Goal: Information Seeking & Learning: Learn about a topic

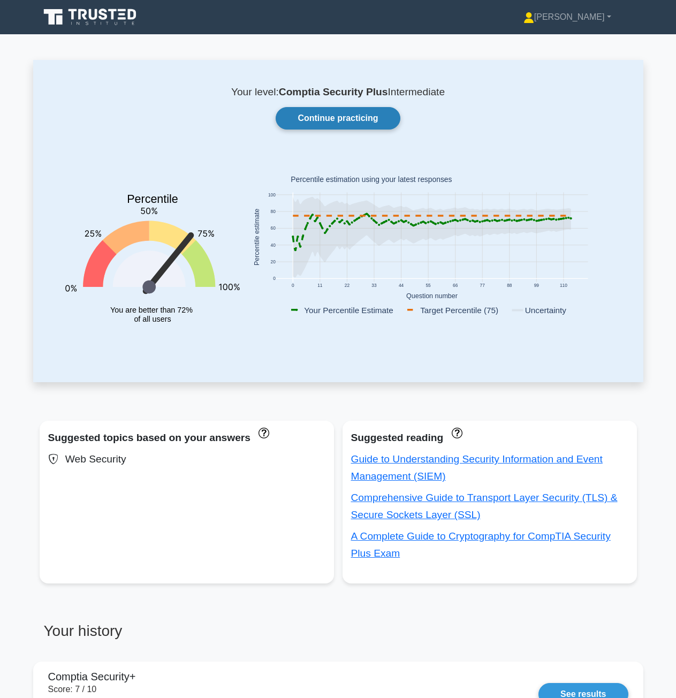
click at [347, 119] on link "Continue practicing" at bounding box center [338, 118] width 124 height 22
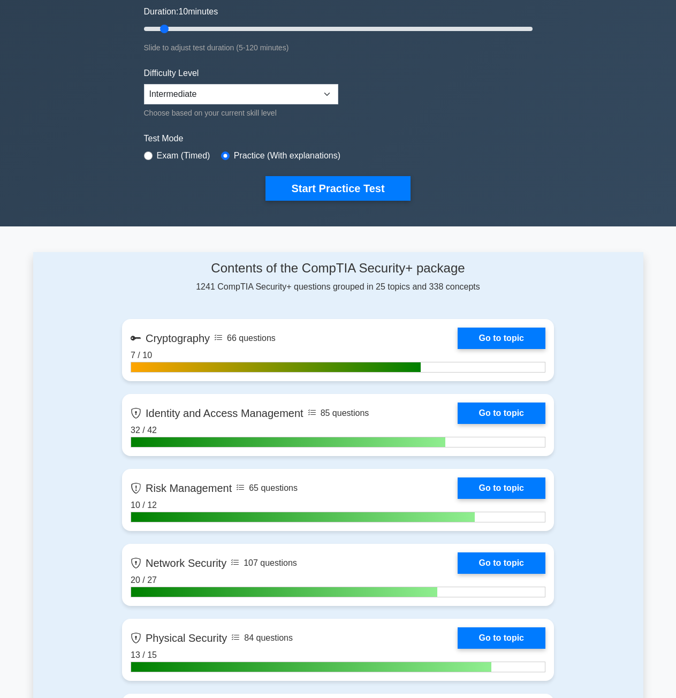
scroll to position [214, 0]
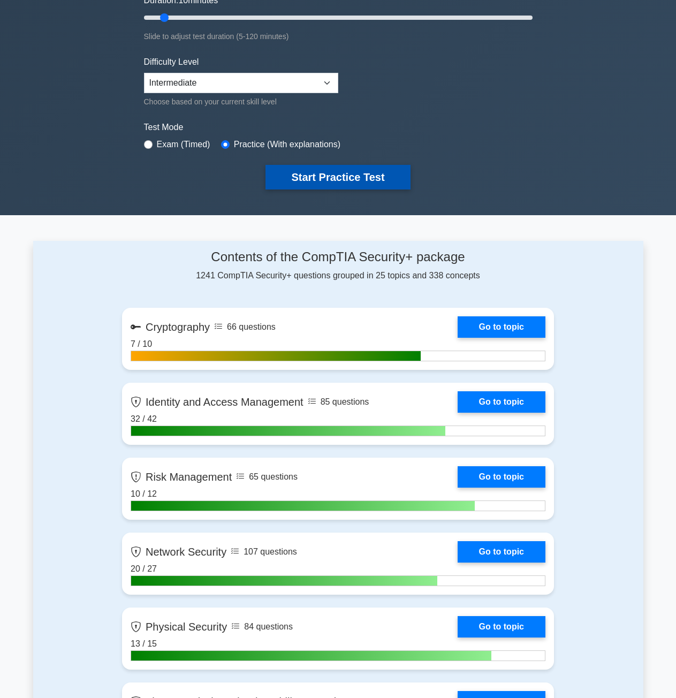
click at [362, 183] on button "Start Practice Test" at bounding box center [337, 177] width 145 height 25
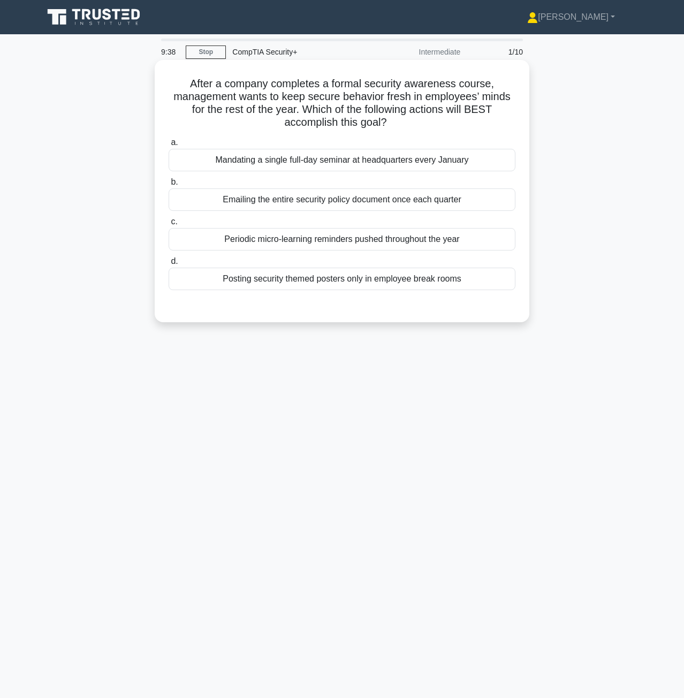
click at [317, 242] on div "Periodic micro-learning reminders pushed throughout the year" at bounding box center [342, 239] width 347 height 22
click at [169, 225] on input "c. Periodic micro-learning reminders pushed throughout the year" at bounding box center [169, 221] width 0 height 7
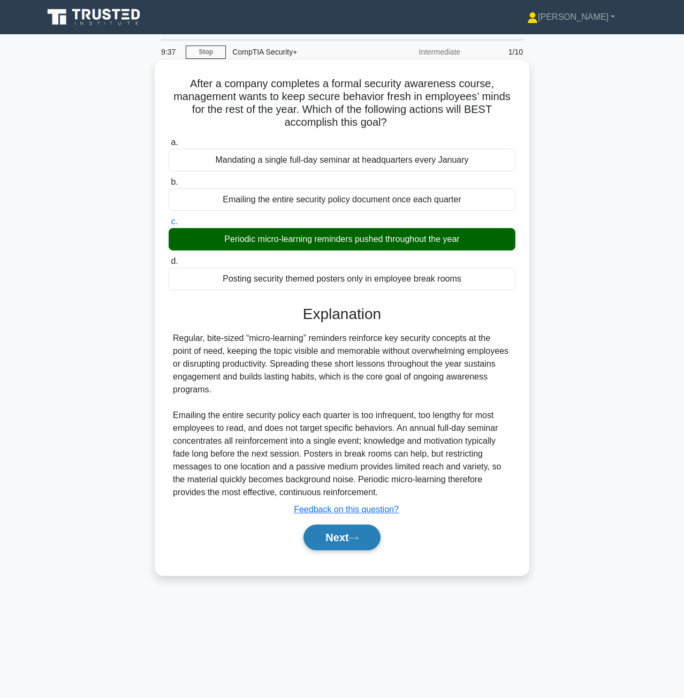
click at [359, 532] on button "Next" at bounding box center [341, 538] width 77 height 26
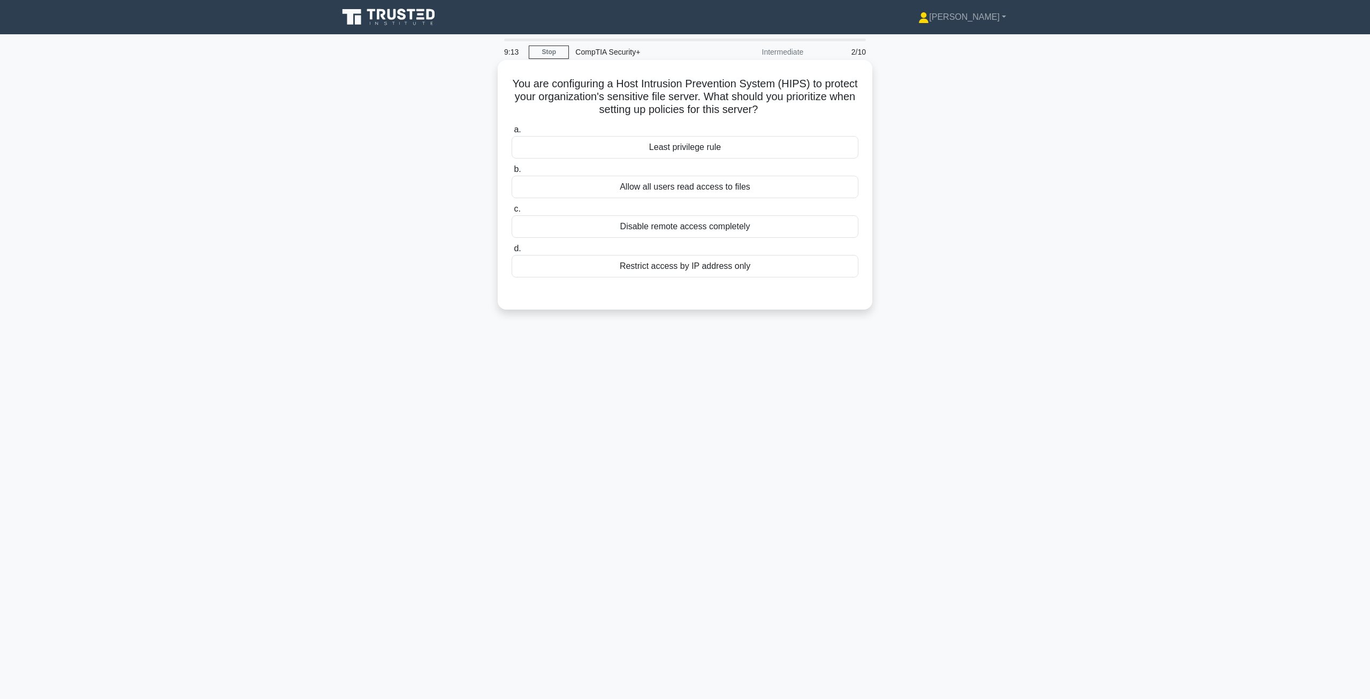
click at [684, 154] on div "Least privilege rule" at bounding box center [685, 147] width 347 height 22
click at [512, 133] on input "a. Least privilege rule" at bounding box center [512, 129] width 0 height 7
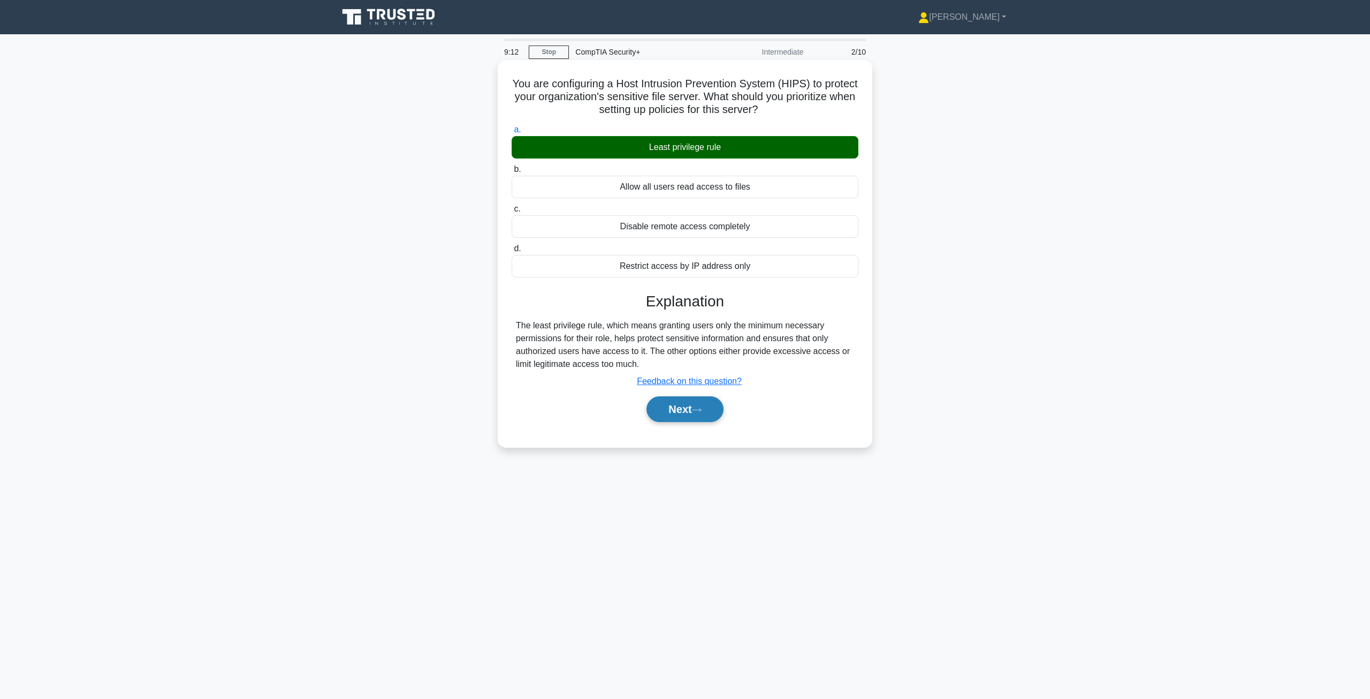
click at [680, 410] on button "Next" at bounding box center [685, 409] width 77 height 26
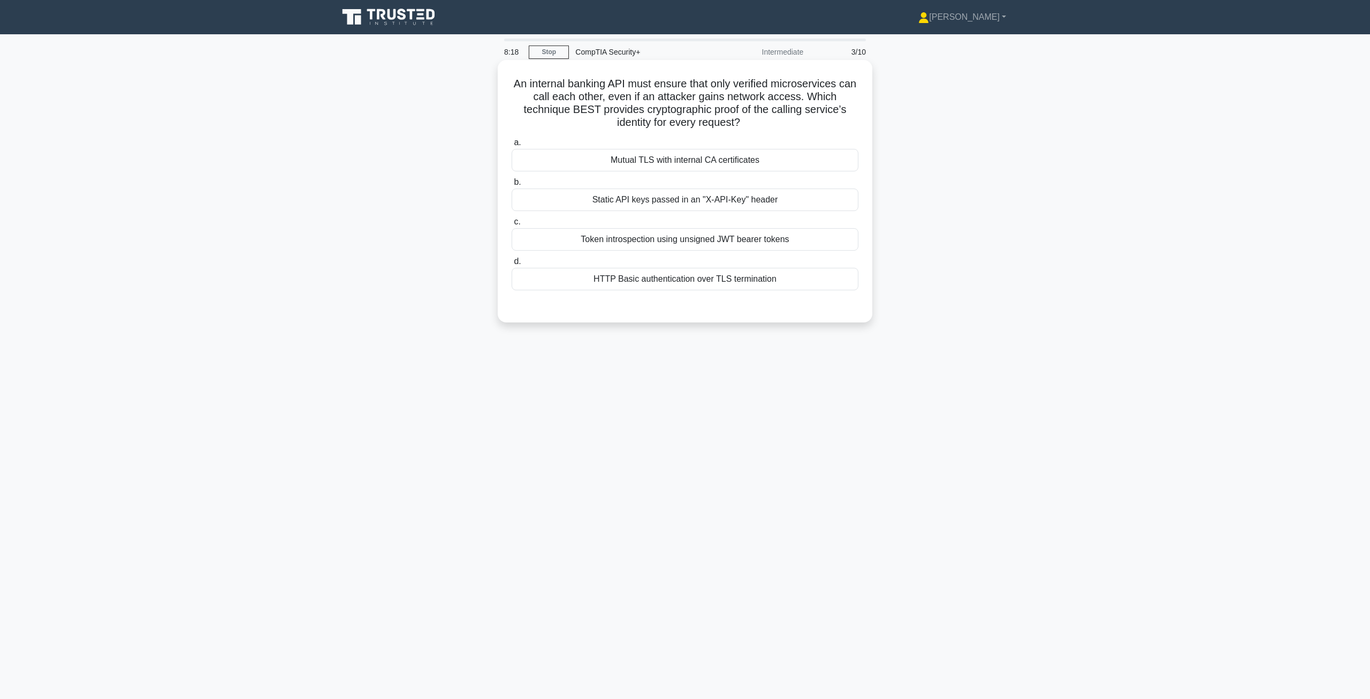
click at [679, 163] on div "Mutual TLS with internal CA certificates" at bounding box center [685, 160] width 347 height 22
click at [512, 146] on input "a. Mutual TLS with internal CA certificates" at bounding box center [512, 142] width 0 height 7
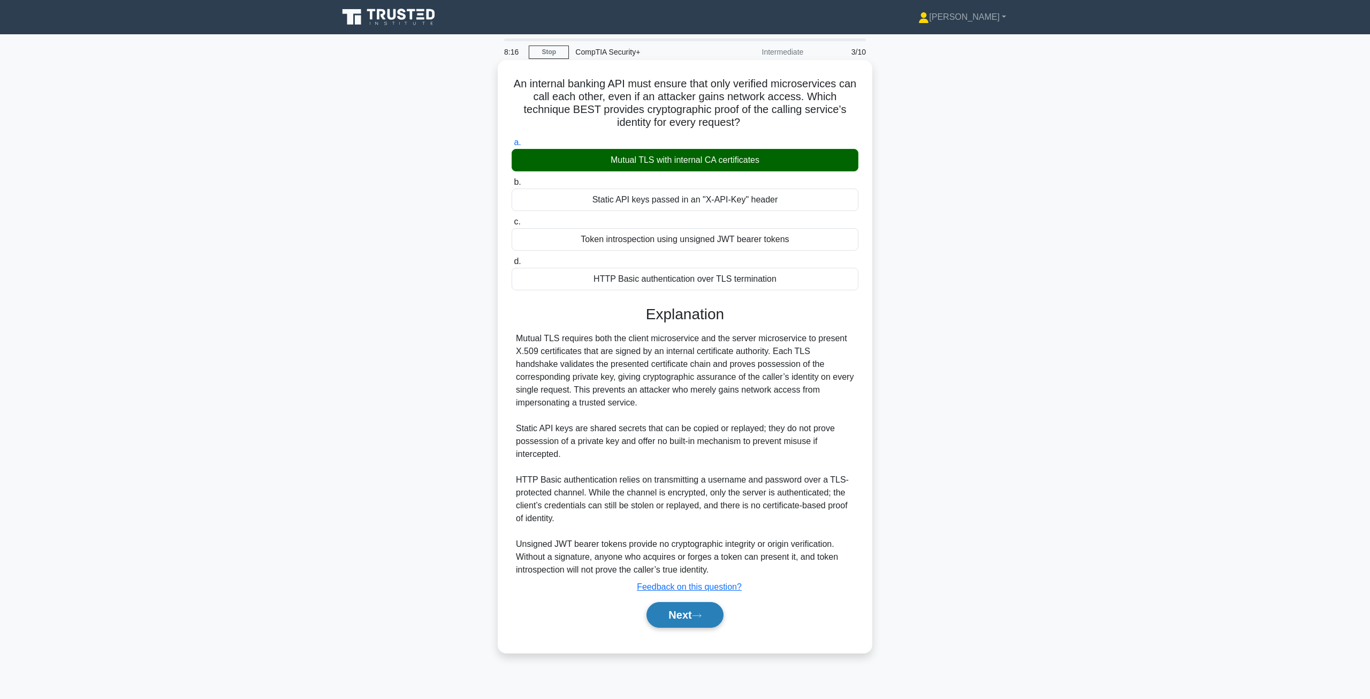
click at [681, 617] on button "Next" at bounding box center [685, 615] width 77 height 26
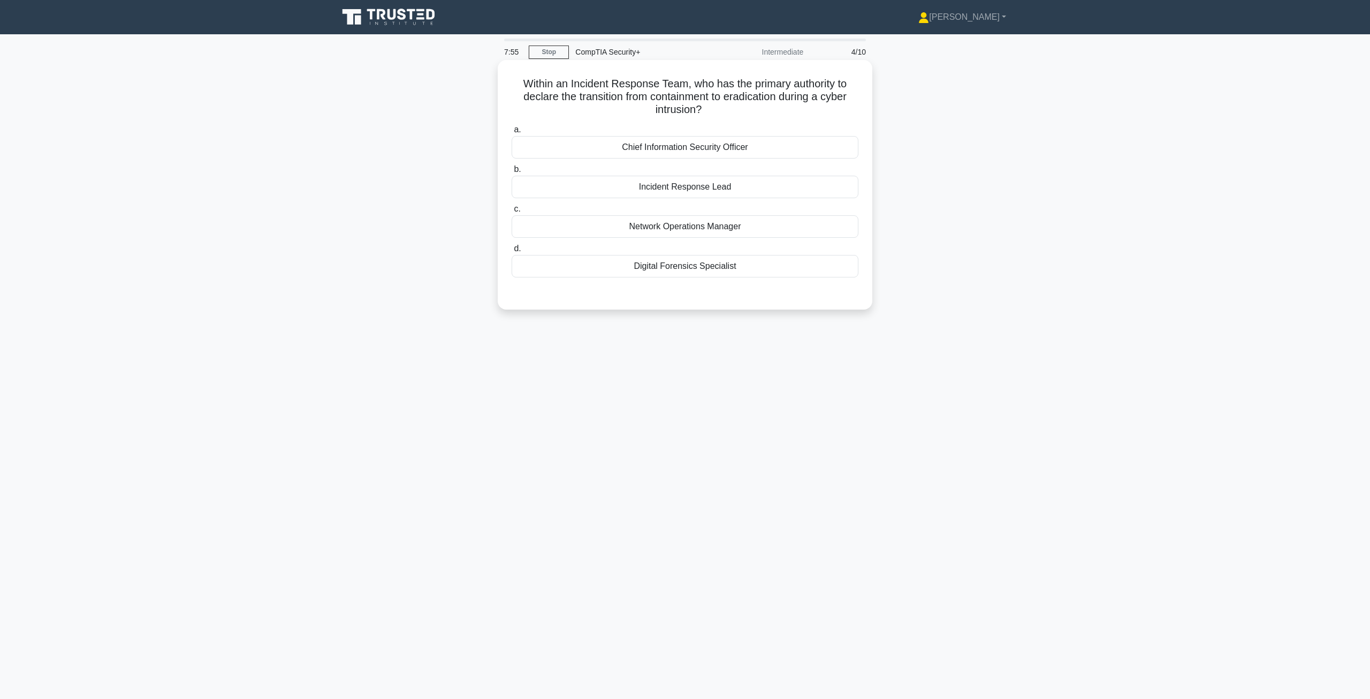
click at [676, 145] on div "Chief Information Security Officer" at bounding box center [685, 147] width 347 height 22
click at [512, 133] on input "a. Chief Information Security Officer" at bounding box center [512, 129] width 0 height 7
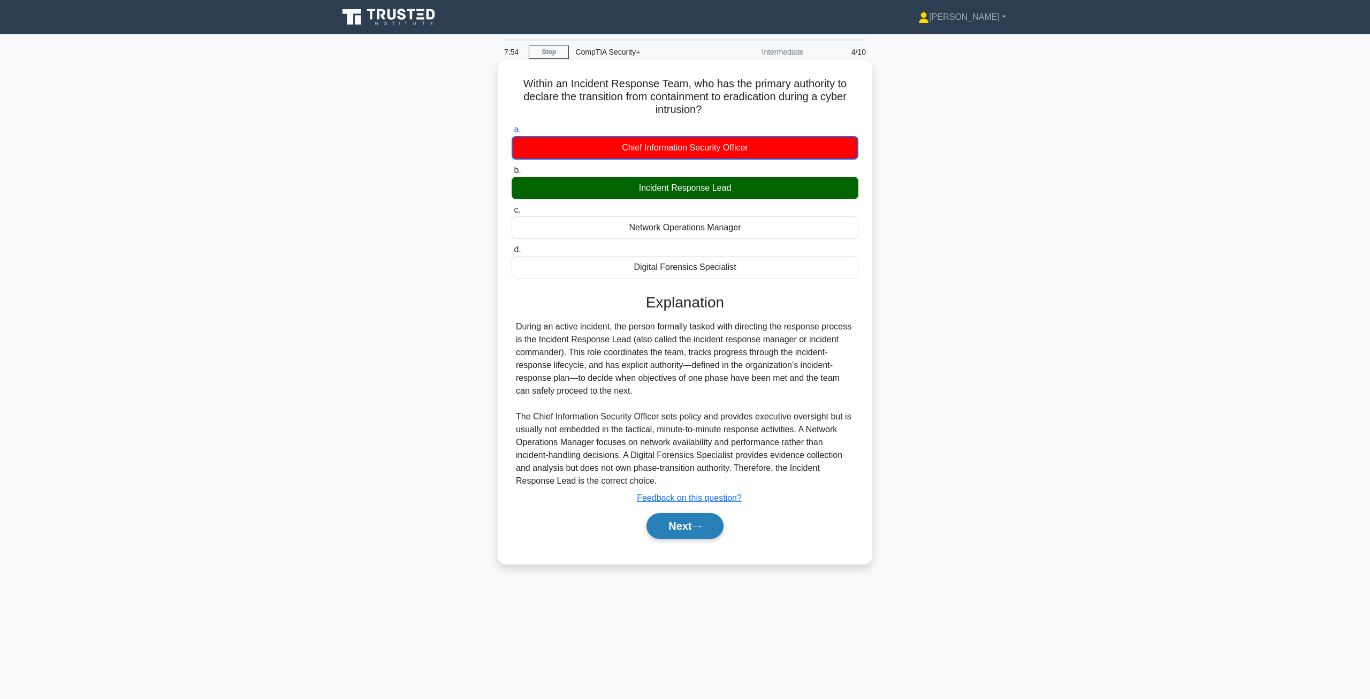
click at [676, 525] on button "Next" at bounding box center [685, 526] width 77 height 26
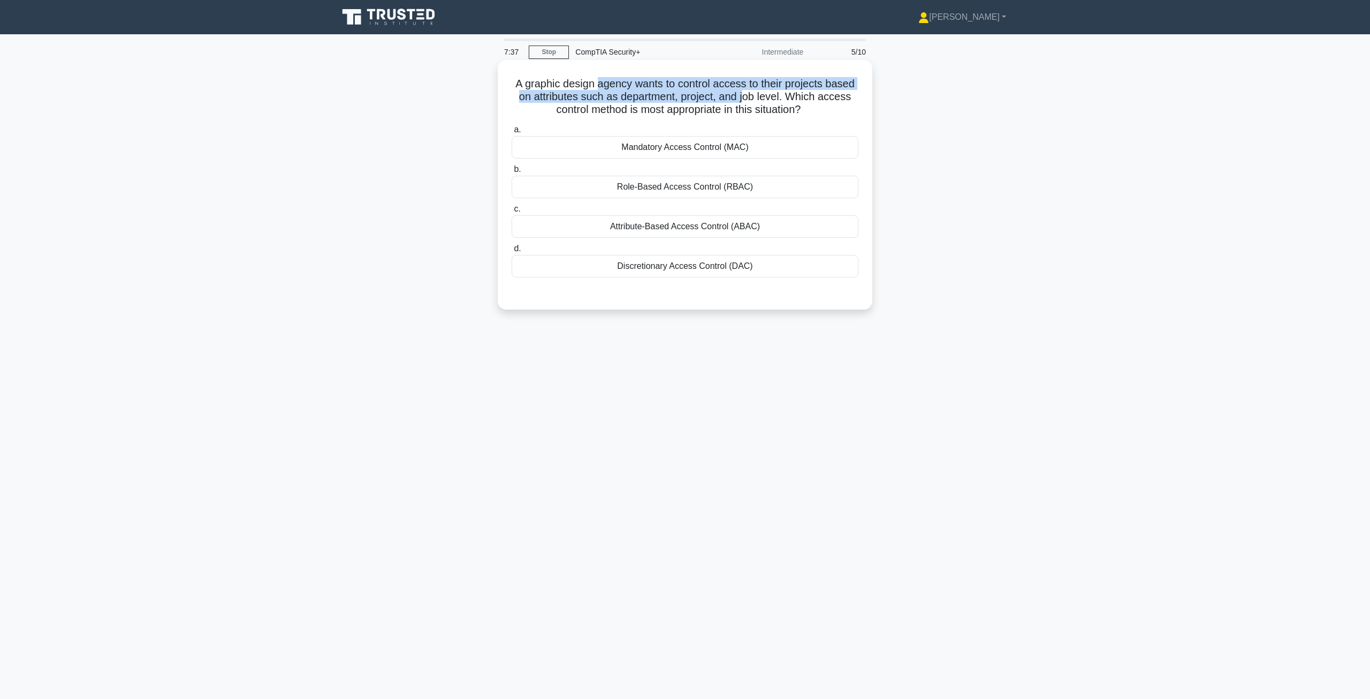
drag, startPoint x: 598, startPoint y: 82, endPoint x: 748, endPoint y: 94, distance: 150.3
click at [684, 94] on h5 "A graphic design agency wants to control access to their projects based on attr…" at bounding box center [685, 97] width 349 height 40
click at [684, 105] on h5 "A graphic design agency wants to control access to their projects based on attr…" at bounding box center [685, 97] width 349 height 40
click at [608, 221] on div "Attribute-Based Access Control (ABAC)" at bounding box center [685, 226] width 347 height 22
click at [512, 213] on input "c. Attribute-Based Access Control (ABAC)" at bounding box center [512, 209] width 0 height 7
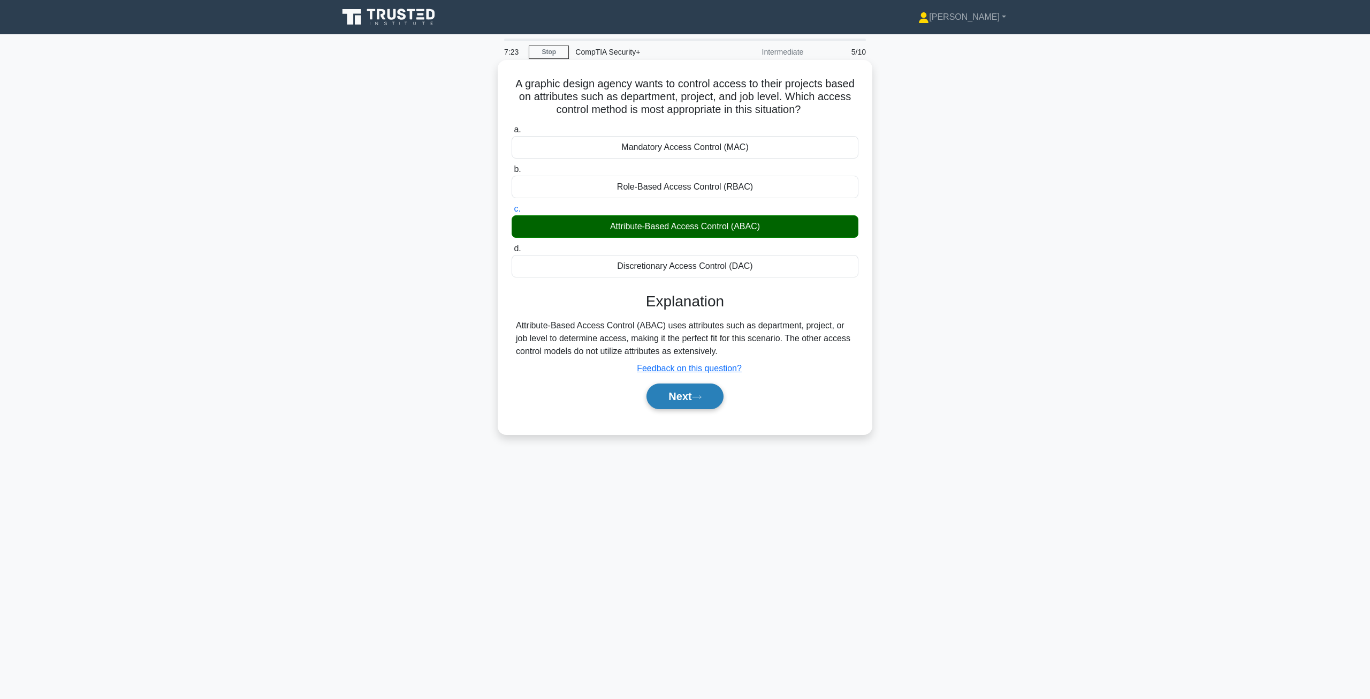
click at [684, 396] on button "Next" at bounding box center [685, 396] width 77 height 26
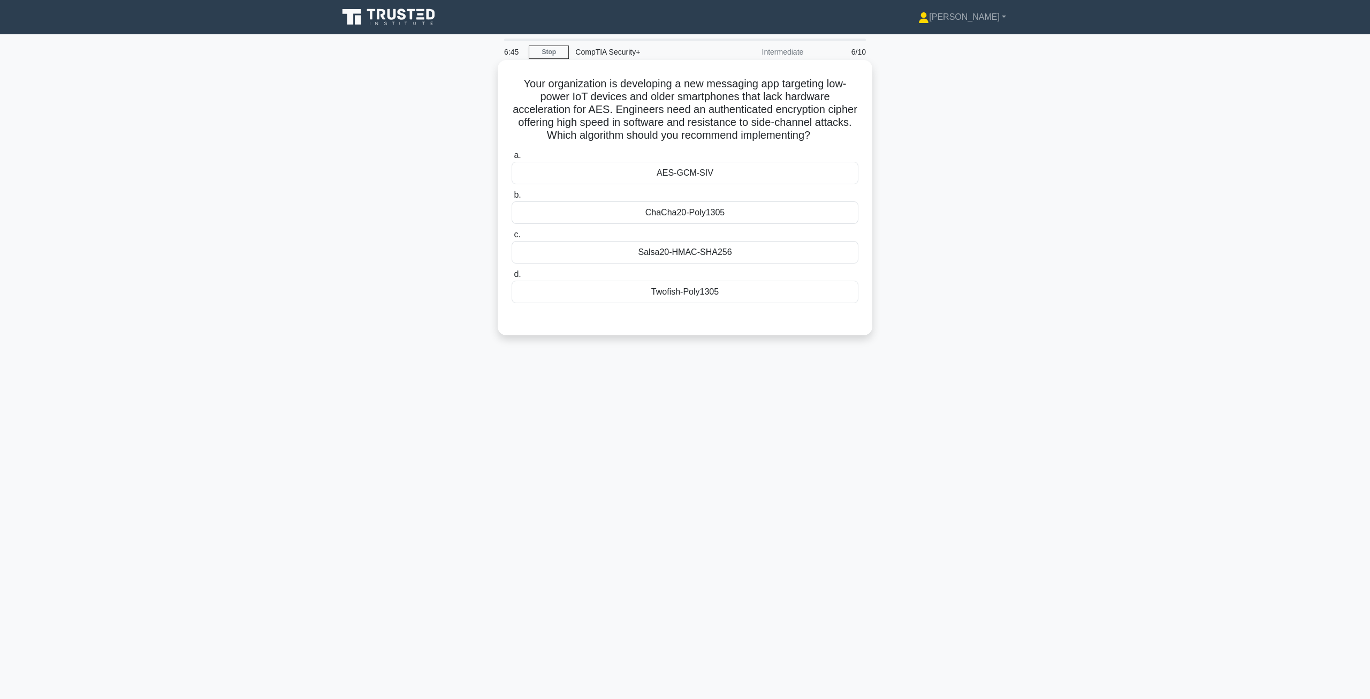
drag, startPoint x: 592, startPoint y: 123, endPoint x: 853, endPoint y: 138, distance: 261.1
click at [684, 138] on h5 "Your organization is developing a new messaging app targeting low-power IoT dev…" at bounding box center [685, 109] width 349 height 65
click at [684, 129] on h5 "Your organization is developing a new messaging app targeting low-power IoT dev…" at bounding box center [685, 109] width 349 height 65
click at [684, 176] on div "AES-GCM-SIV" at bounding box center [685, 173] width 347 height 22
click at [512, 159] on input "a. AES-GCM-SIV" at bounding box center [512, 155] width 0 height 7
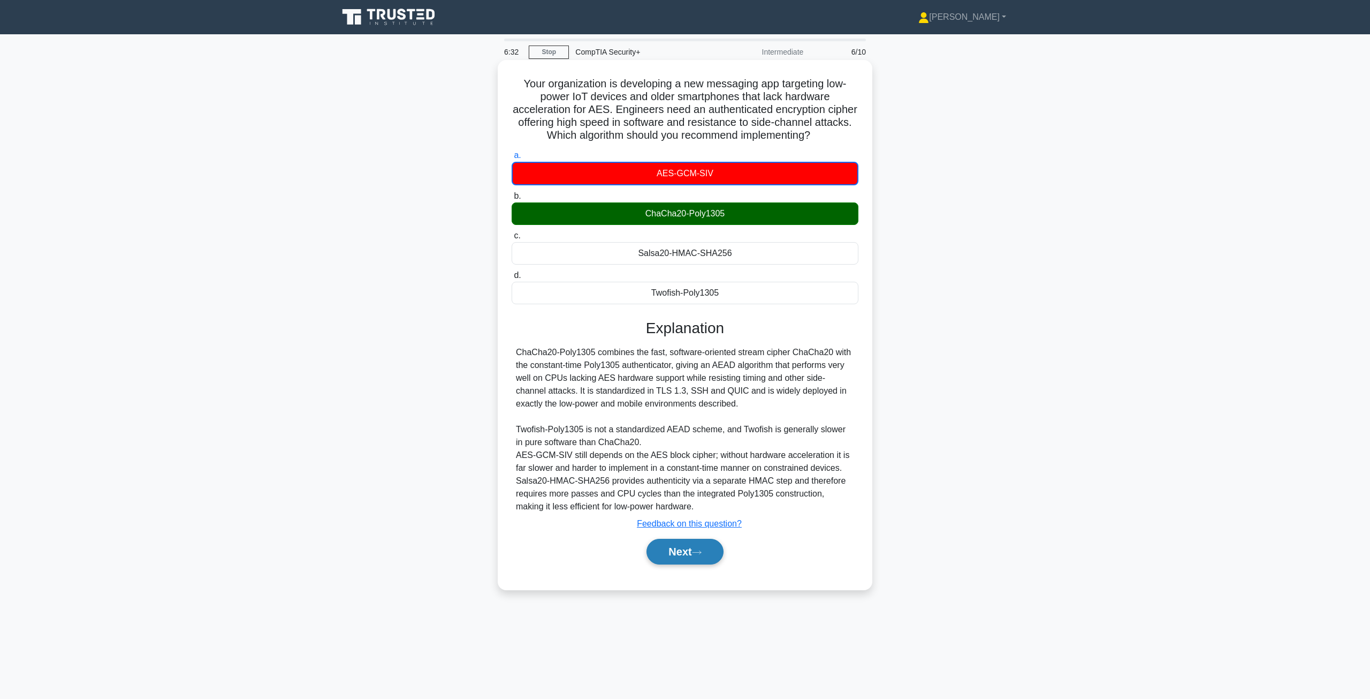
click at [670, 553] on button "Next" at bounding box center [685, 551] width 77 height 26
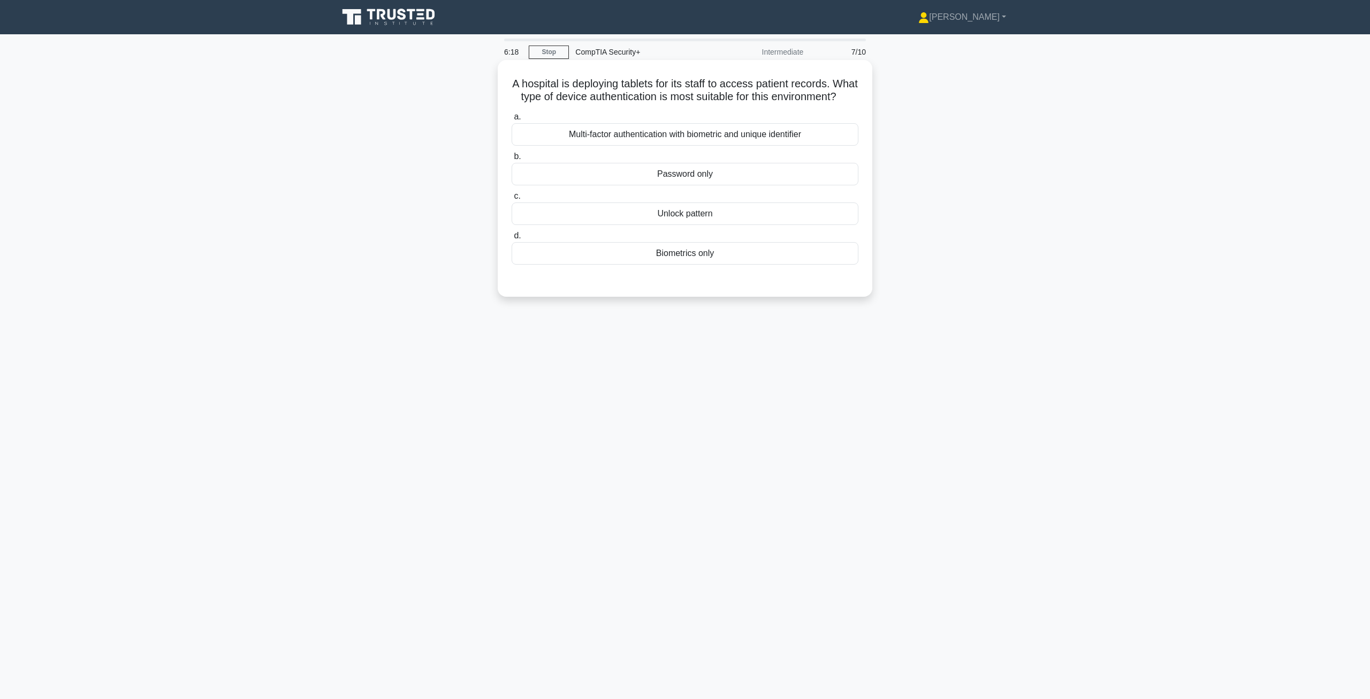
click at [676, 146] on div "Multi-factor authentication with biometric and unique identifier" at bounding box center [685, 134] width 347 height 22
click at [512, 120] on input "a. Multi-factor authentication with biometric and unique identifier" at bounding box center [512, 116] width 0 height 7
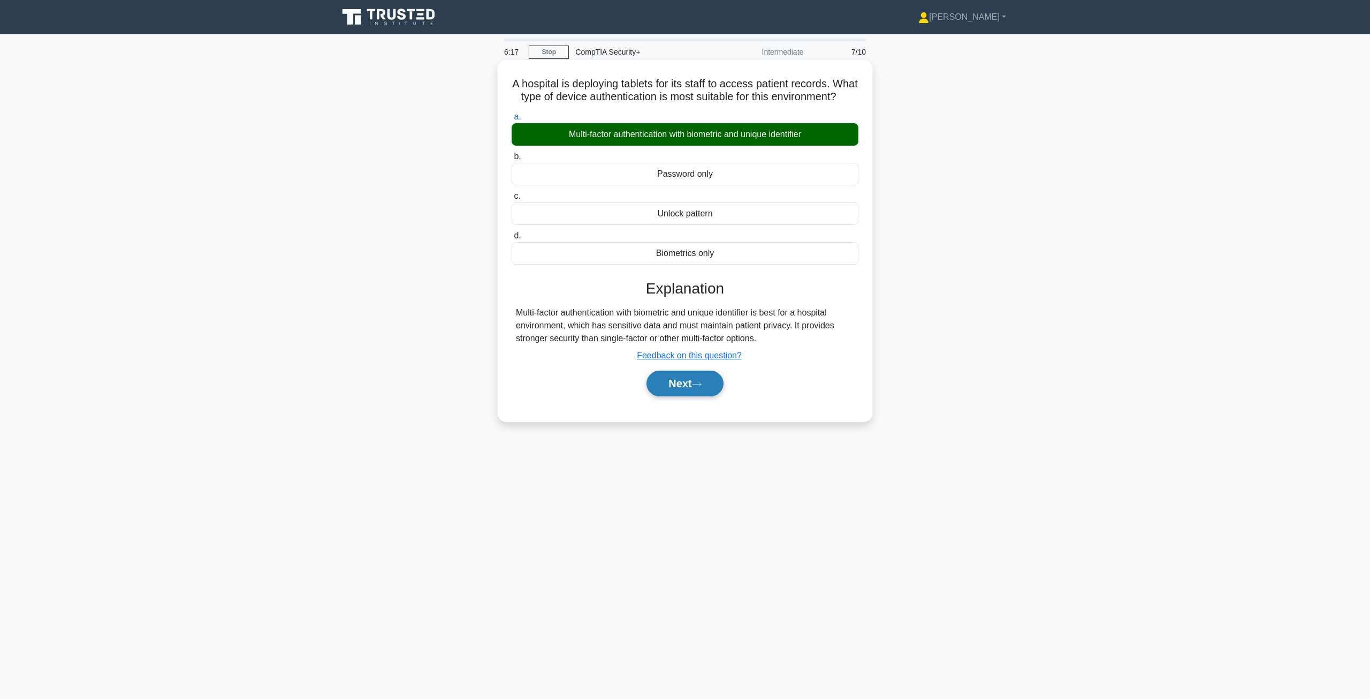
click at [680, 396] on button "Next" at bounding box center [685, 383] width 77 height 26
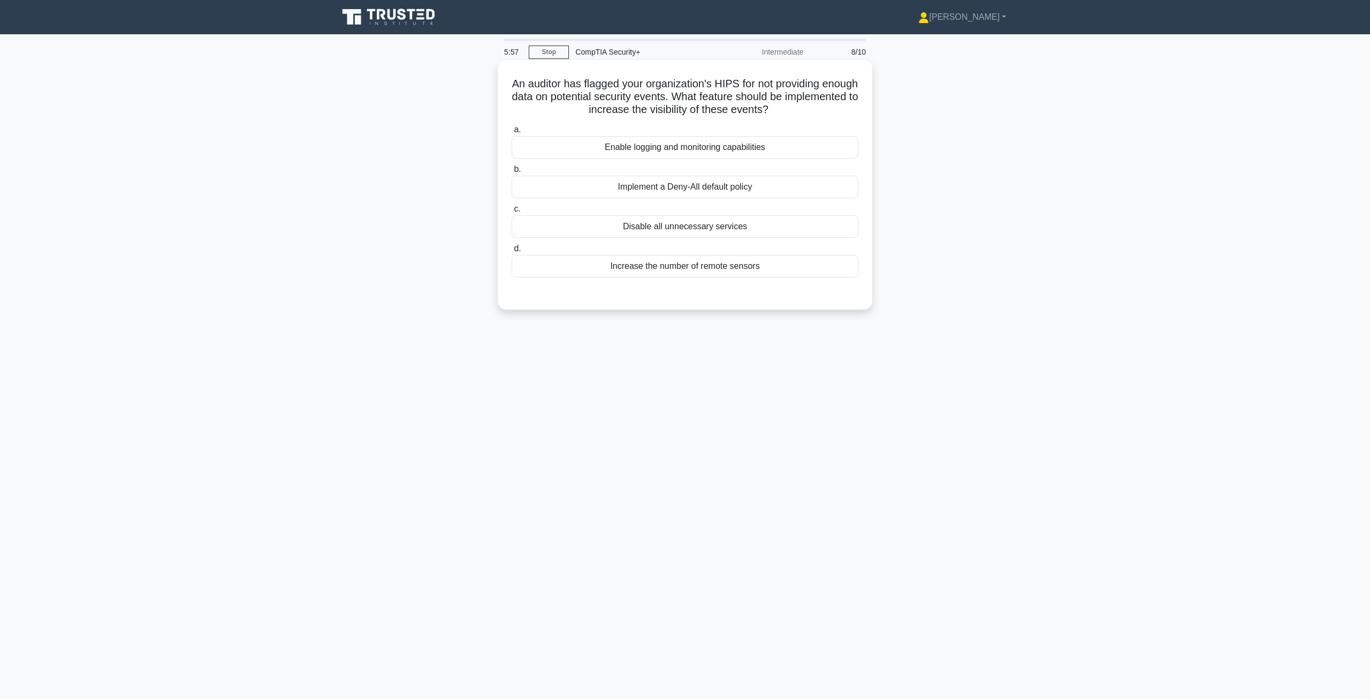
click at [683, 145] on div "Enable logging and monitoring capabilities" at bounding box center [685, 147] width 347 height 22
click at [512, 133] on input "a. Enable logging and monitoring capabilities" at bounding box center [512, 129] width 0 height 7
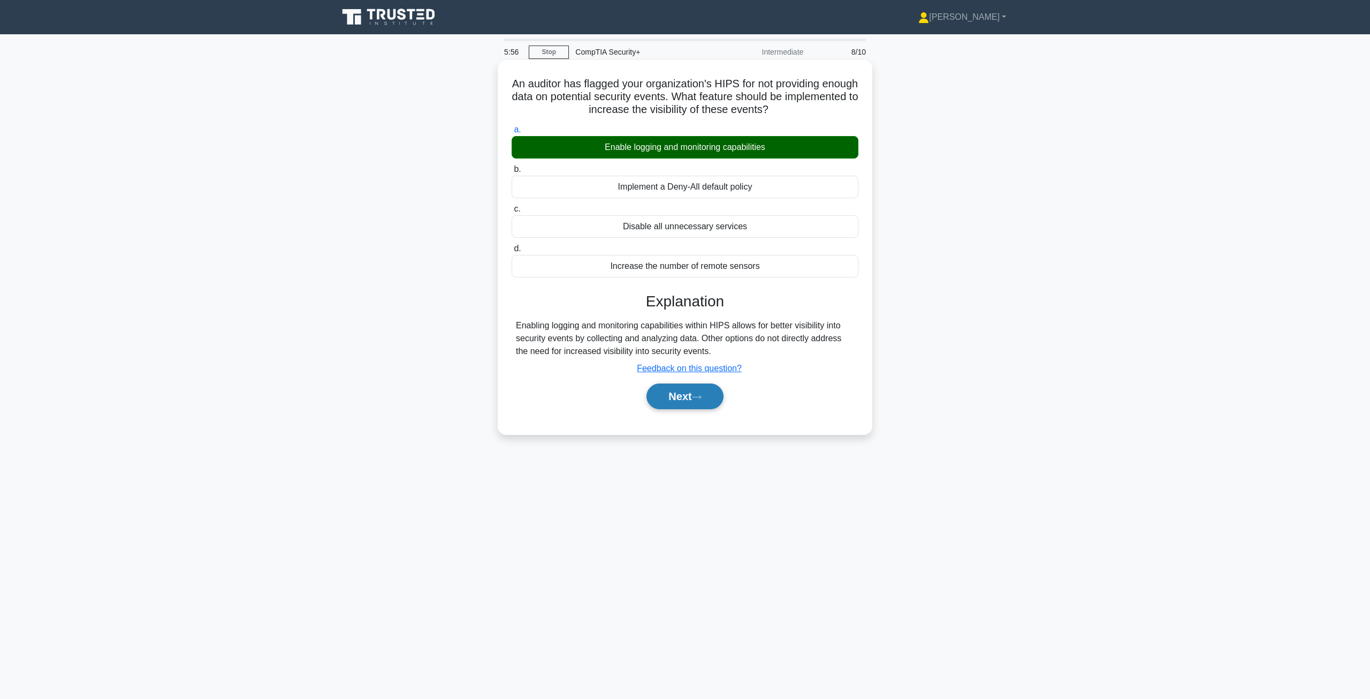
click at [684, 400] on button "Next" at bounding box center [685, 396] width 77 height 26
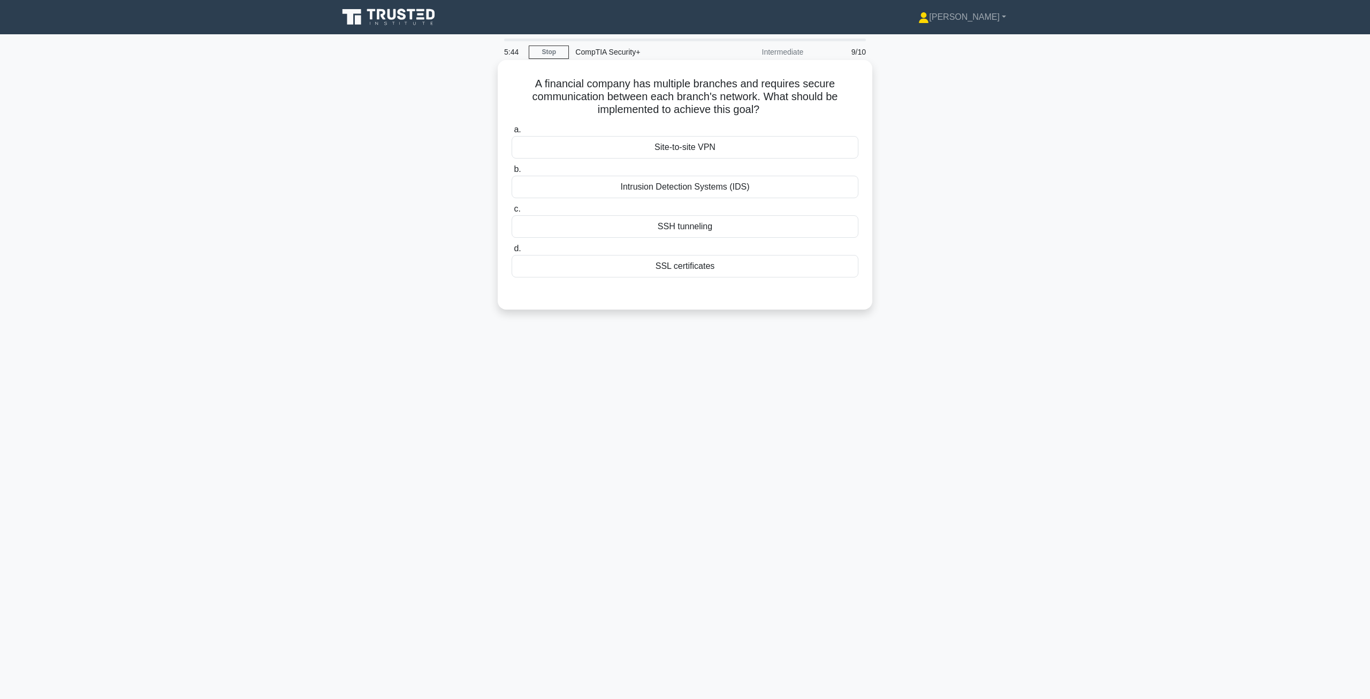
click at [682, 151] on div "Site-to-site VPN" at bounding box center [685, 147] width 347 height 22
click at [512, 133] on input "a. Site-to-site VPN" at bounding box center [512, 129] width 0 height 7
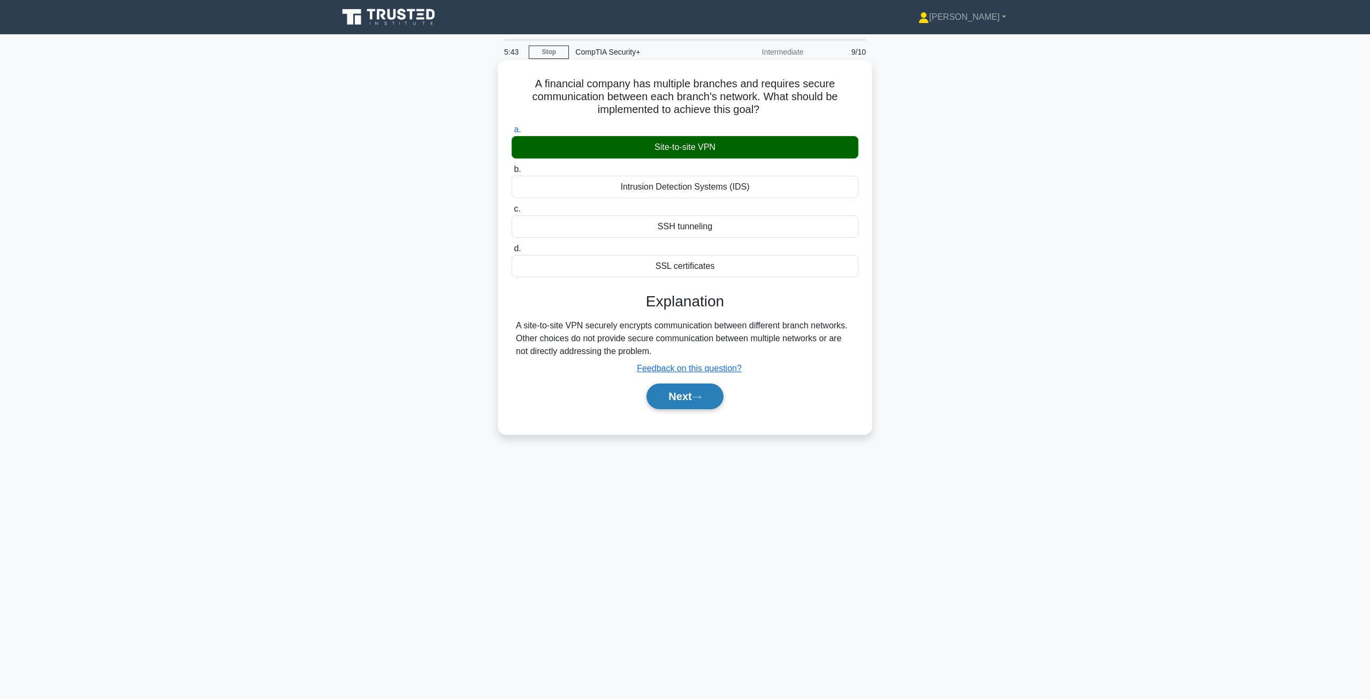
click at [684, 405] on button "Next" at bounding box center [685, 396] width 77 height 26
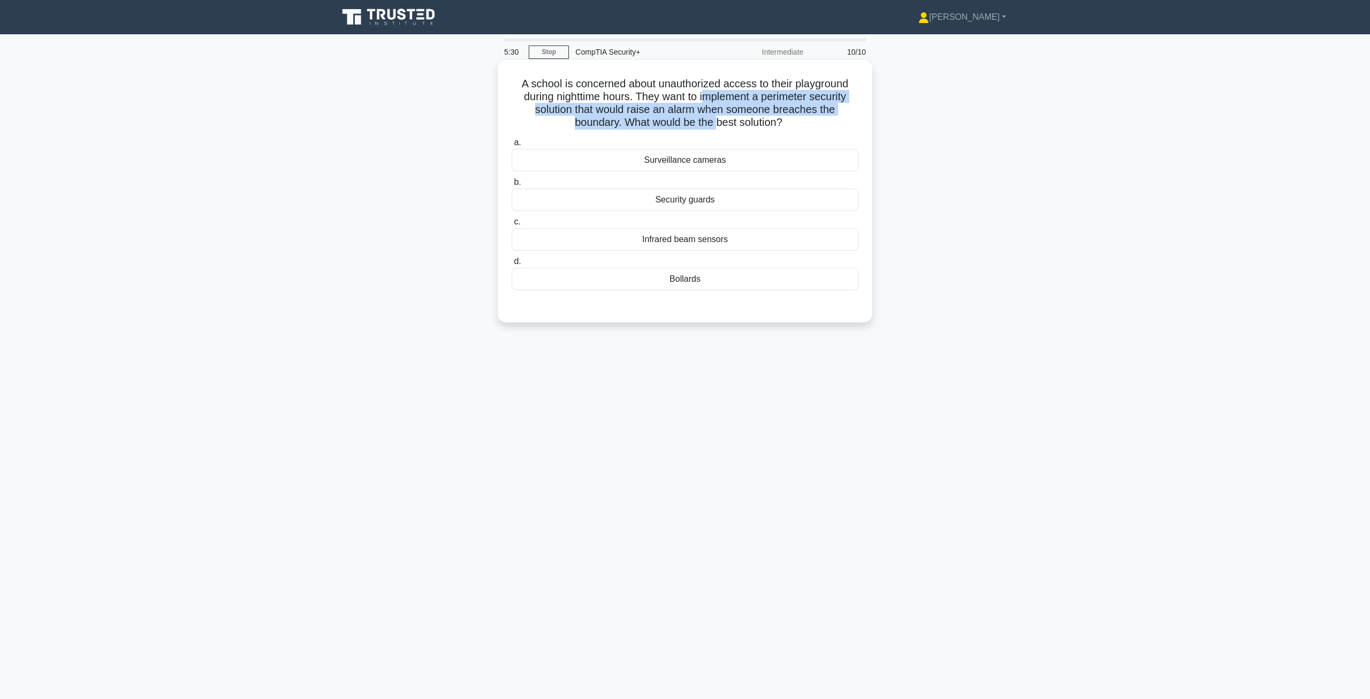
drag, startPoint x: 703, startPoint y: 94, endPoint x: 717, endPoint y: 130, distance: 38.0
click at [684, 130] on h5 "A school is concerned about unauthorized access to their playground during nigh…" at bounding box center [685, 103] width 349 height 52
click at [684, 125] on h5 "A school is concerned about unauthorized access to their playground during nigh…" at bounding box center [685, 103] width 349 height 52
click at [684, 163] on div "Surveillance cameras" at bounding box center [685, 160] width 347 height 22
click at [512, 146] on input "a. Surveillance cameras" at bounding box center [512, 142] width 0 height 7
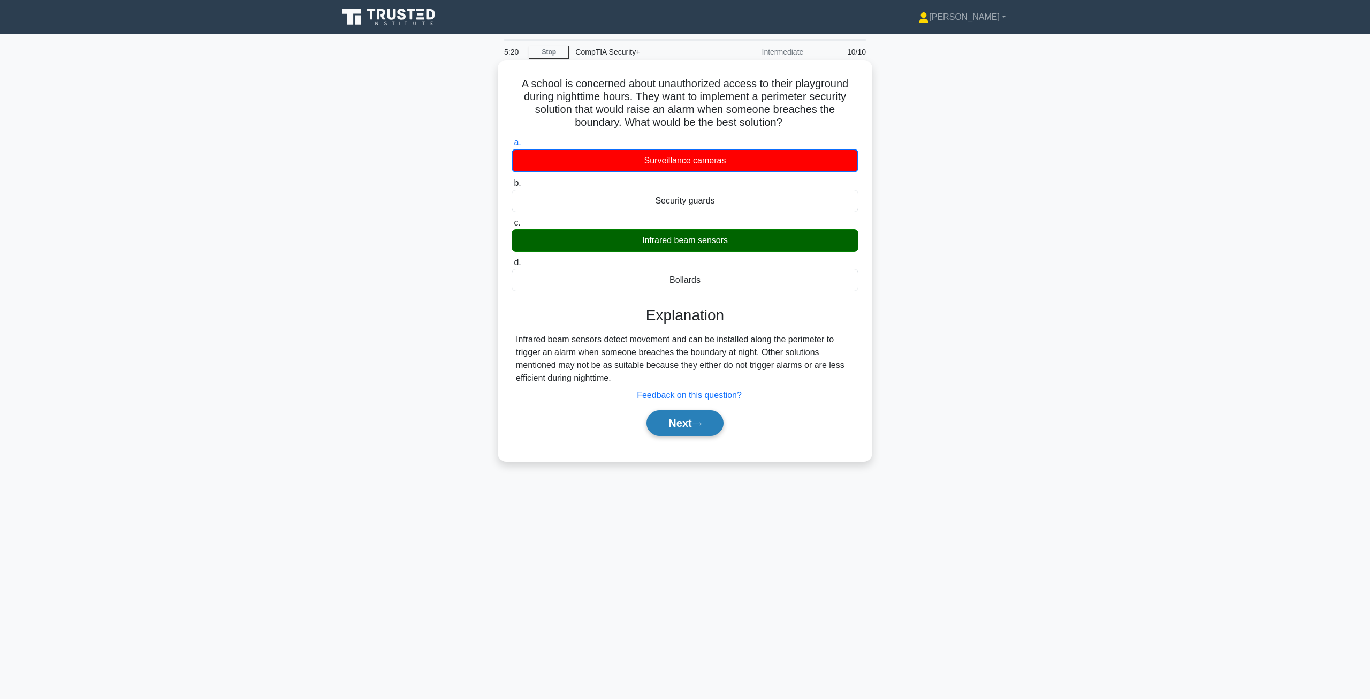
click at [682, 424] on button "Next" at bounding box center [685, 423] width 77 height 26
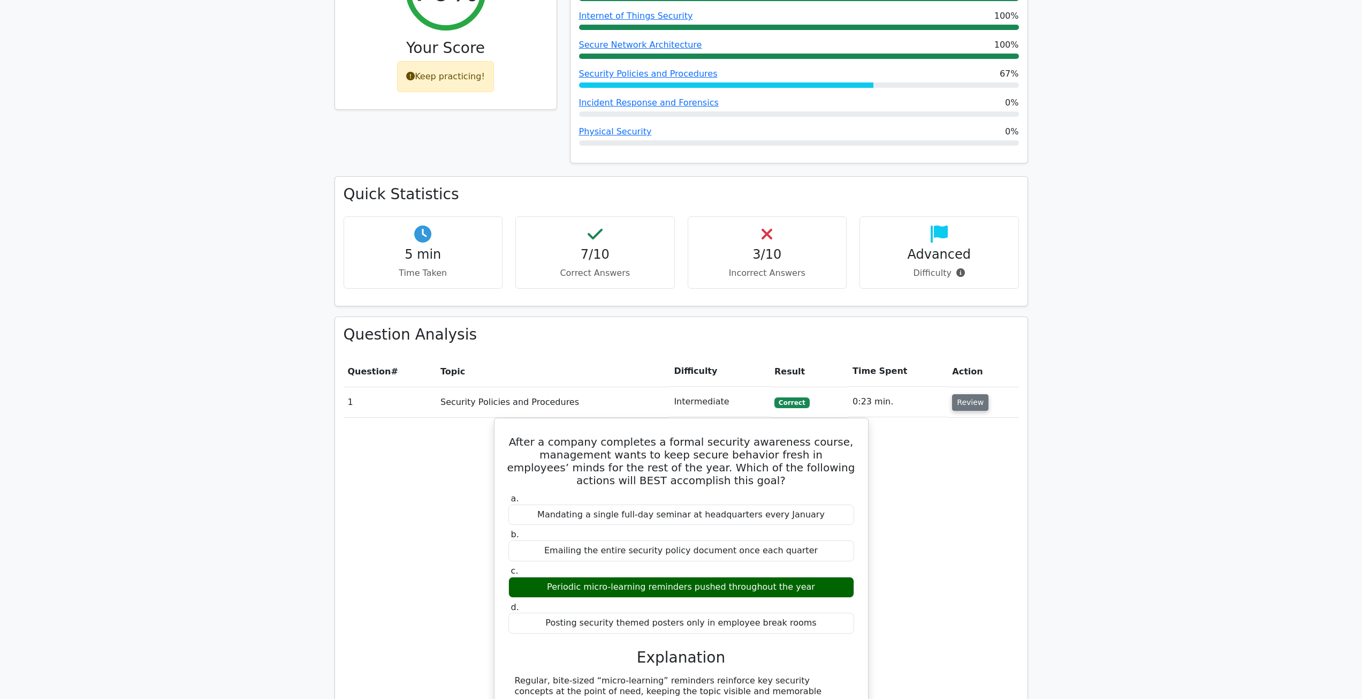
click at [970, 394] on button "Review" at bounding box center [970, 402] width 36 height 17
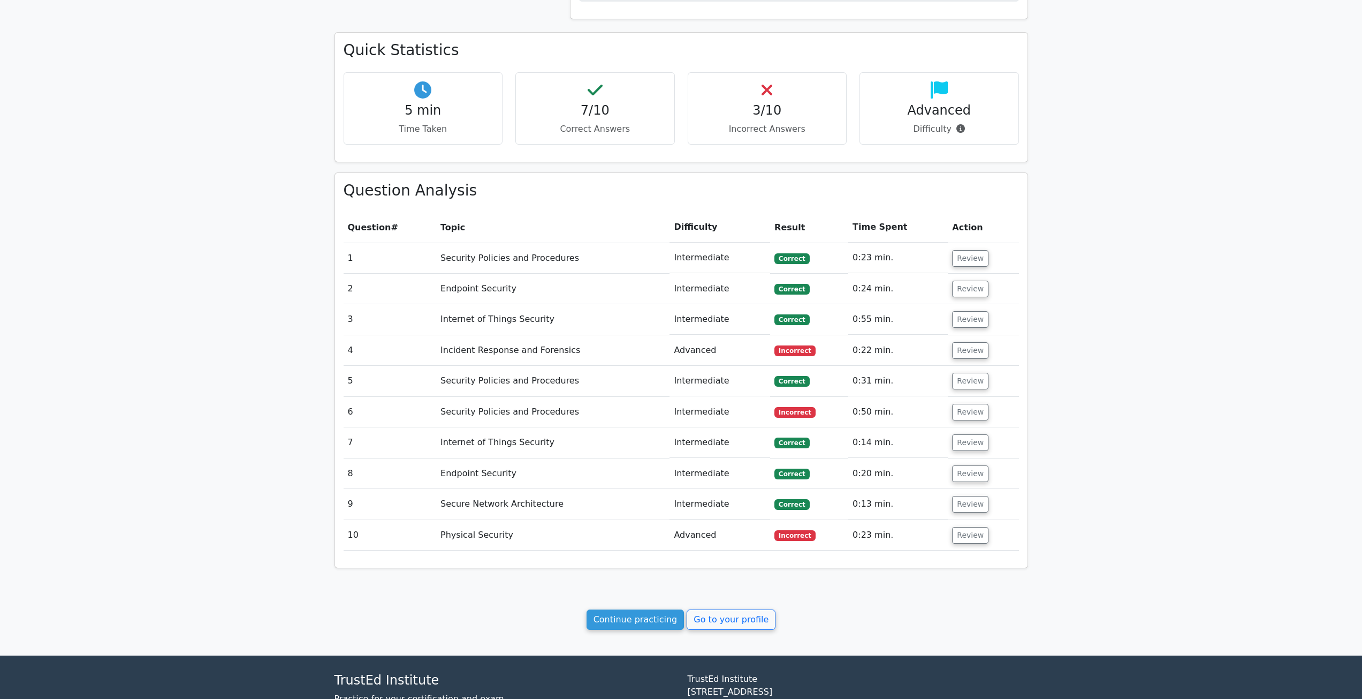
scroll to position [375, 0]
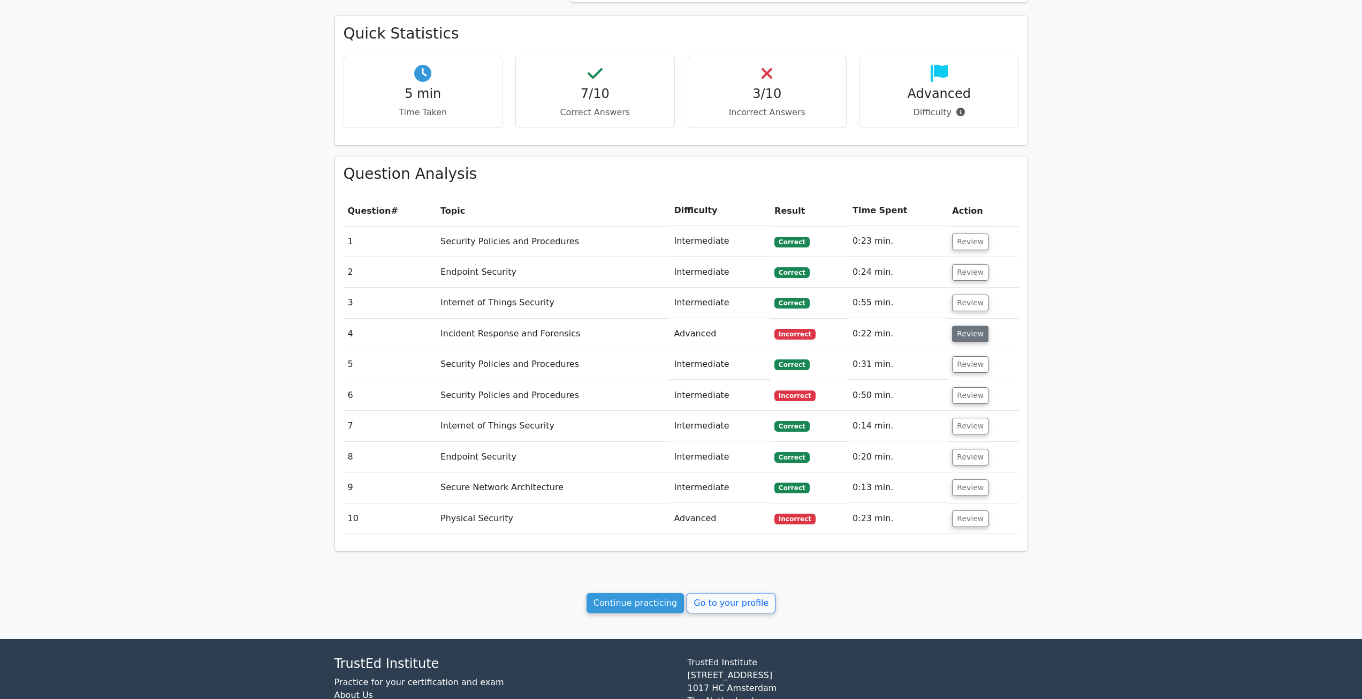
click at [961, 331] on button "Review" at bounding box center [970, 333] width 36 height 17
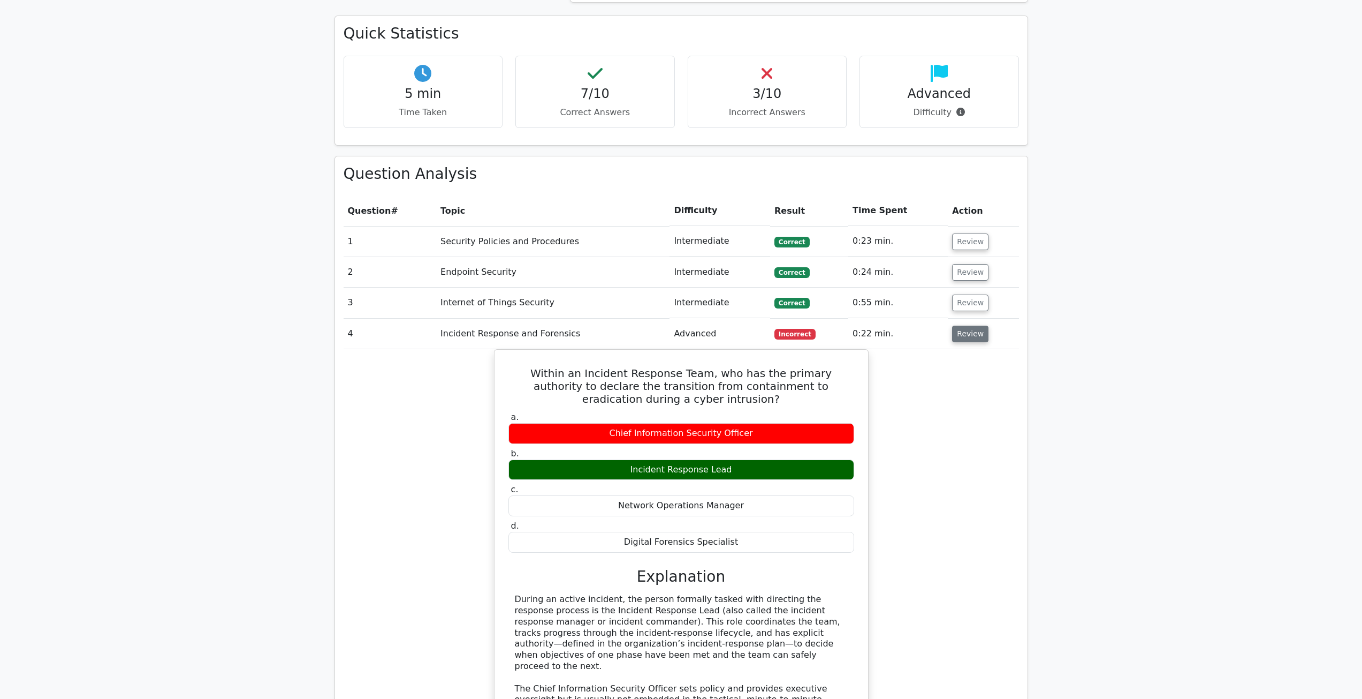
click at [961, 331] on button "Review" at bounding box center [970, 333] width 36 height 17
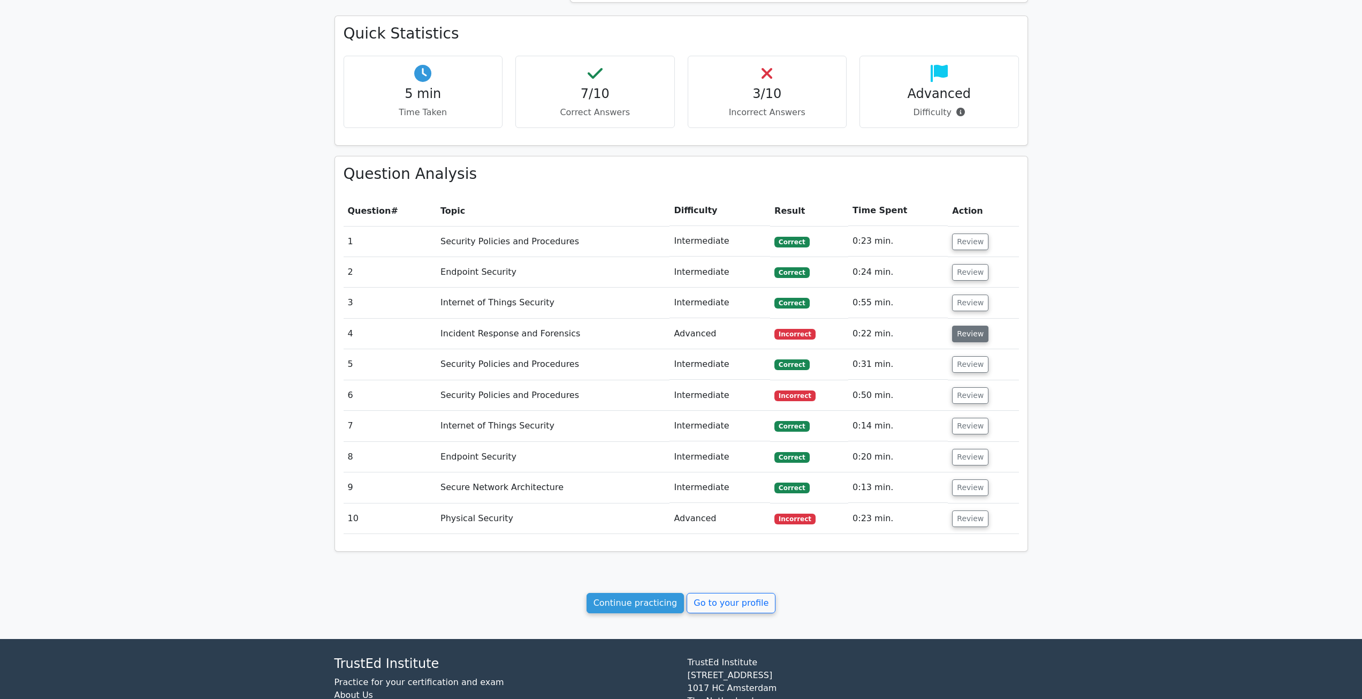
click at [966, 330] on button "Review" at bounding box center [970, 333] width 36 height 17
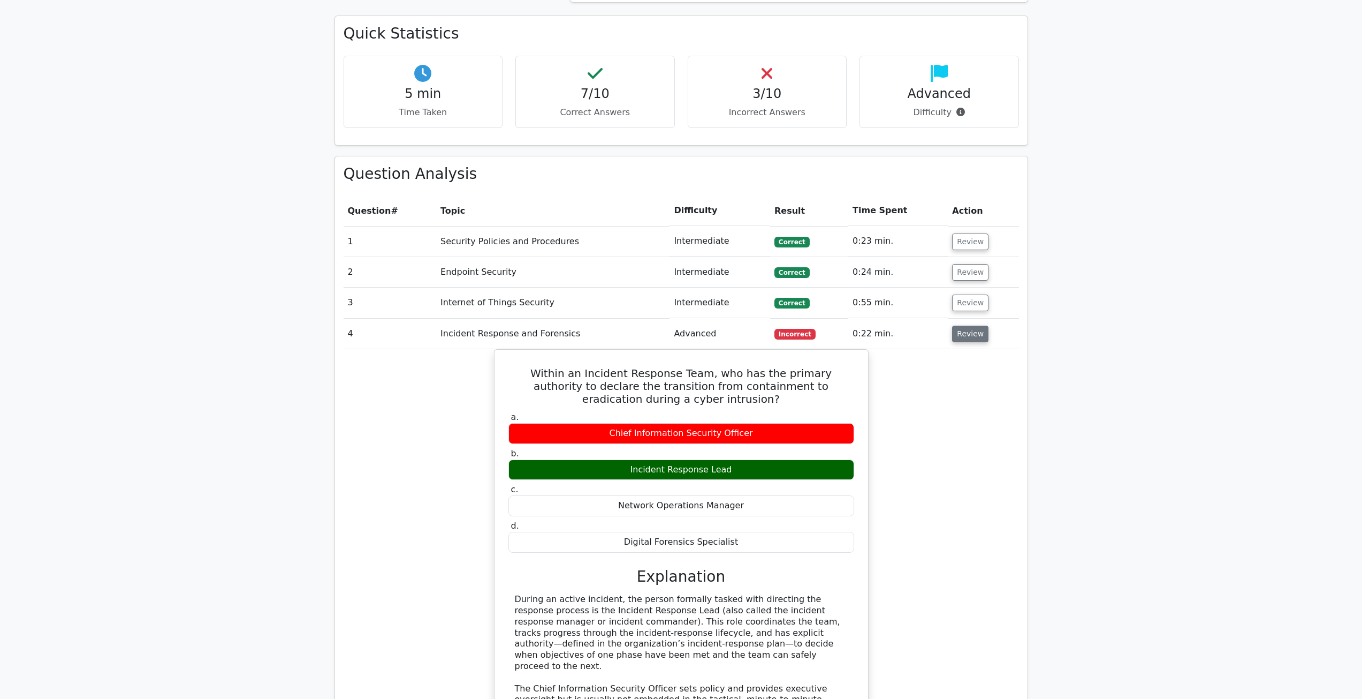
click at [966, 330] on button "Review" at bounding box center [970, 333] width 36 height 17
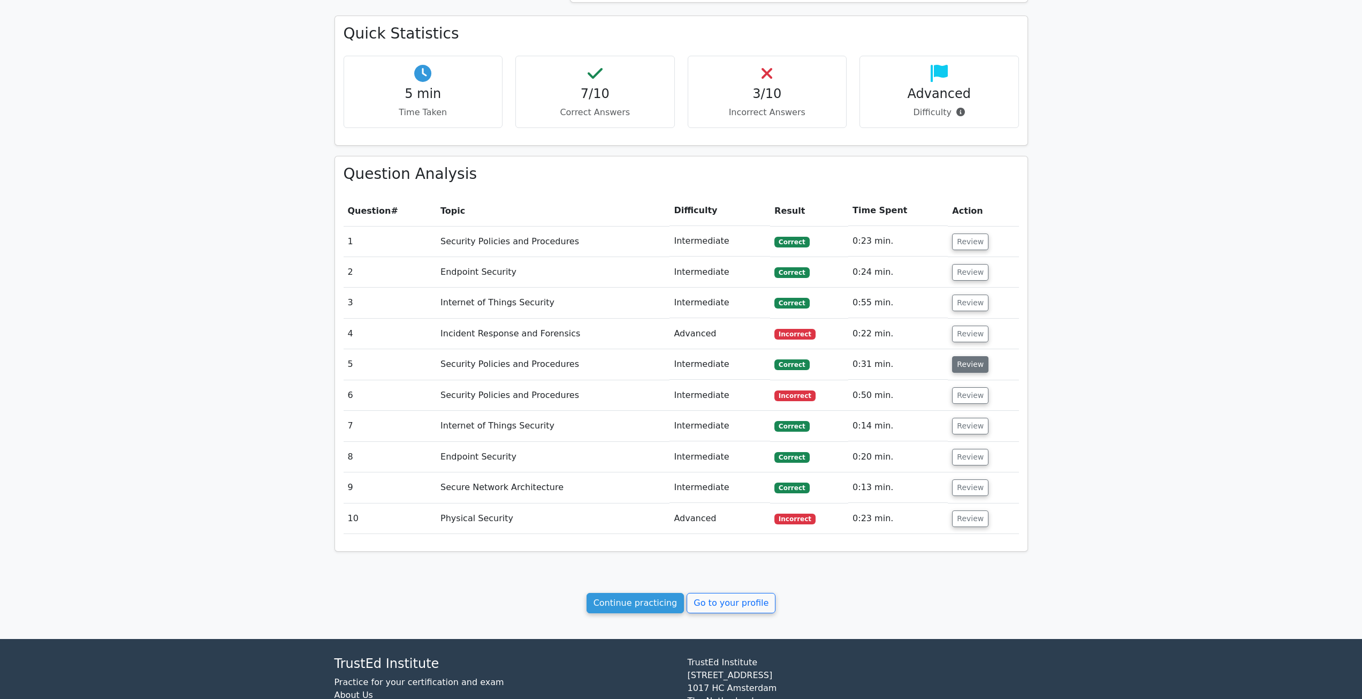
click at [966, 362] on button "Review" at bounding box center [970, 364] width 36 height 17
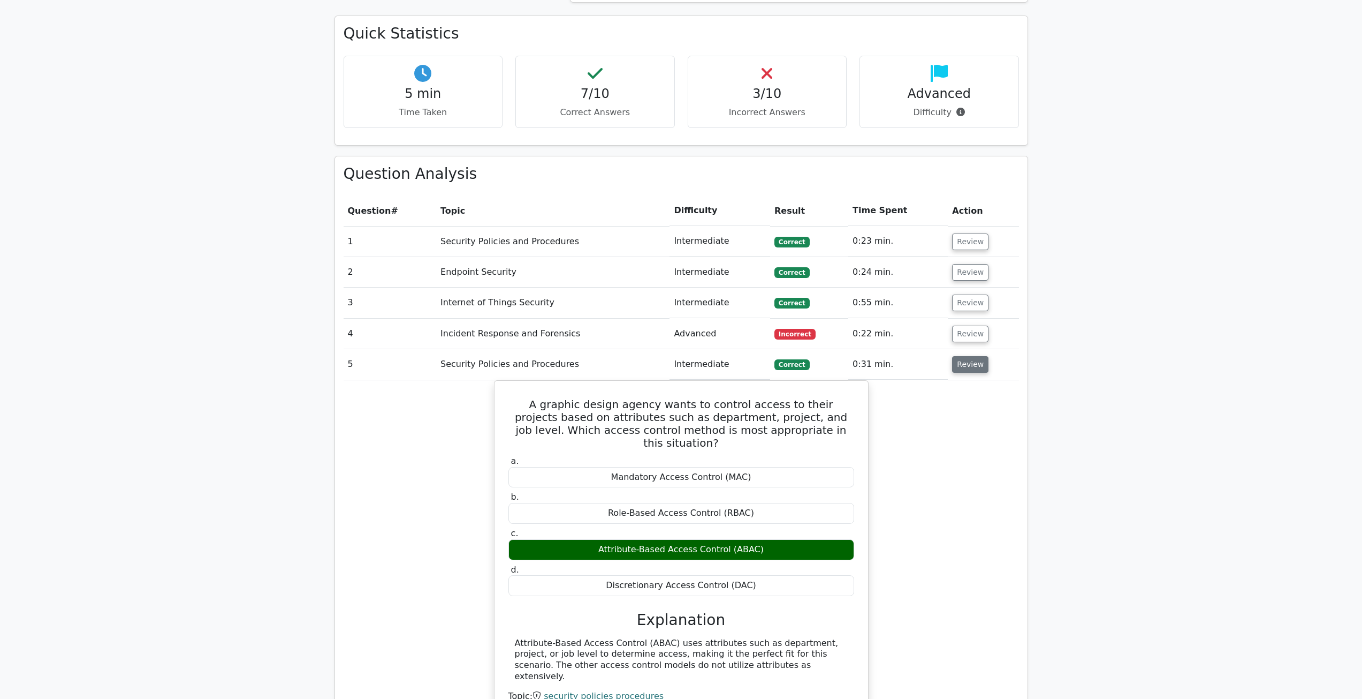
click at [966, 362] on button "Review" at bounding box center [970, 364] width 36 height 17
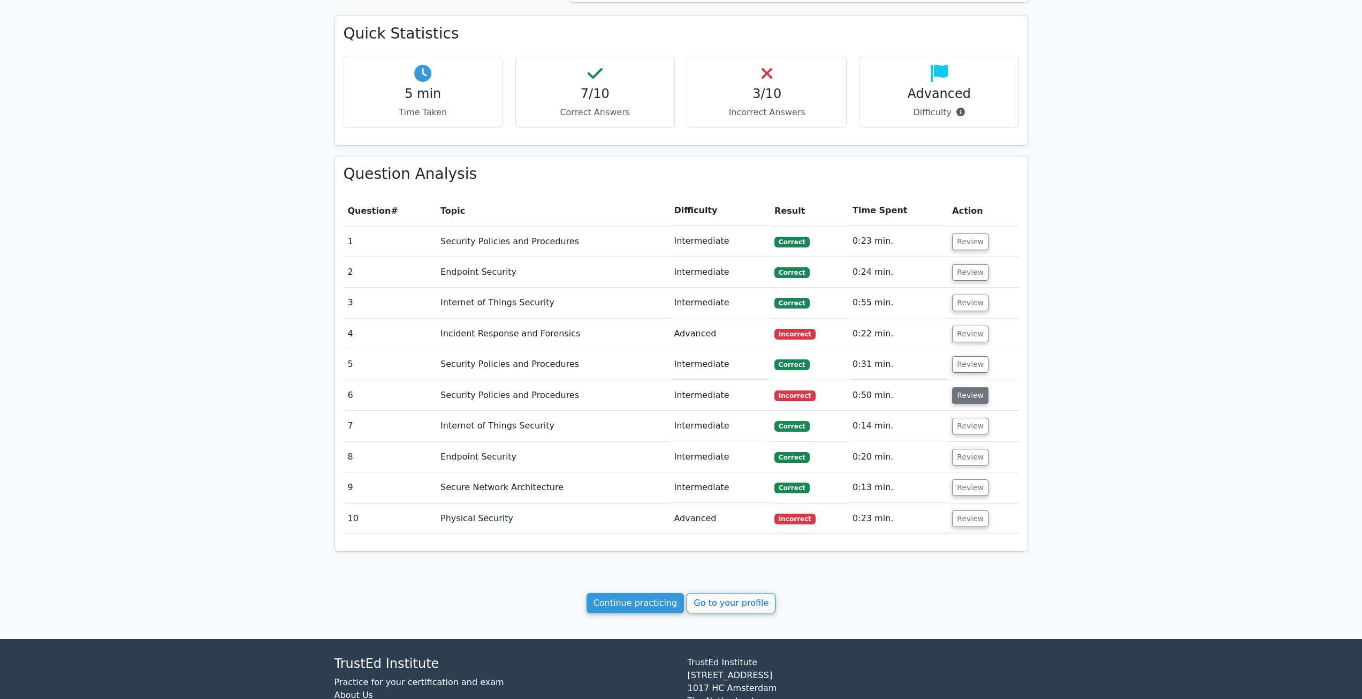
click at [959, 391] on button "Review" at bounding box center [970, 395] width 36 height 17
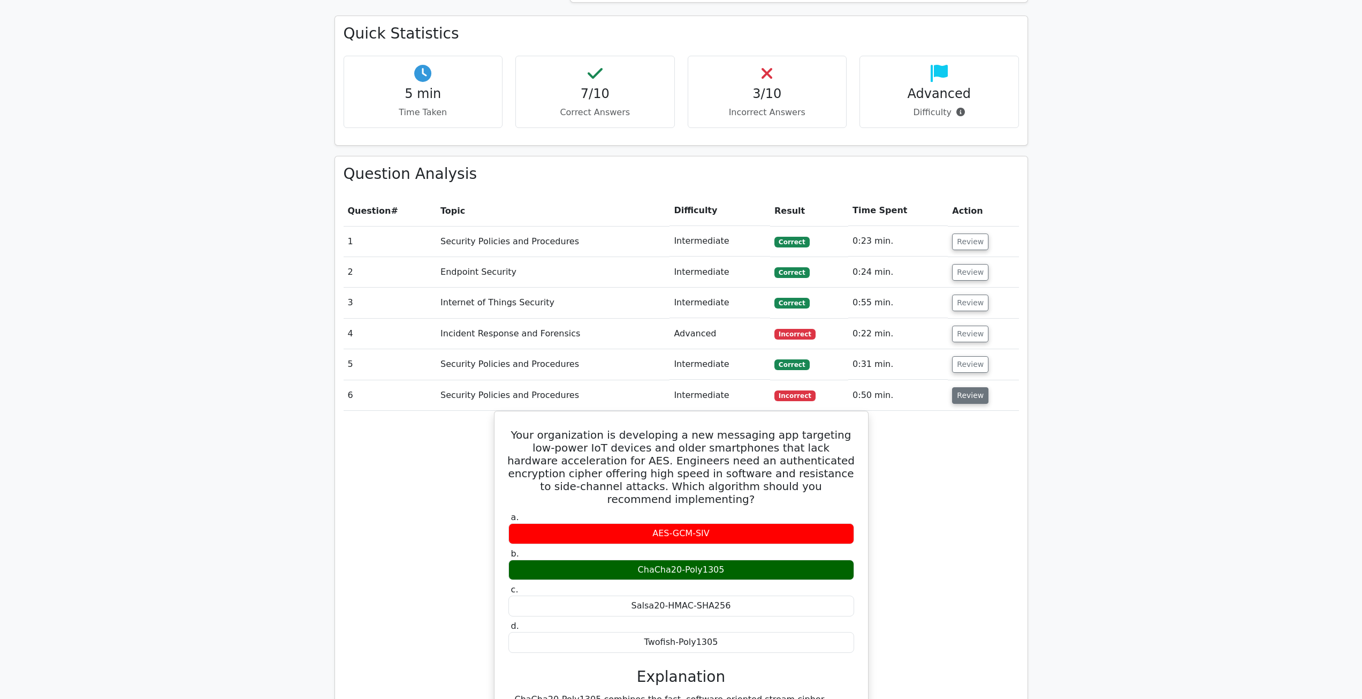
scroll to position [428, 0]
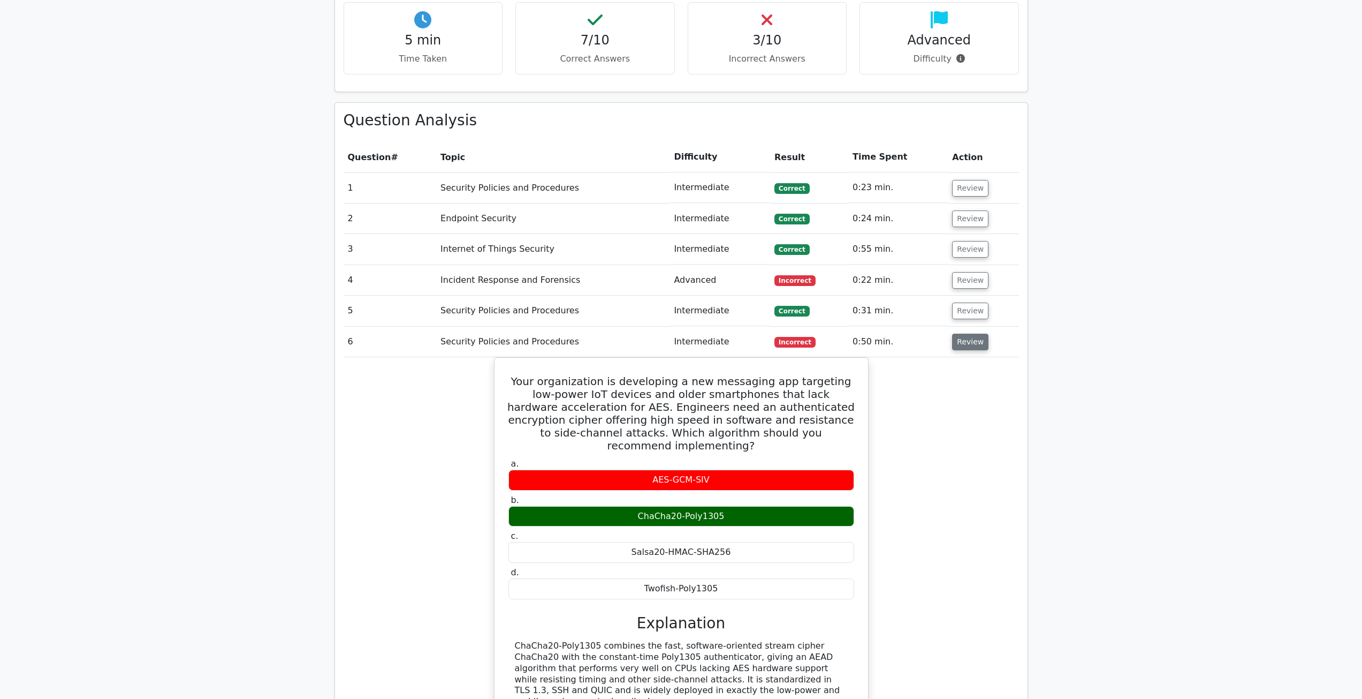
click at [965, 343] on button "Review" at bounding box center [970, 341] width 36 height 17
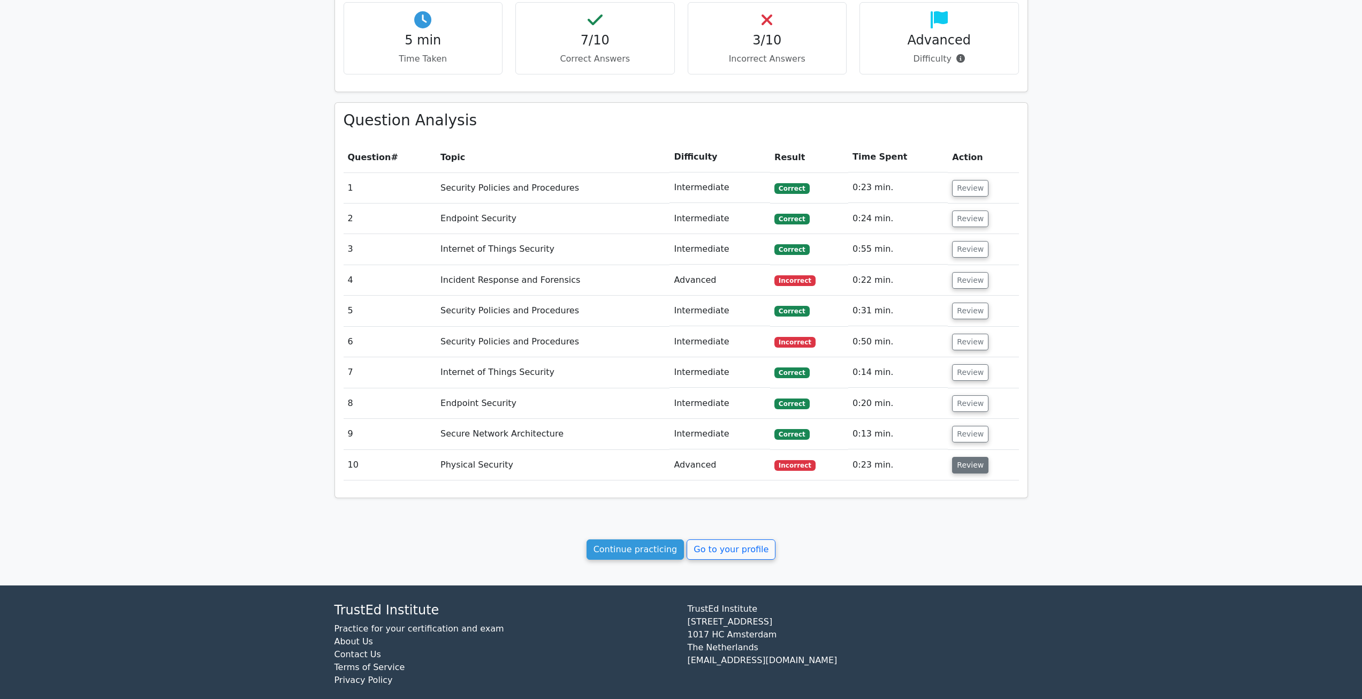
click at [957, 461] on button "Review" at bounding box center [970, 465] width 36 height 17
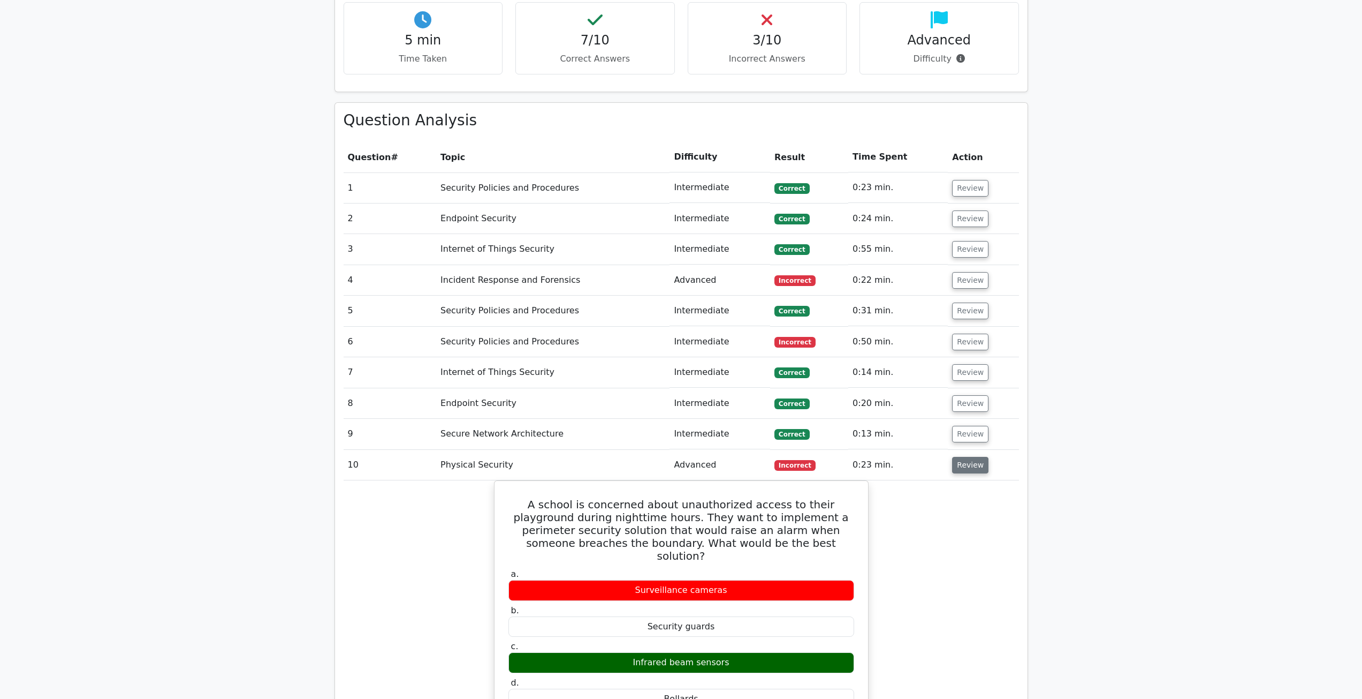
click at [957, 461] on button "Review" at bounding box center [970, 465] width 36 height 17
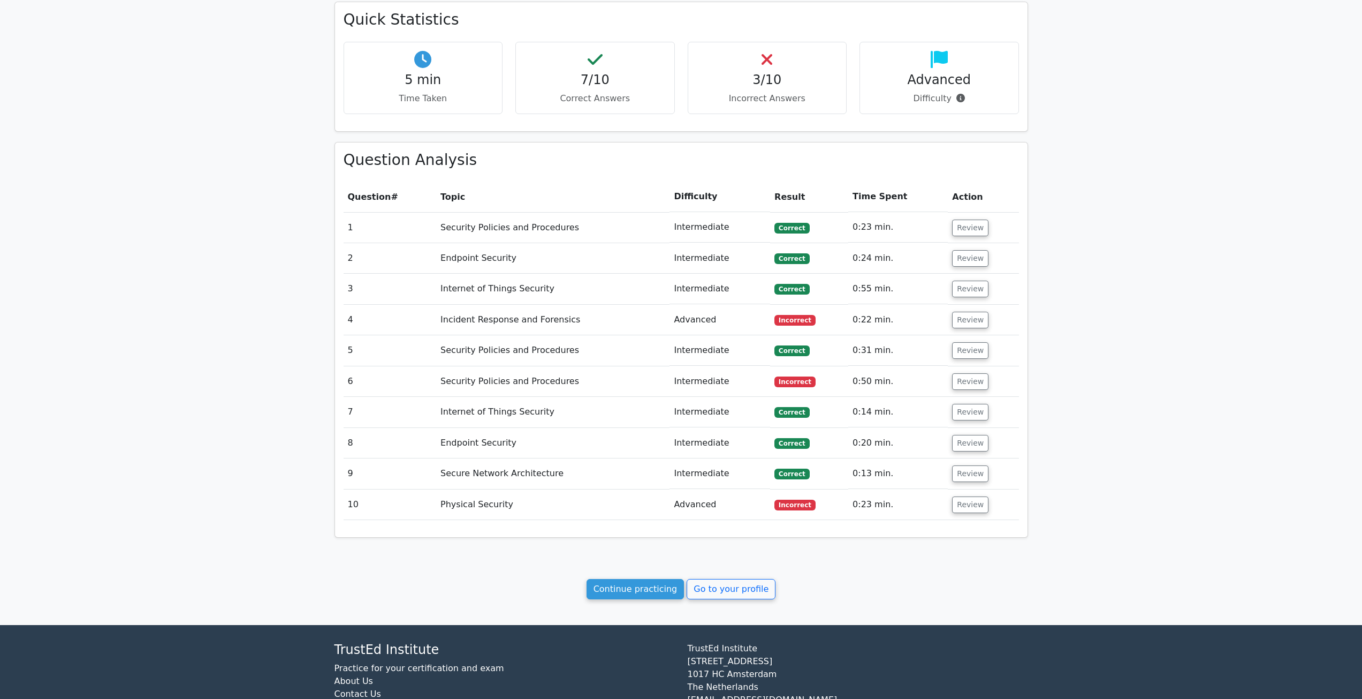
scroll to position [388, 0]
click at [643, 590] on link "Continue practicing" at bounding box center [636, 589] width 98 height 20
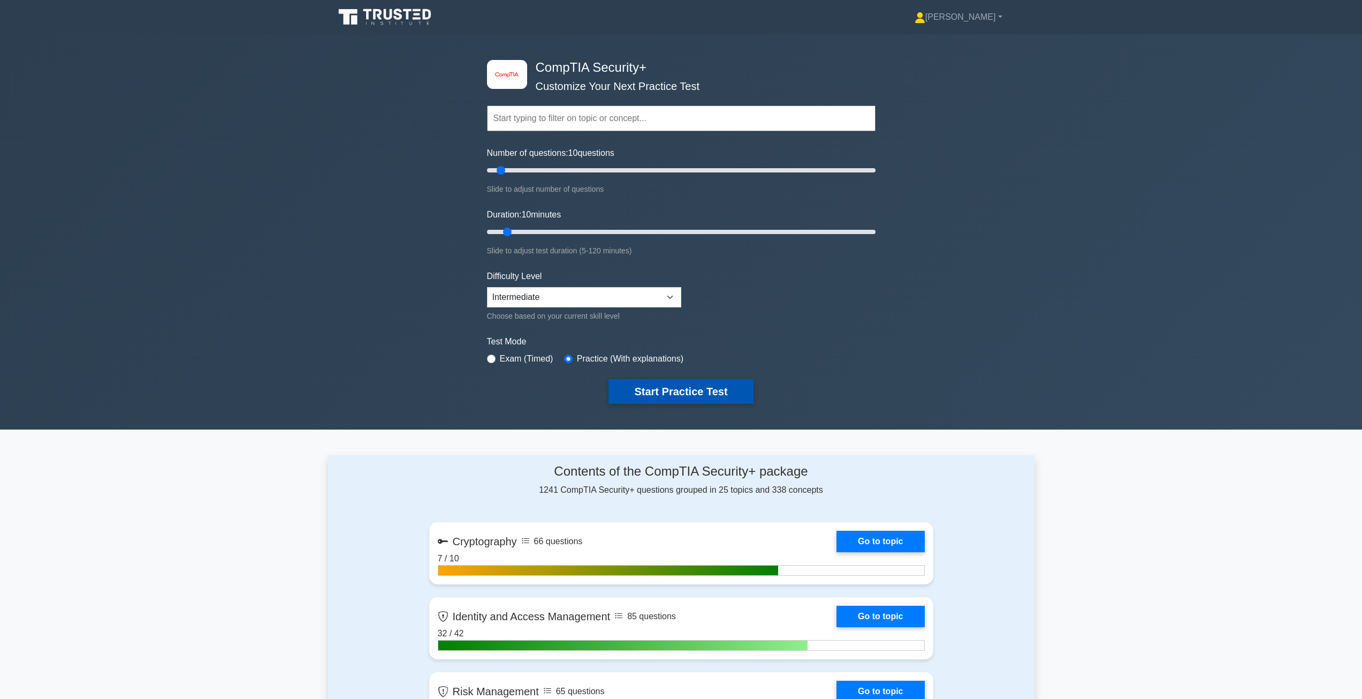
click at [693, 393] on button "Start Practice Test" at bounding box center [681, 391] width 145 height 25
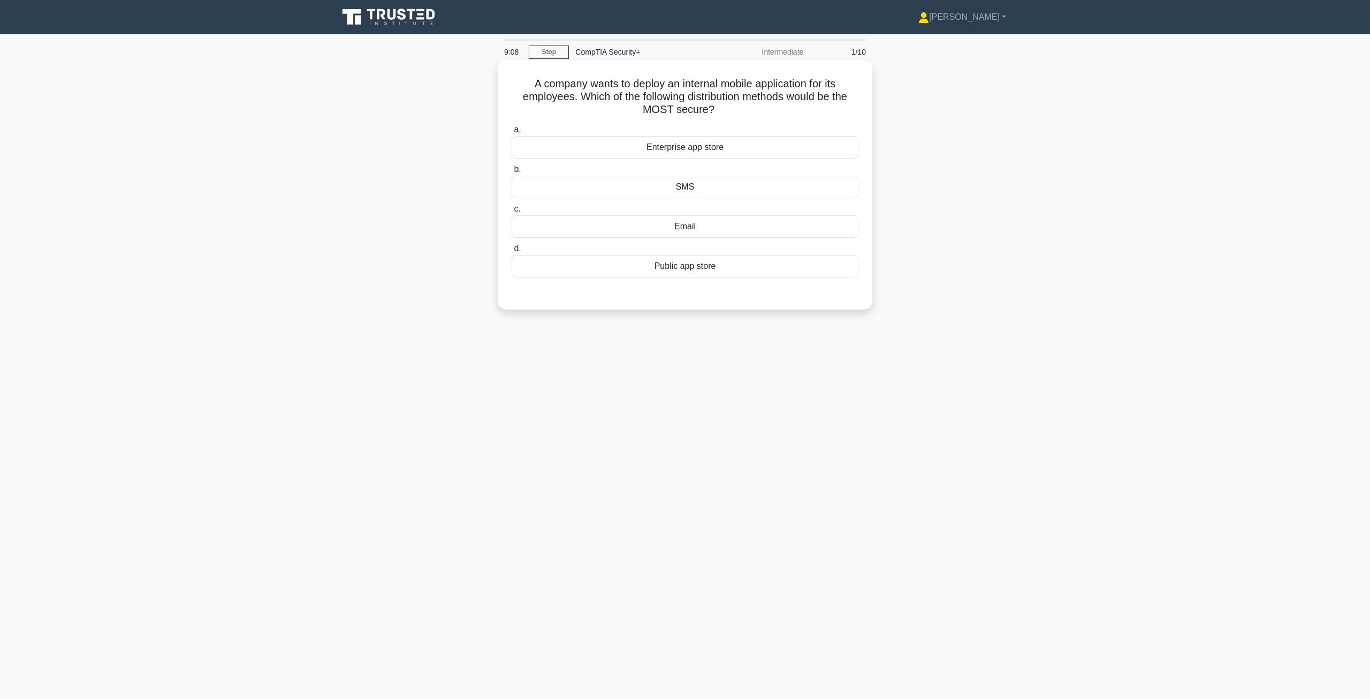
click at [718, 152] on div "Enterprise app store" at bounding box center [685, 147] width 347 height 22
click at [512, 133] on input "a. Enterprise app store" at bounding box center [512, 129] width 0 height 7
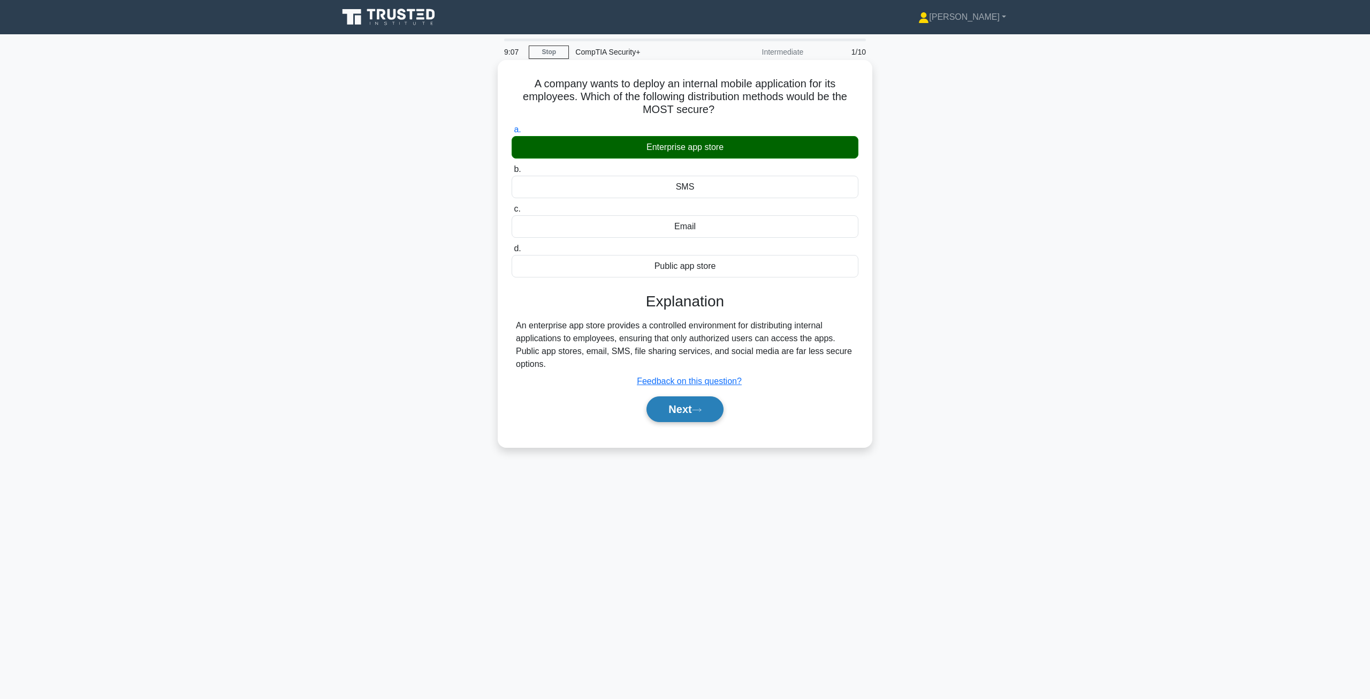
click at [698, 405] on button "Next" at bounding box center [685, 409] width 77 height 26
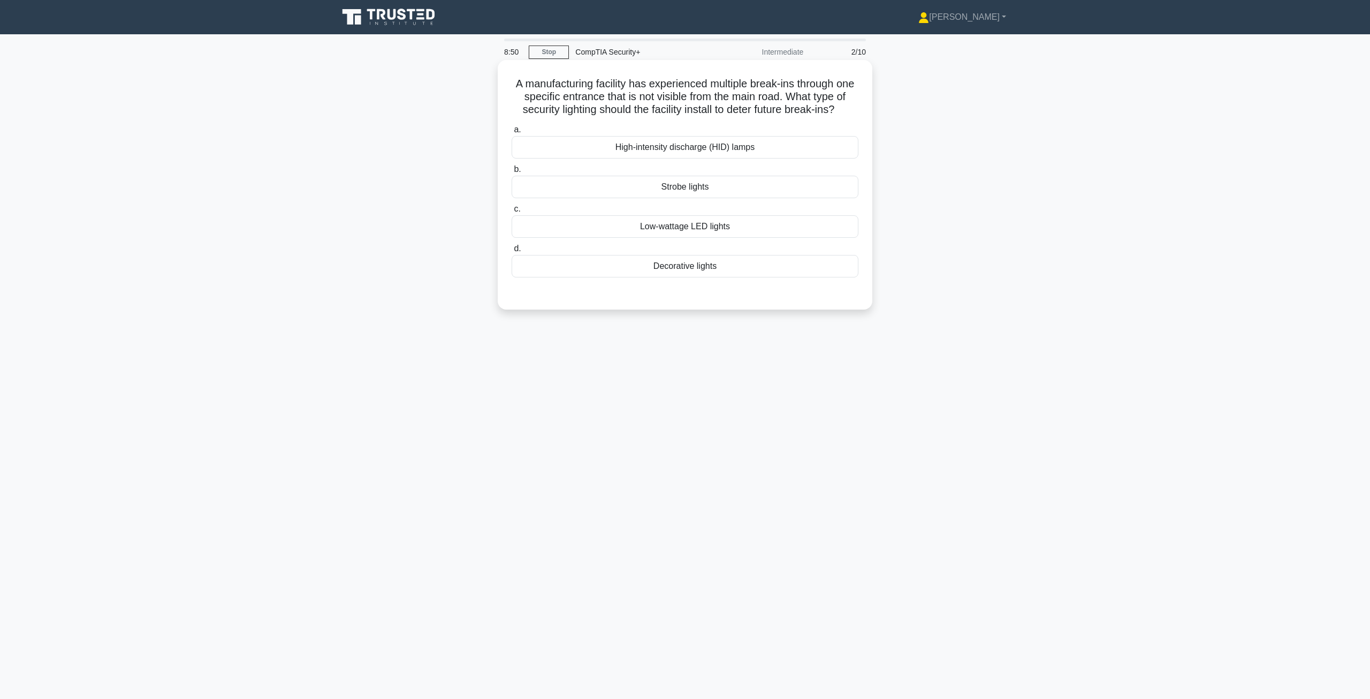
click at [660, 158] on div "High-intensity discharge (HID) lamps" at bounding box center [685, 147] width 347 height 22
click at [512, 133] on input "a. High-intensity discharge (HID) lamps" at bounding box center [512, 129] width 0 height 7
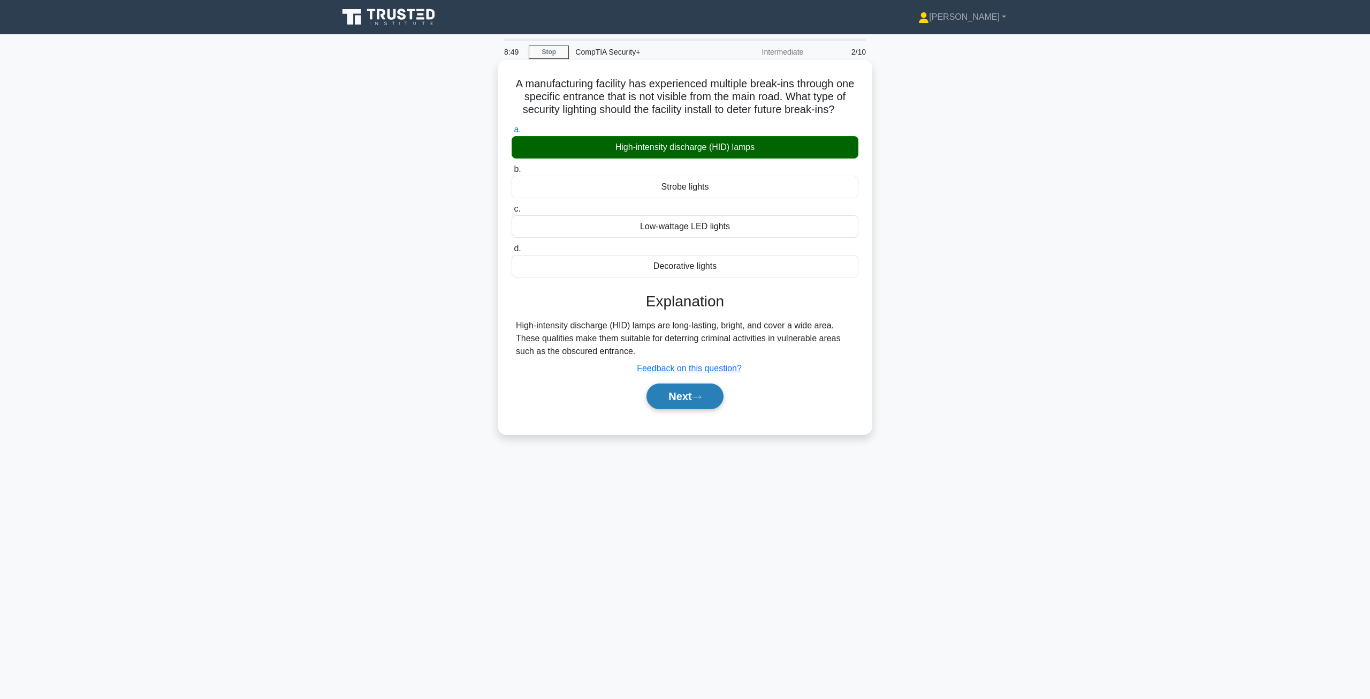
click at [694, 409] on button "Next" at bounding box center [685, 396] width 77 height 26
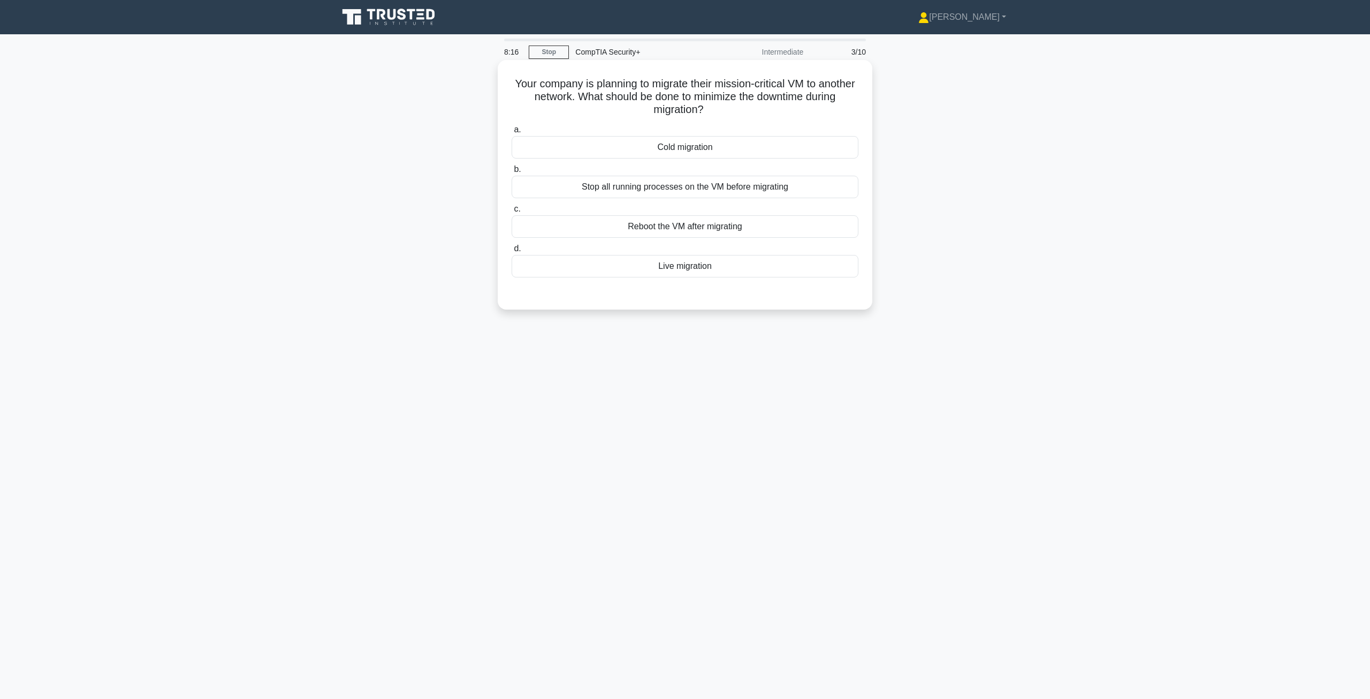
click at [690, 270] on div "Live migration" at bounding box center [685, 266] width 347 height 22
click at [512, 252] on input "d. Live migration" at bounding box center [512, 248] width 0 height 7
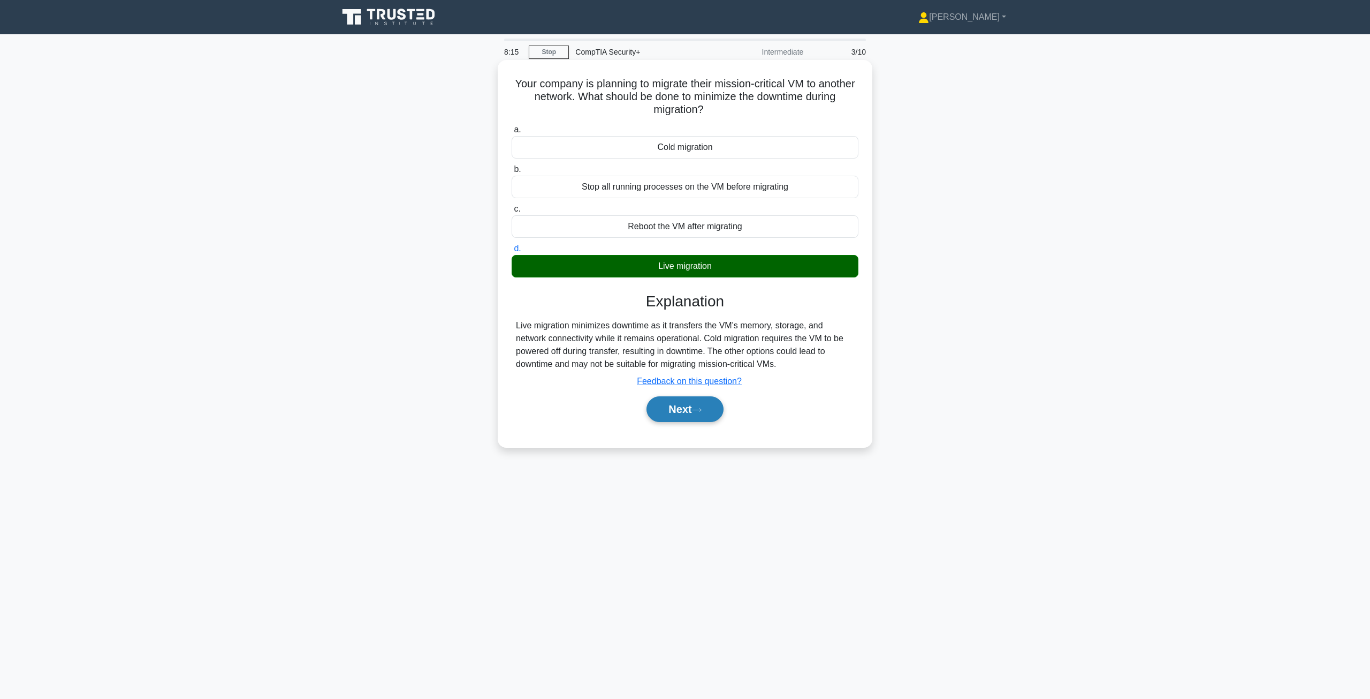
click at [674, 416] on button "Next" at bounding box center [685, 409] width 77 height 26
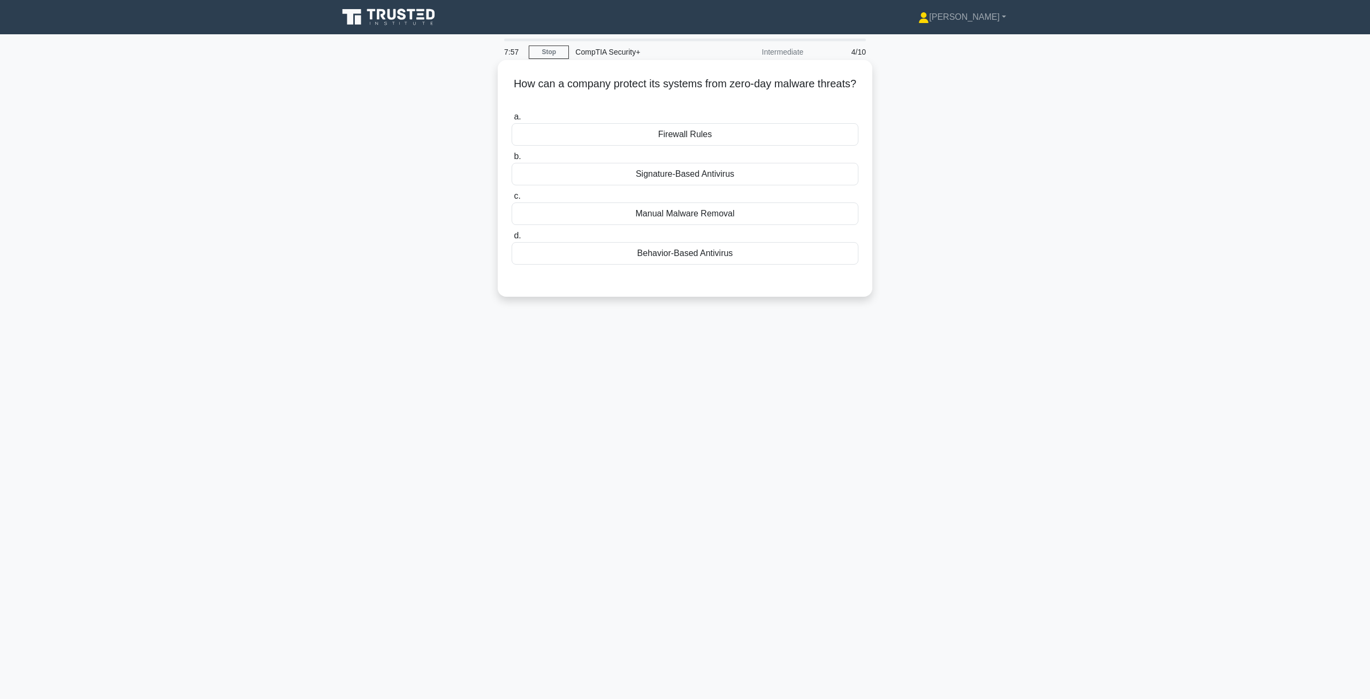
click at [645, 219] on div "Manual Malware Removal" at bounding box center [685, 213] width 347 height 22
click at [512, 200] on input "c. Manual Malware Removal" at bounding box center [512, 196] width 0 height 7
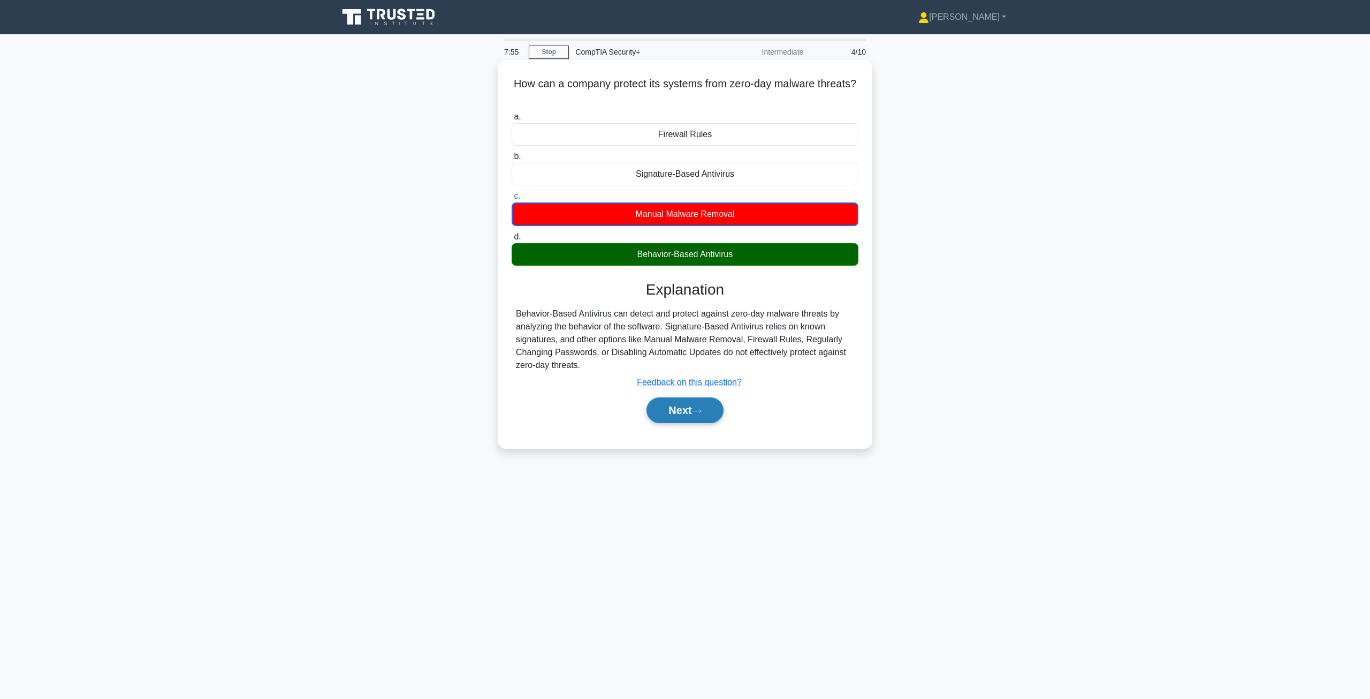
click at [686, 421] on button "Next" at bounding box center [685, 410] width 77 height 26
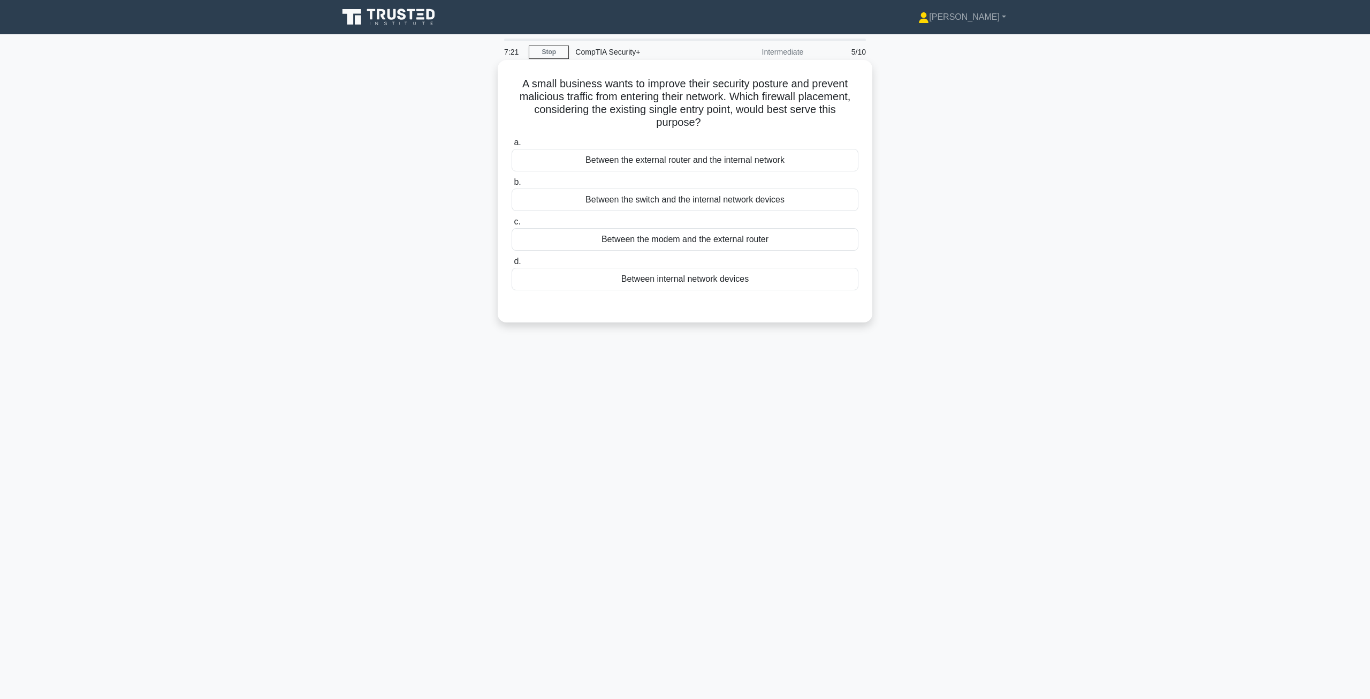
click at [709, 166] on div "Between the external router and the internal network" at bounding box center [685, 160] width 347 height 22
click at [512, 146] on input "a. Between the external router and the internal network" at bounding box center [512, 142] width 0 height 7
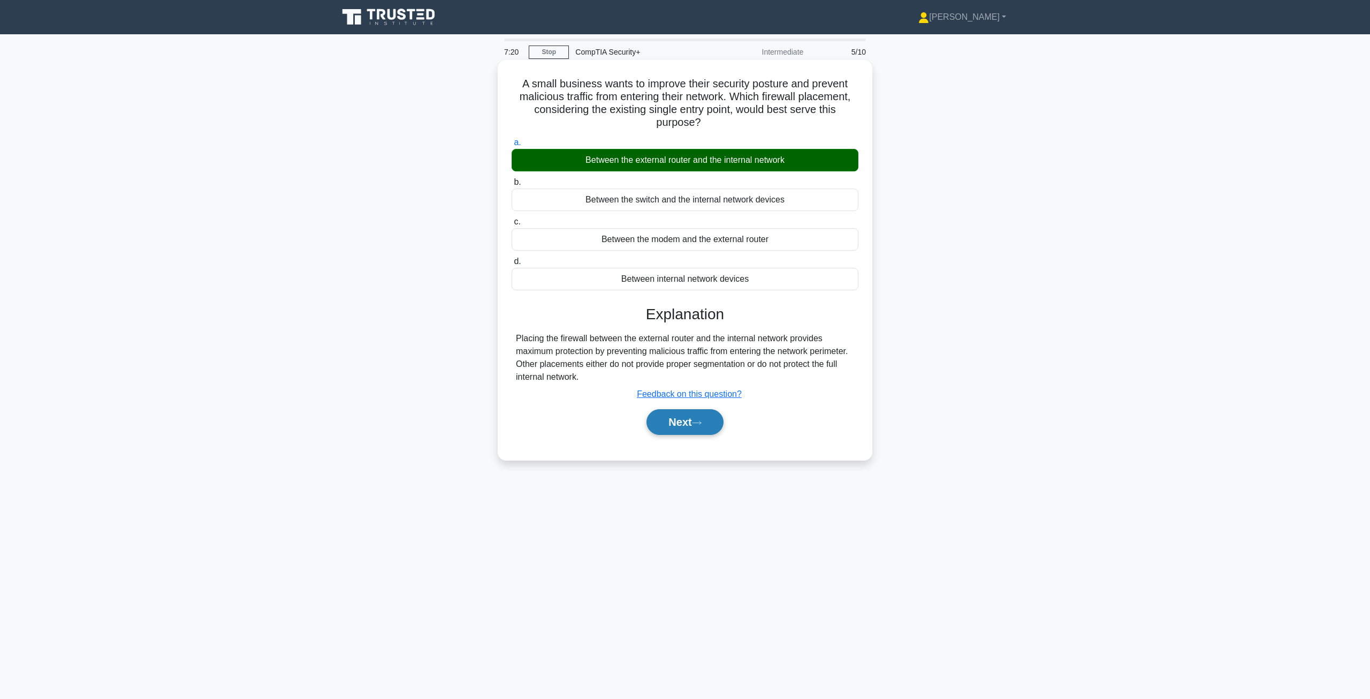
click at [672, 431] on button "Next" at bounding box center [685, 422] width 77 height 26
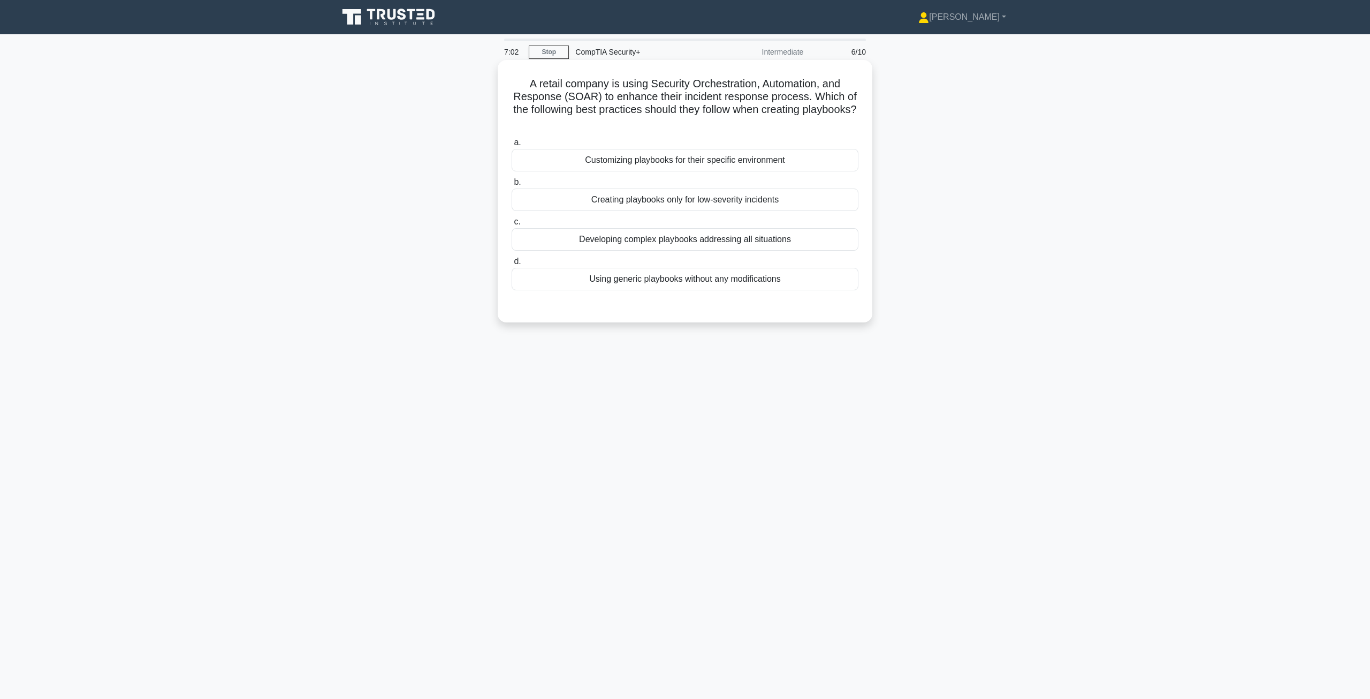
drag, startPoint x: 529, startPoint y: 82, endPoint x: 741, endPoint y: 118, distance: 215.0
click at [741, 118] on h5 "A retail company is using Security Orchestration, Automation, and Response (SOA…" at bounding box center [685, 103] width 349 height 52
click at [738, 112] on h5 "A retail company is using Security Orchestration, Automation, and Response (SOA…" at bounding box center [685, 103] width 349 height 52
click at [692, 167] on div "Customizing playbooks for their specific environment" at bounding box center [685, 160] width 347 height 22
click at [512, 146] on input "a. Customizing playbooks for their specific environment" at bounding box center [512, 142] width 0 height 7
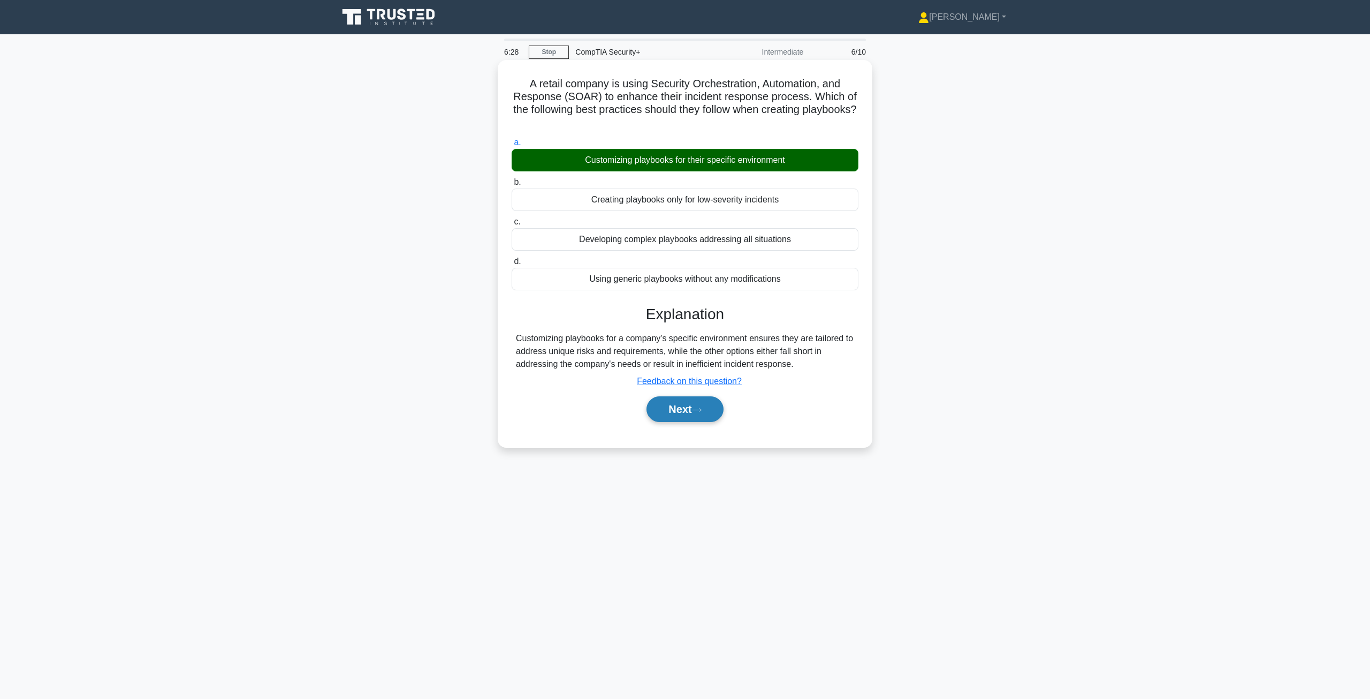
click at [693, 412] on button "Next" at bounding box center [685, 409] width 77 height 26
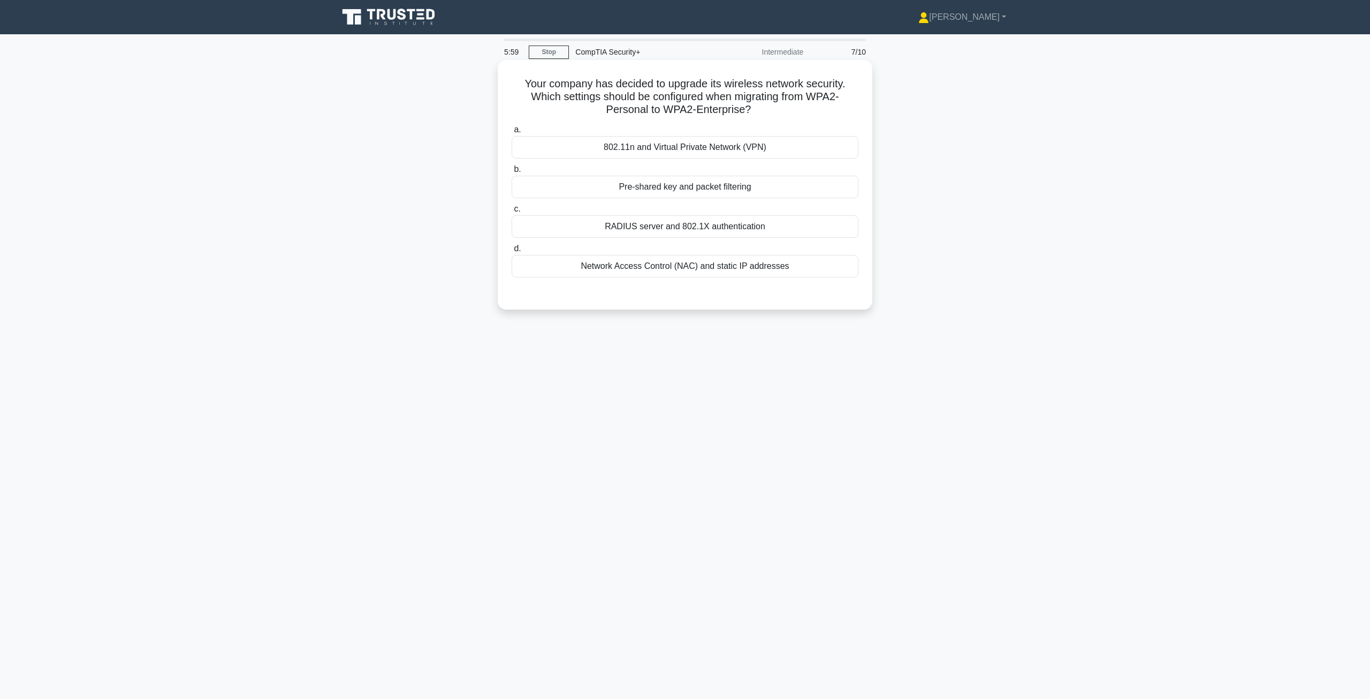
click at [743, 138] on div "802.11n and Virtual Private Network (VPN)" at bounding box center [685, 147] width 347 height 22
click at [512, 133] on input "a. 802.11n and Virtual Private Network (VPN)" at bounding box center [512, 129] width 0 height 7
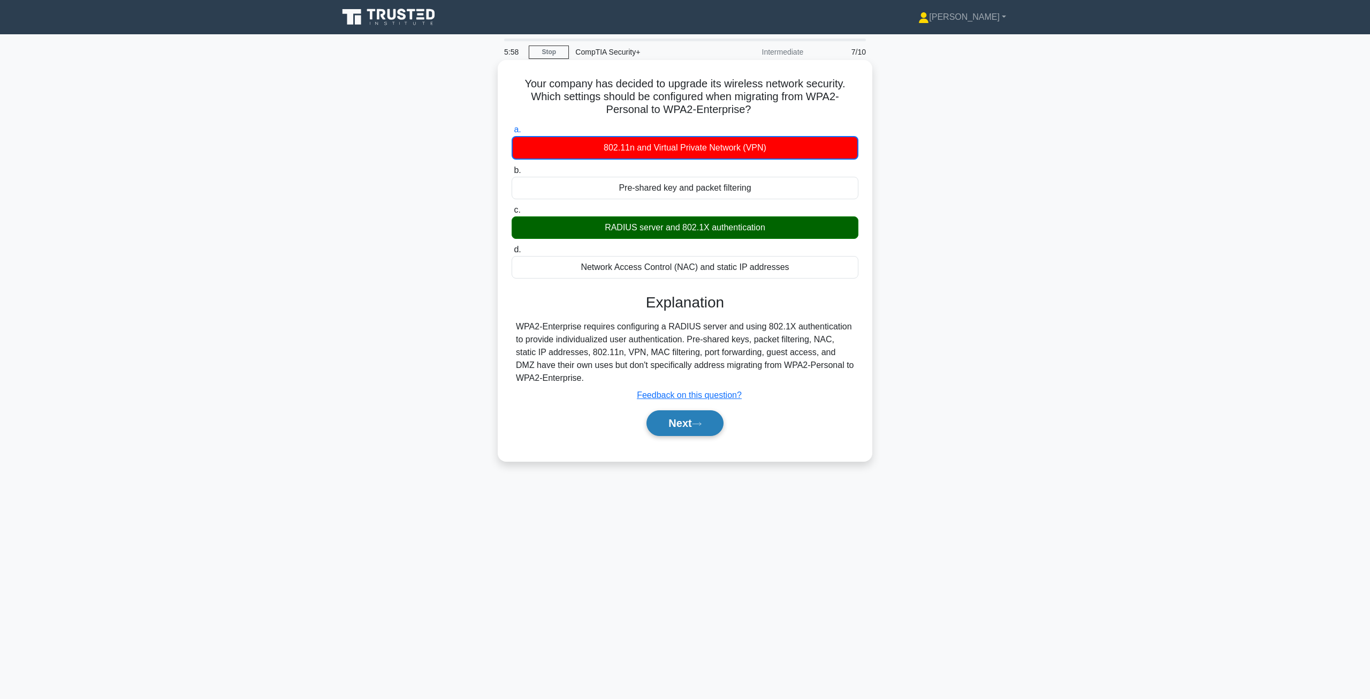
click at [702, 422] on icon at bounding box center [697, 424] width 10 height 6
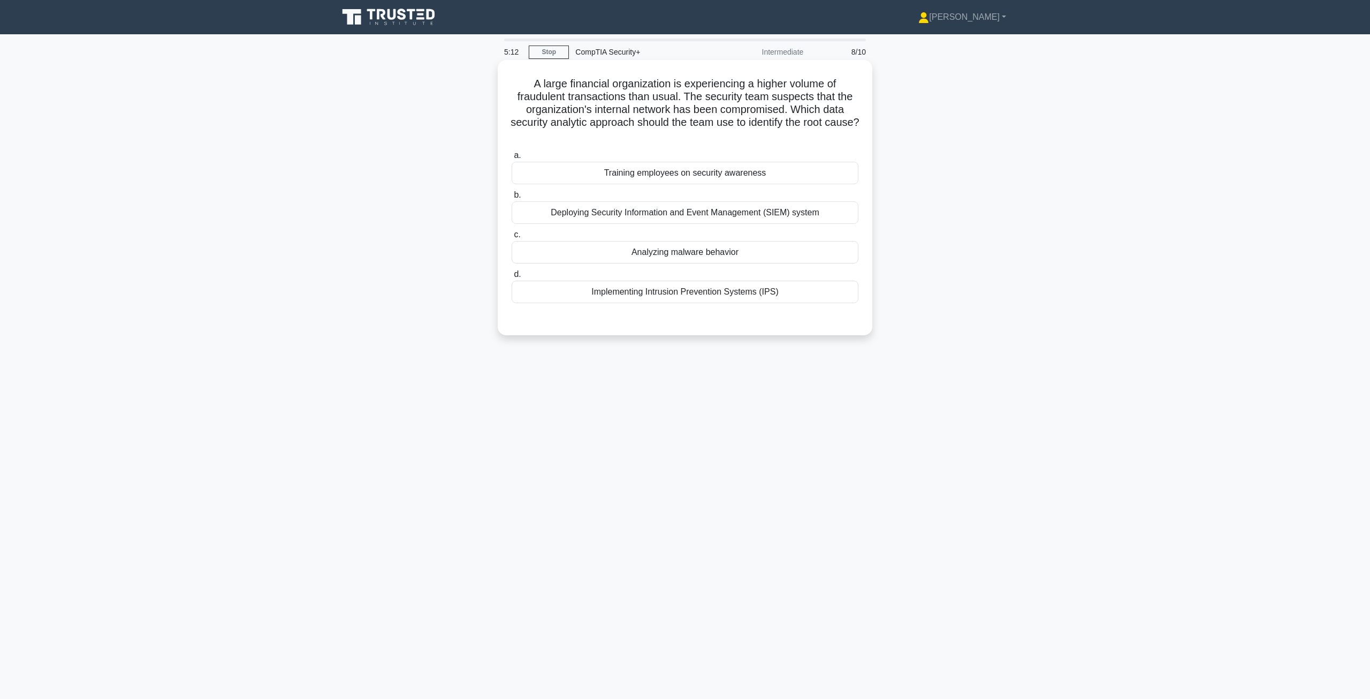
click at [641, 215] on div "Deploying Security Information and Event Management (SIEM) system" at bounding box center [685, 212] width 347 height 22
click at [512, 199] on input "b. Deploying Security Information and Event Management (SIEM) system" at bounding box center [512, 195] width 0 height 7
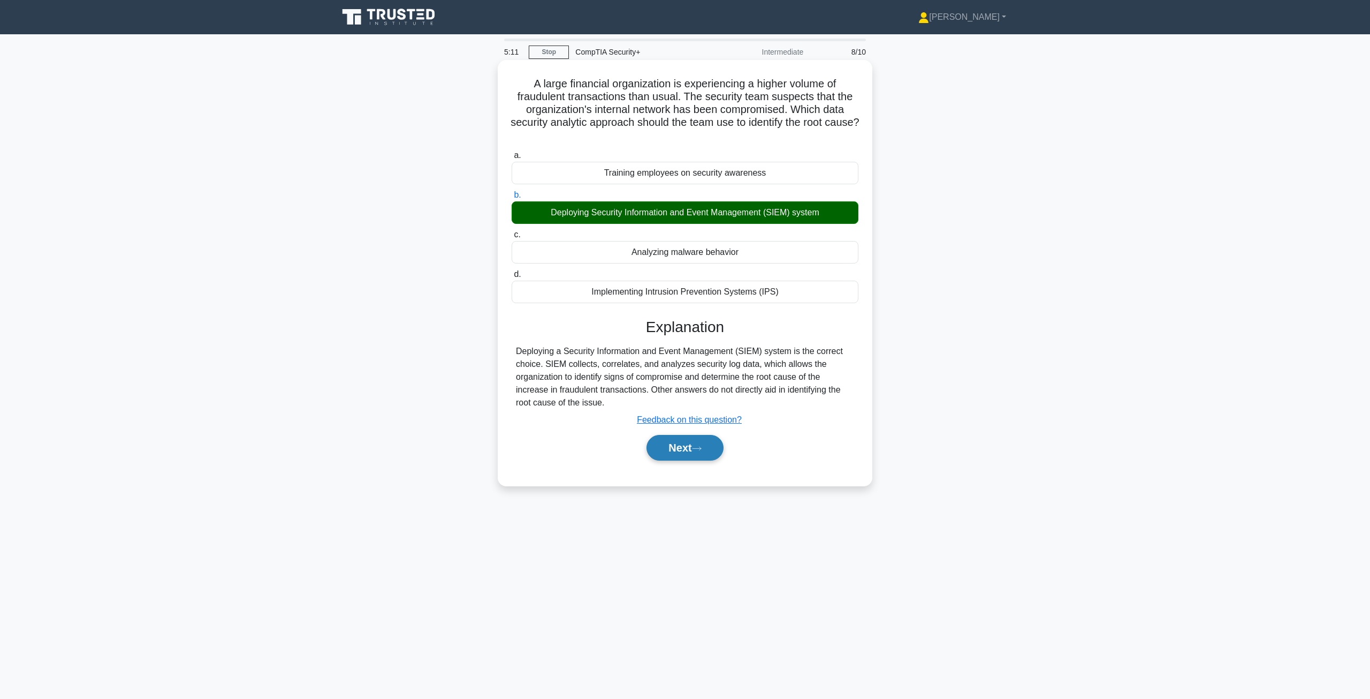
click at [686, 446] on button "Next" at bounding box center [685, 448] width 77 height 26
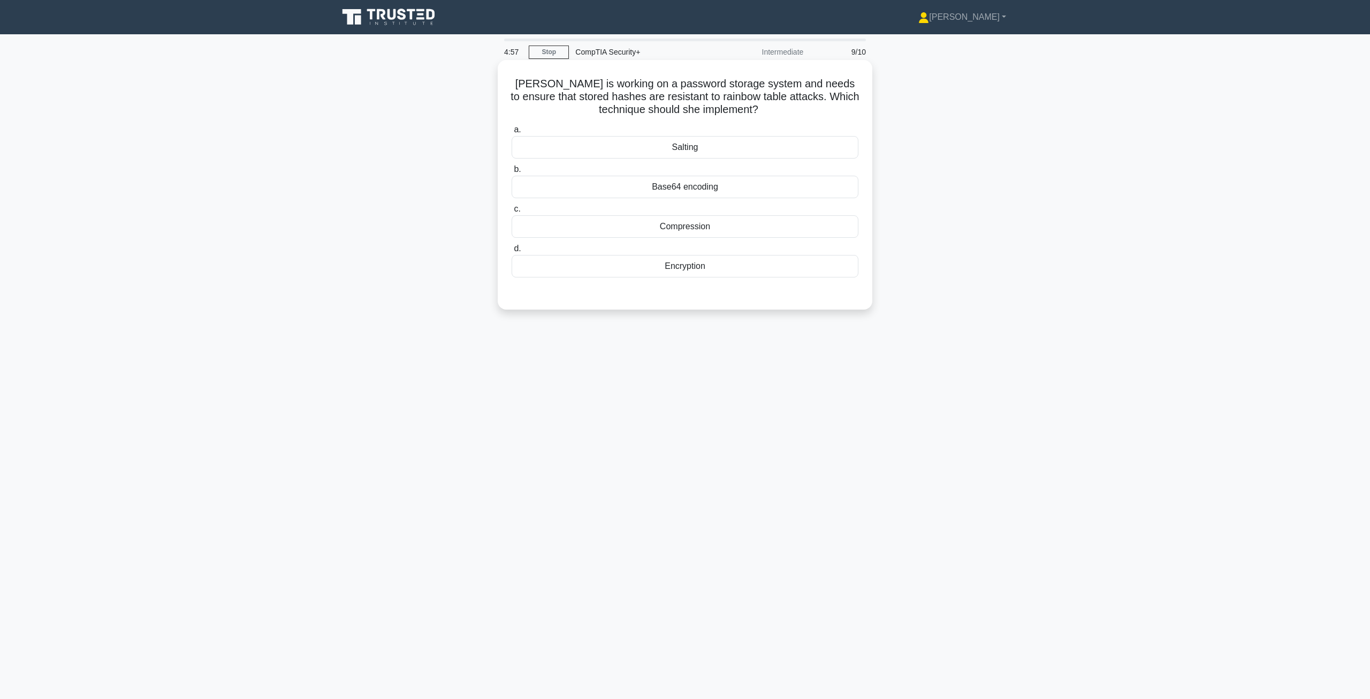
click at [678, 147] on div "Salting" at bounding box center [685, 147] width 347 height 22
click at [512, 133] on input "a. Salting" at bounding box center [512, 129] width 0 height 7
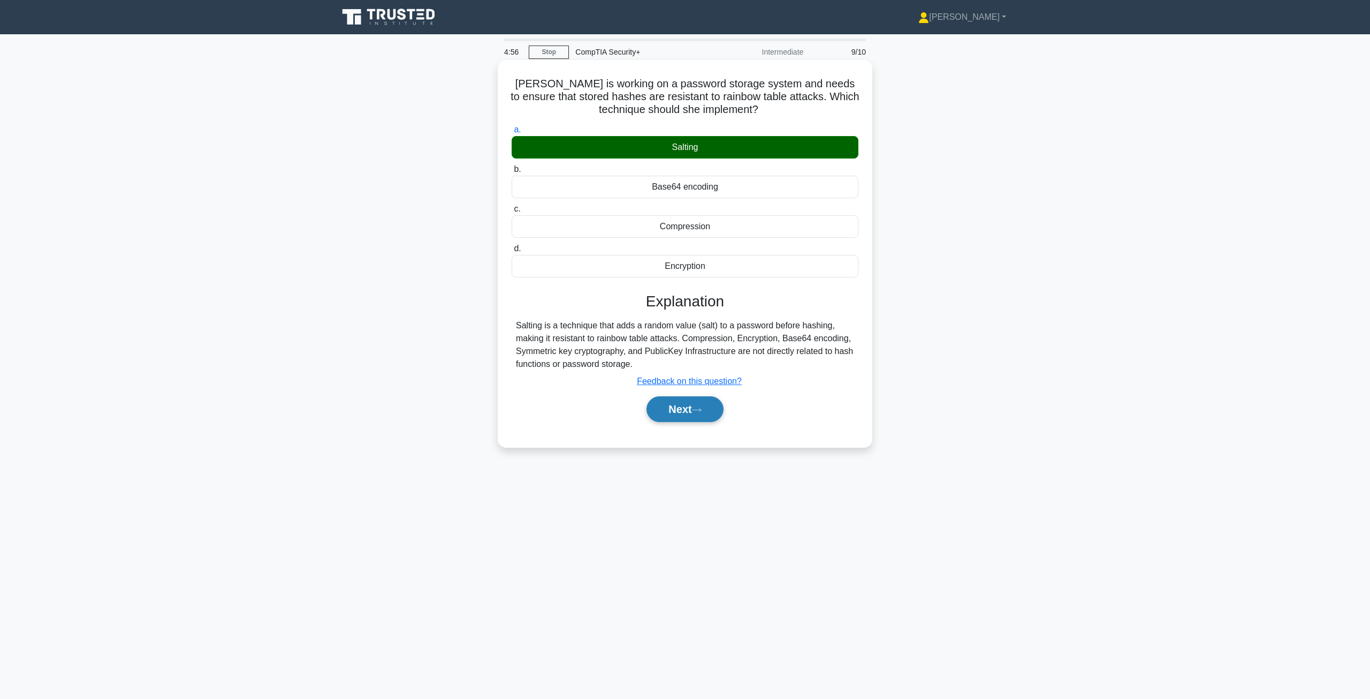
click at [673, 405] on button "Next" at bounding box center [685, 409] width 77 height 26
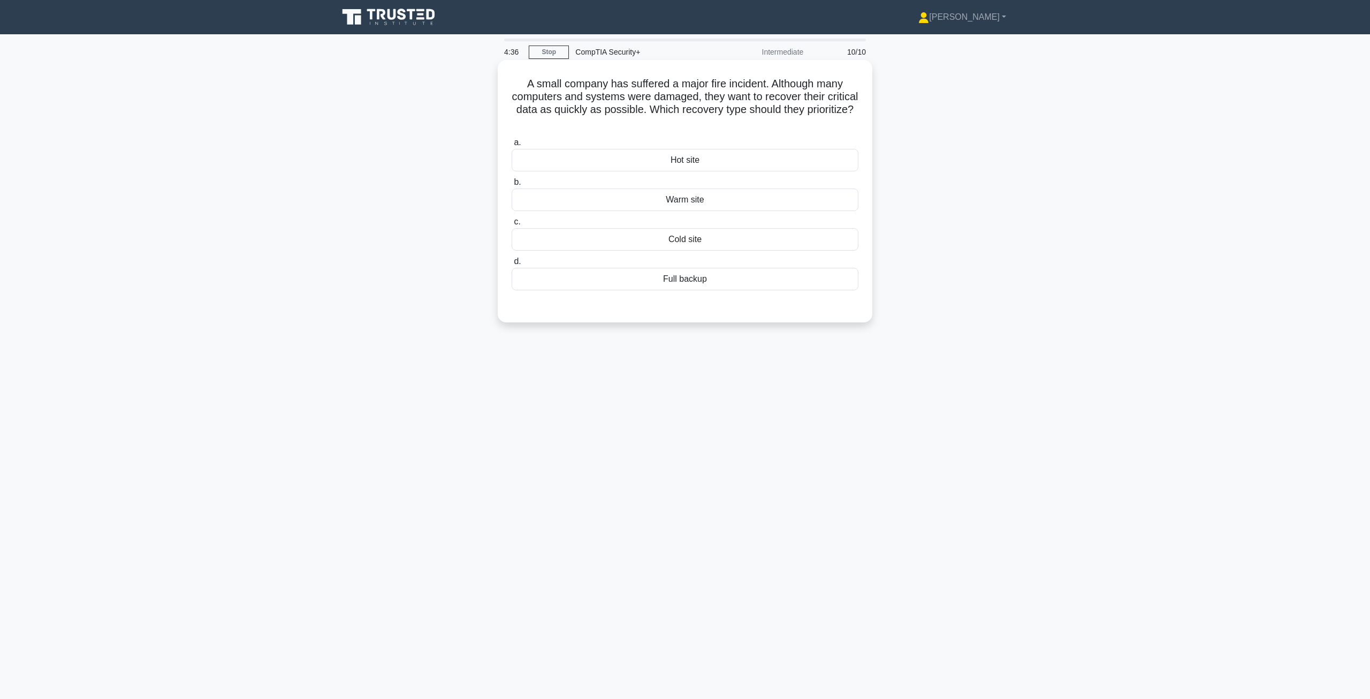
click at [669, 164] on div "Hot site" at bounding box center [685, 160] width 347 height 22
click at [512, 146] on input "a. Hot site" at bounding box center [512, 142] width 0 height 7
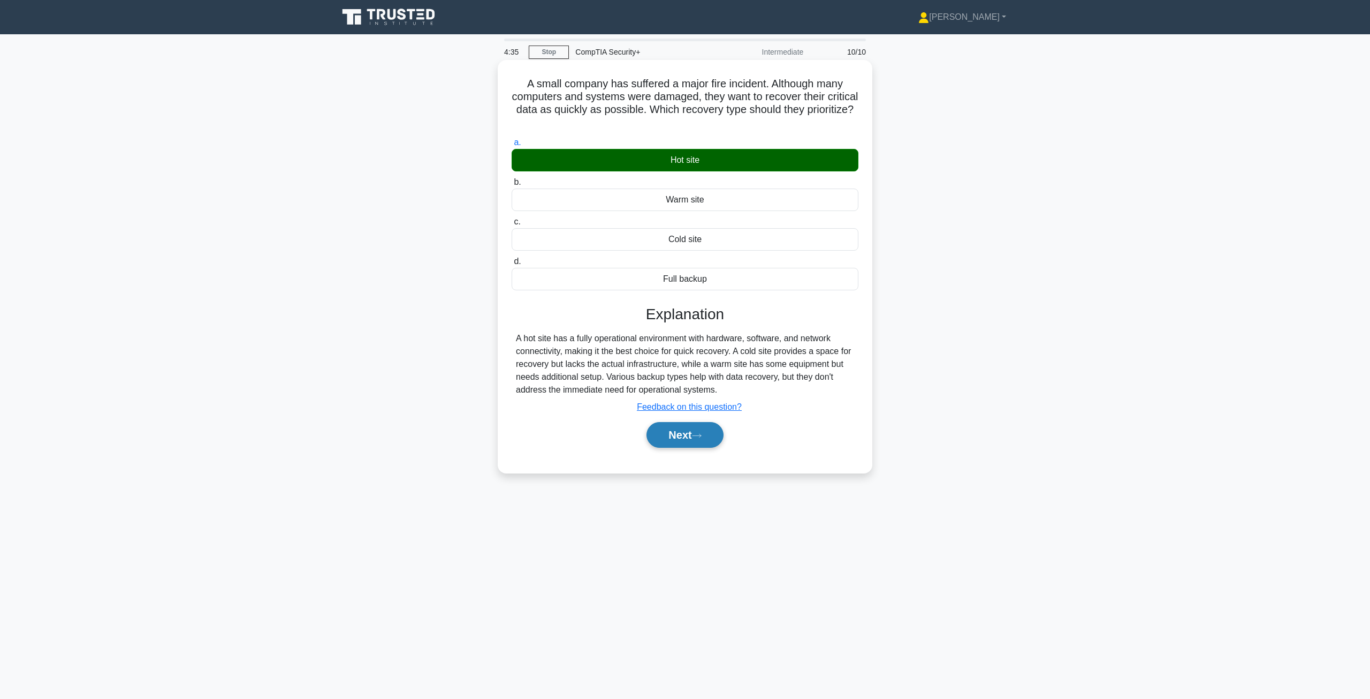
click at [698, 437] on icon at bounding box center [697, 436] width 10 height 6
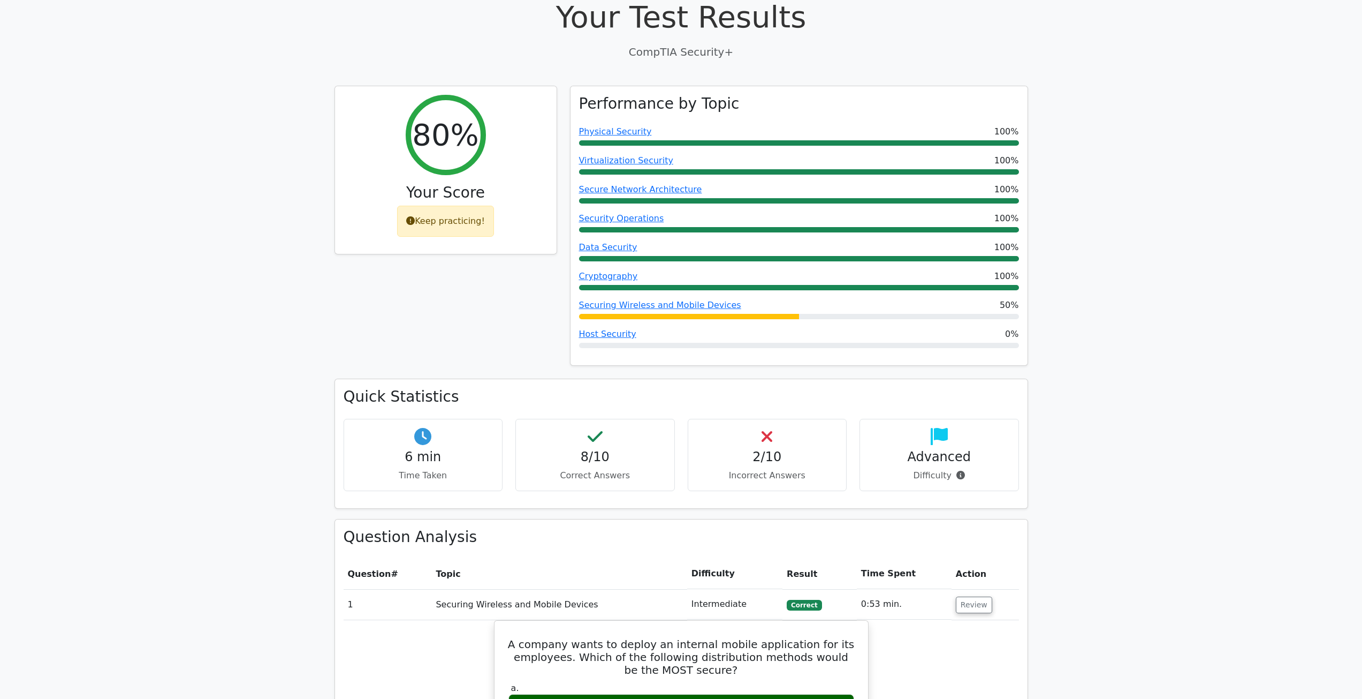
scroll to position [321, 0]
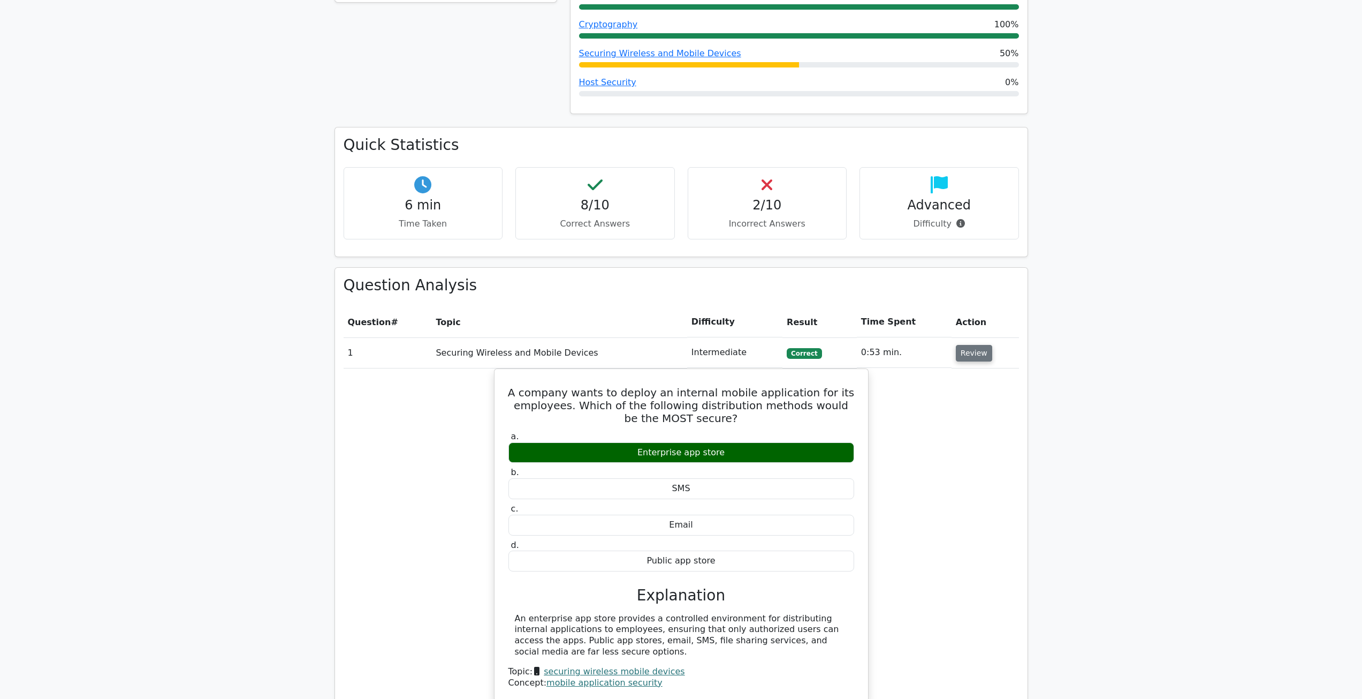
click at [969, 355] on button "Review" at bounding box center [974, 353] width 36 height 17
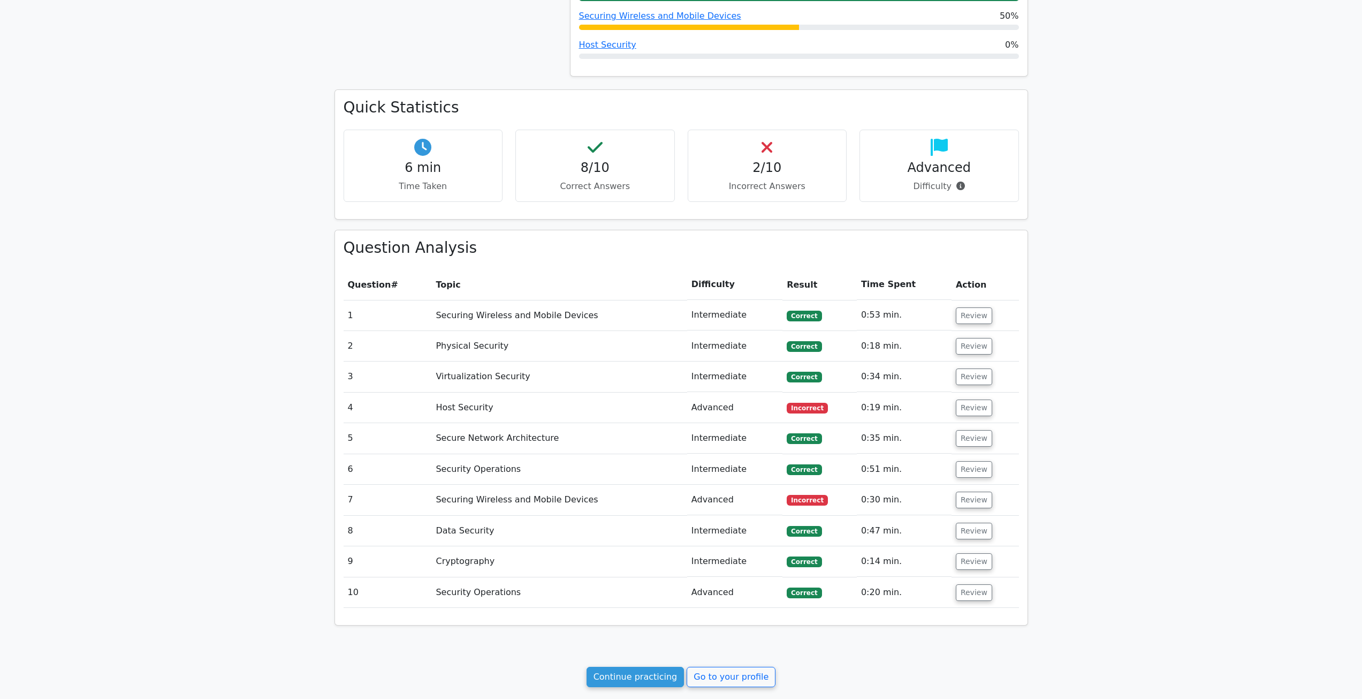
scroll to position [482, 0]
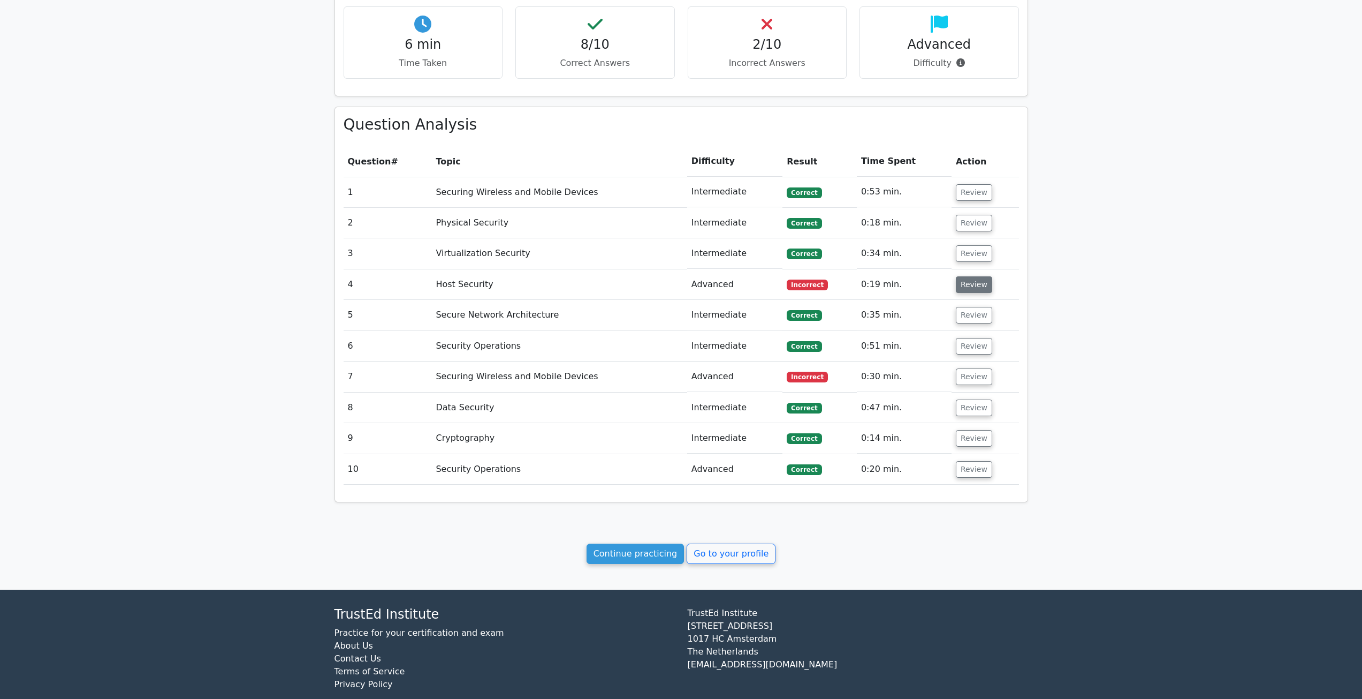
click at [960, 288] on button "Review" at bounding box center [974, 284] width 36 height 17
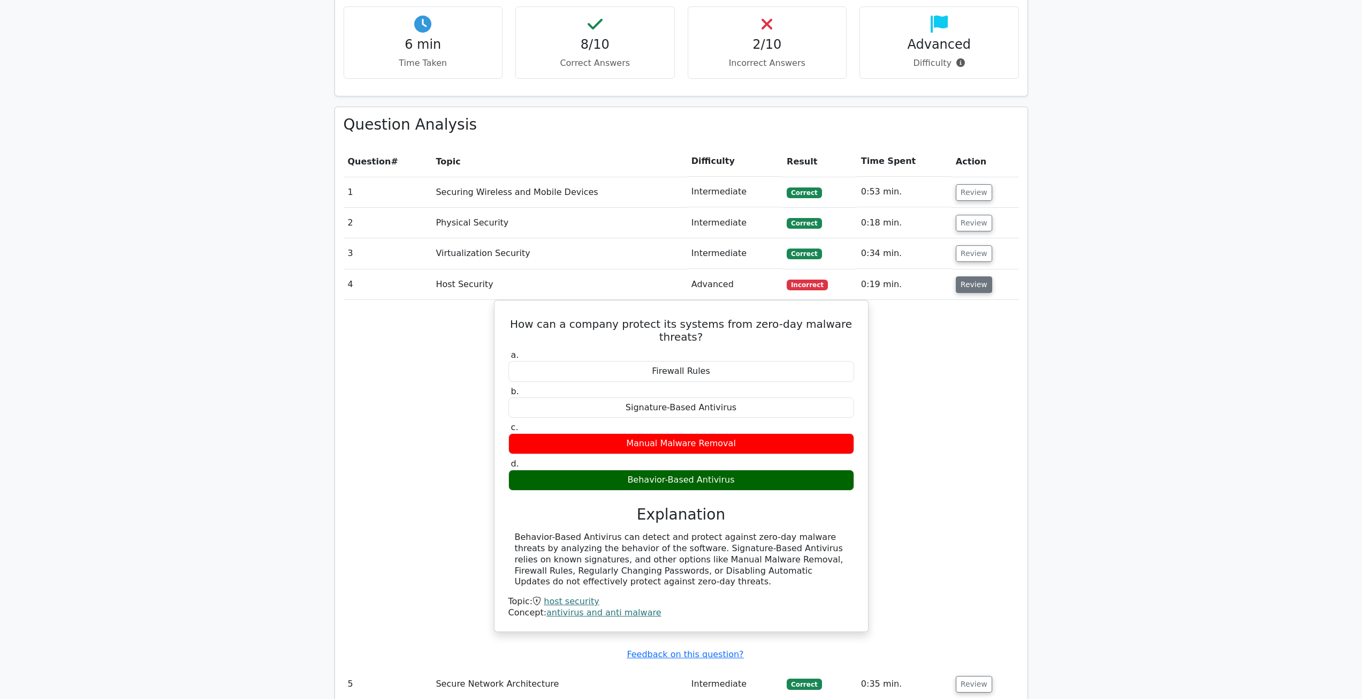
click at [957, 281] on button "Review" at bounding box center [974, 284] width 36 height 17
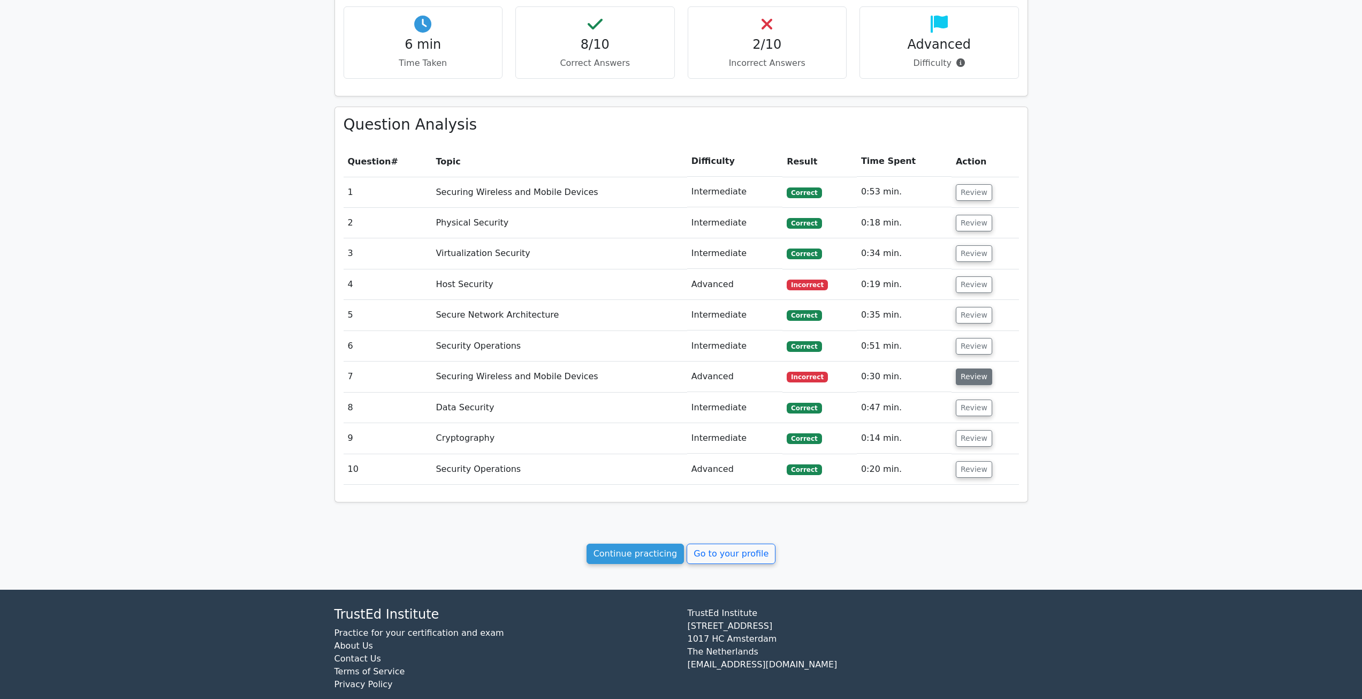
click at [978, 382] on button "Review" at bounding box center [974, 376] width 36 height 17
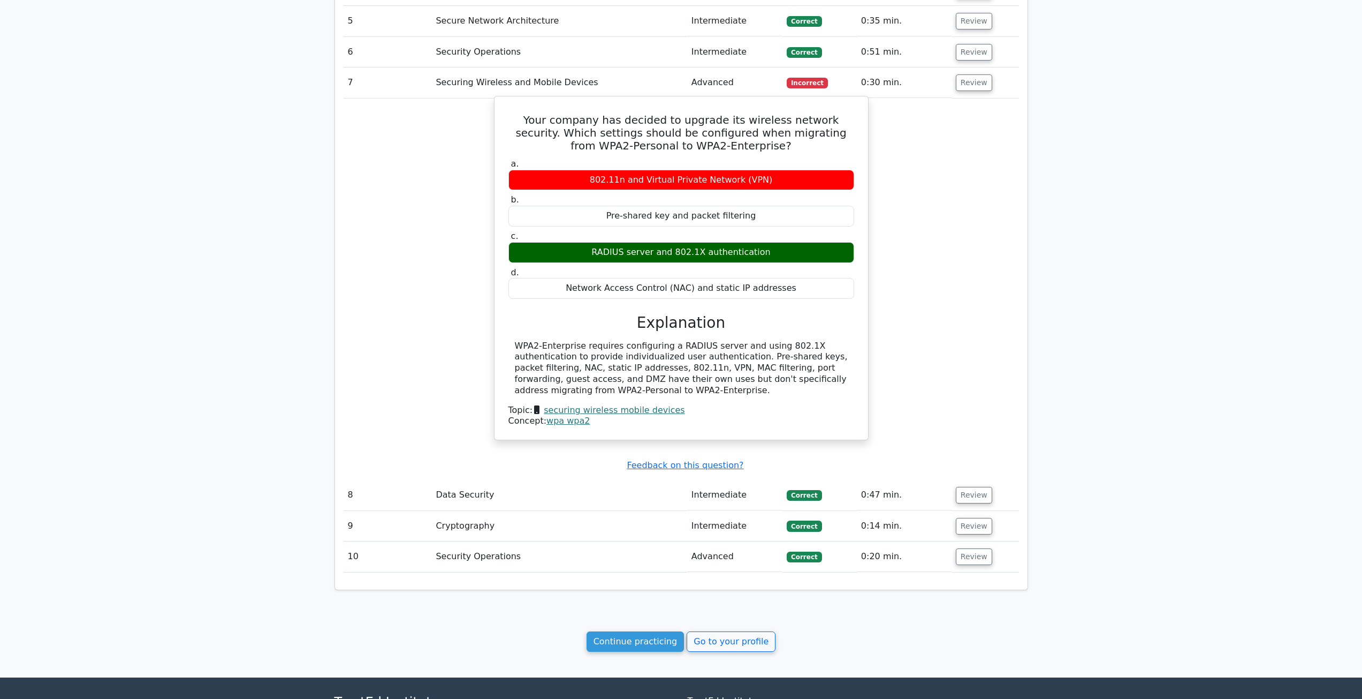
scroll to position [803, 0]
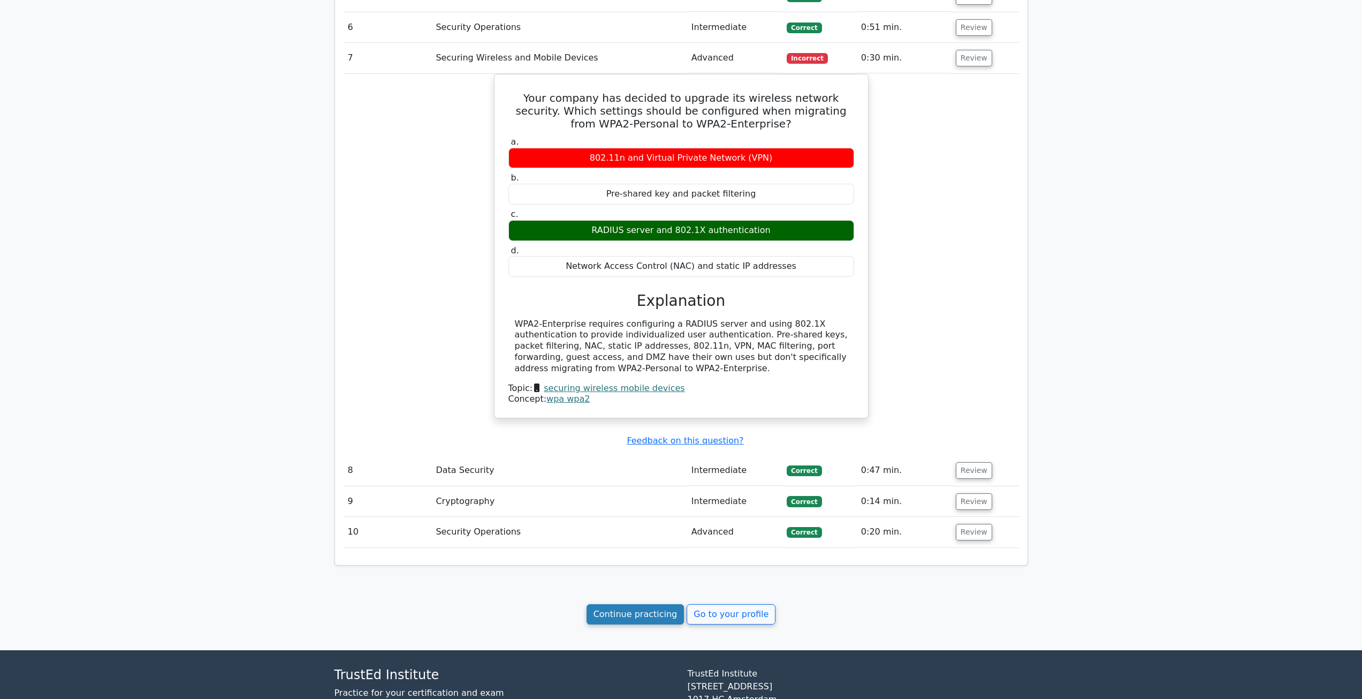
click at [639, 621] on link "Continue practicing" at bounding box center [636, 614] width 98 height 20
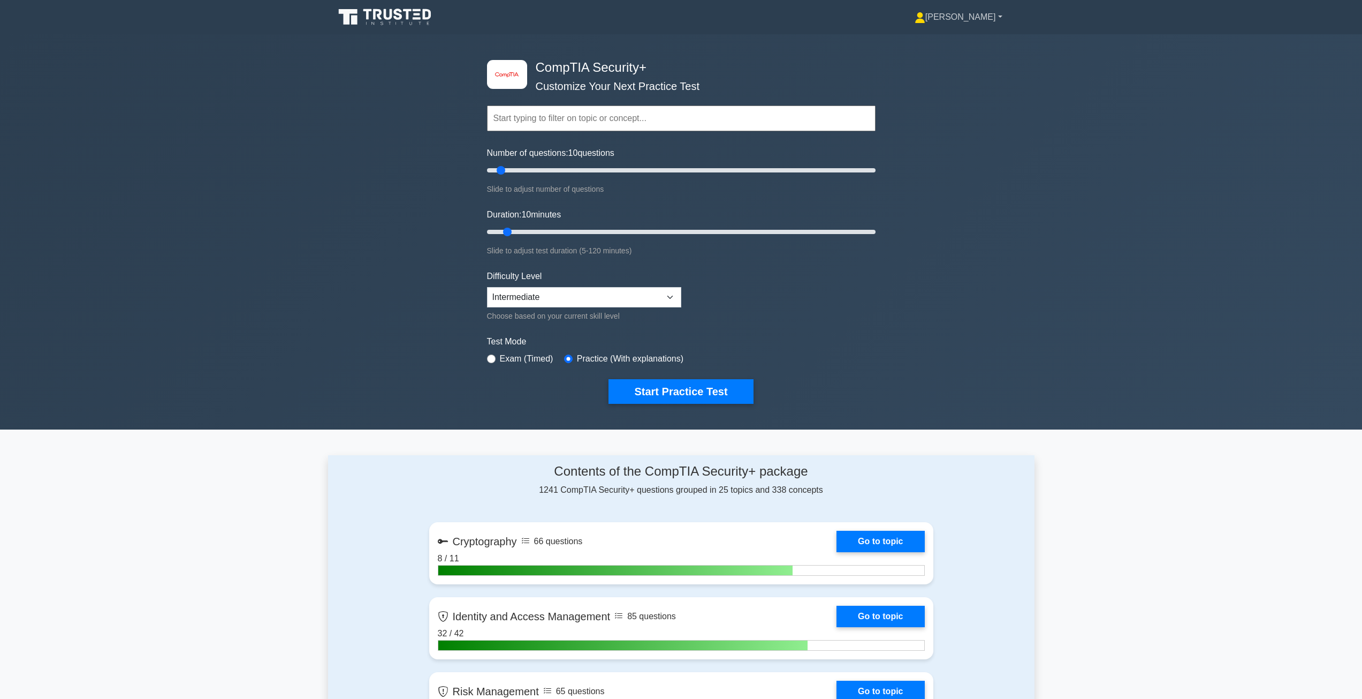
click at [988, 14] on link "[PERSON_NAME]" at bounding box center [958, 16] width 139 height 21
click at [974, 34] on link "Profile" at bounding box center [932, 42] width 85 height 17
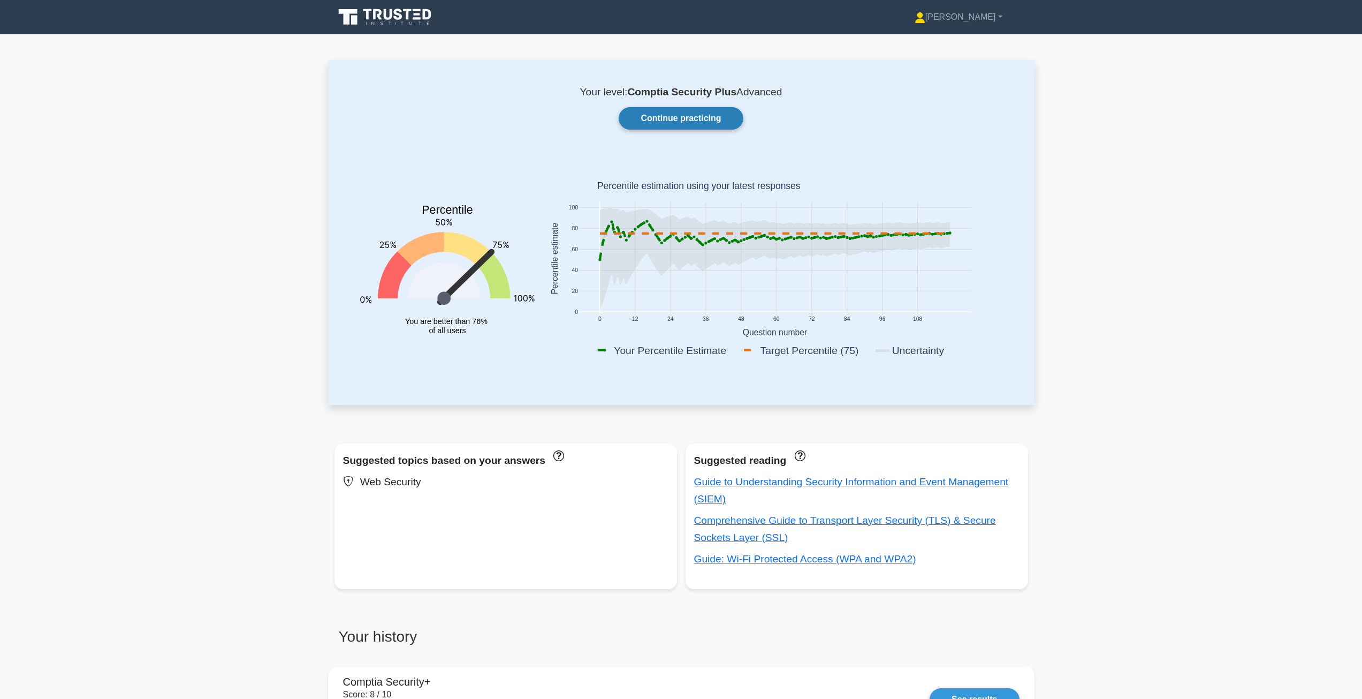
click at [687, 112] on link "Continue practicing" at bounding box center [681, 118] width 124 height 22
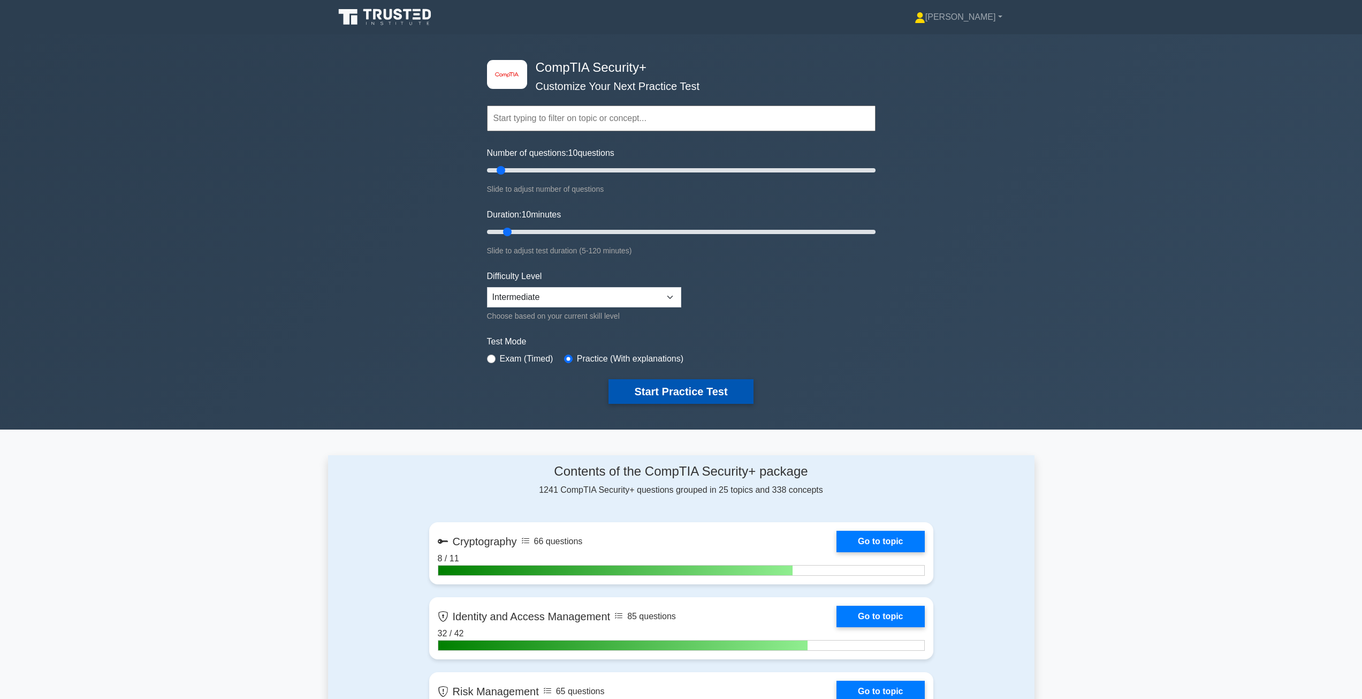
click at [693, 384] on button "Start Practice Test" at bounding box center [681, 391] width 145 height 25
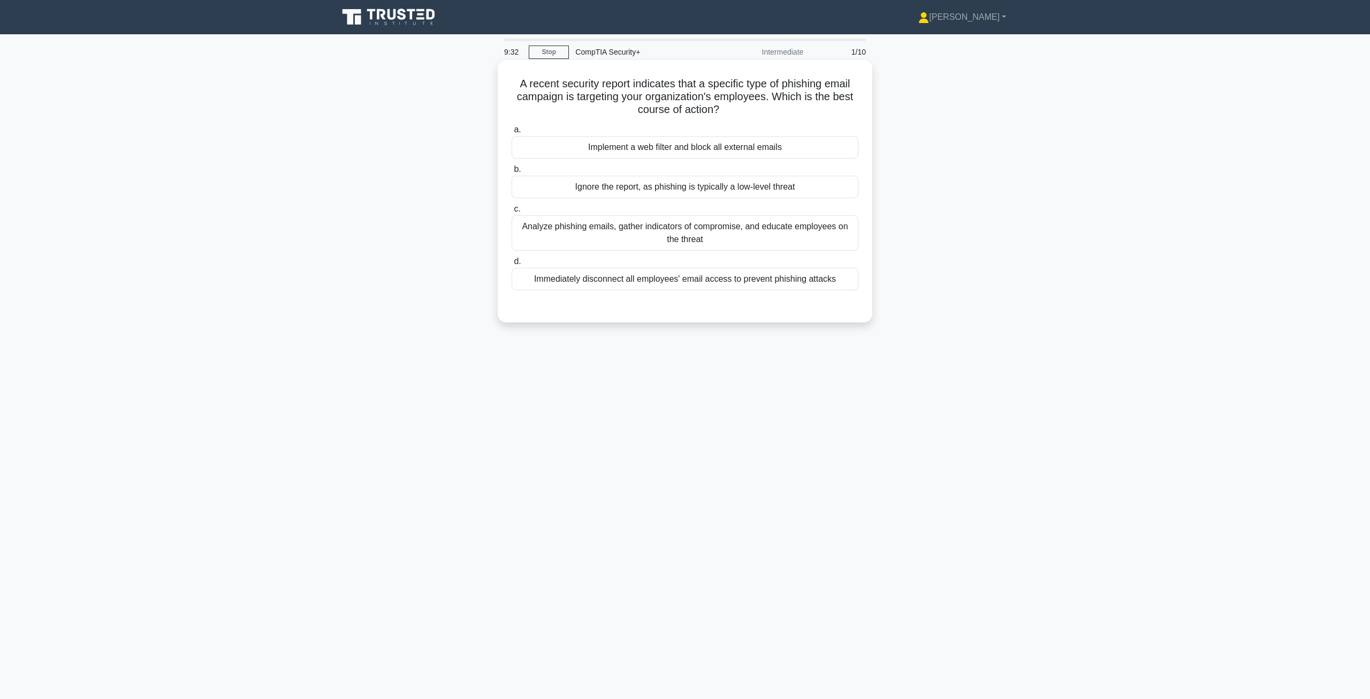
click at [810, 240] on div "Analyze phishing emails, gather indicators of compromise, and educate employees…" at bounding box center [685, 232] width 347 height 35
click at [512, 213] on input "c. Analyze phishing emails, gather indicators of compromise, and educate employ…" at bounding box center [512, 209] width 0 height 7
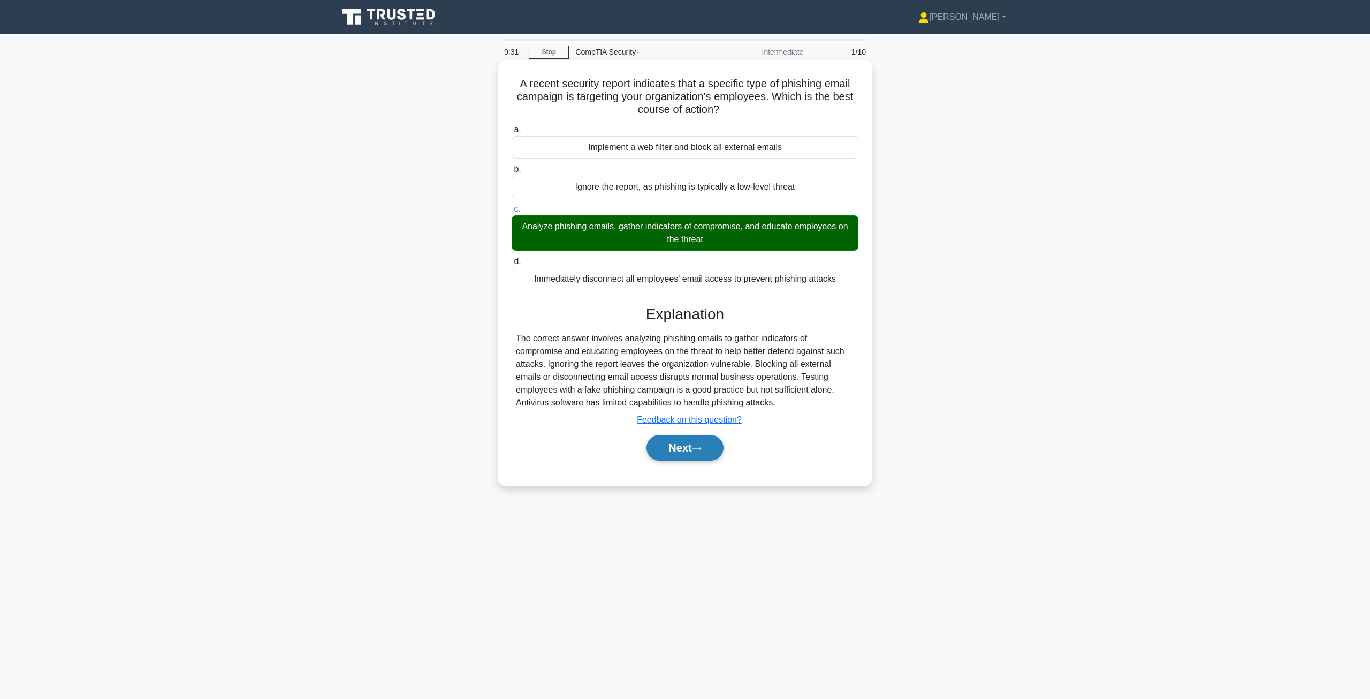
click at [680, 445] on button "Next" at bounding box center [685, 448] width 77 height 26
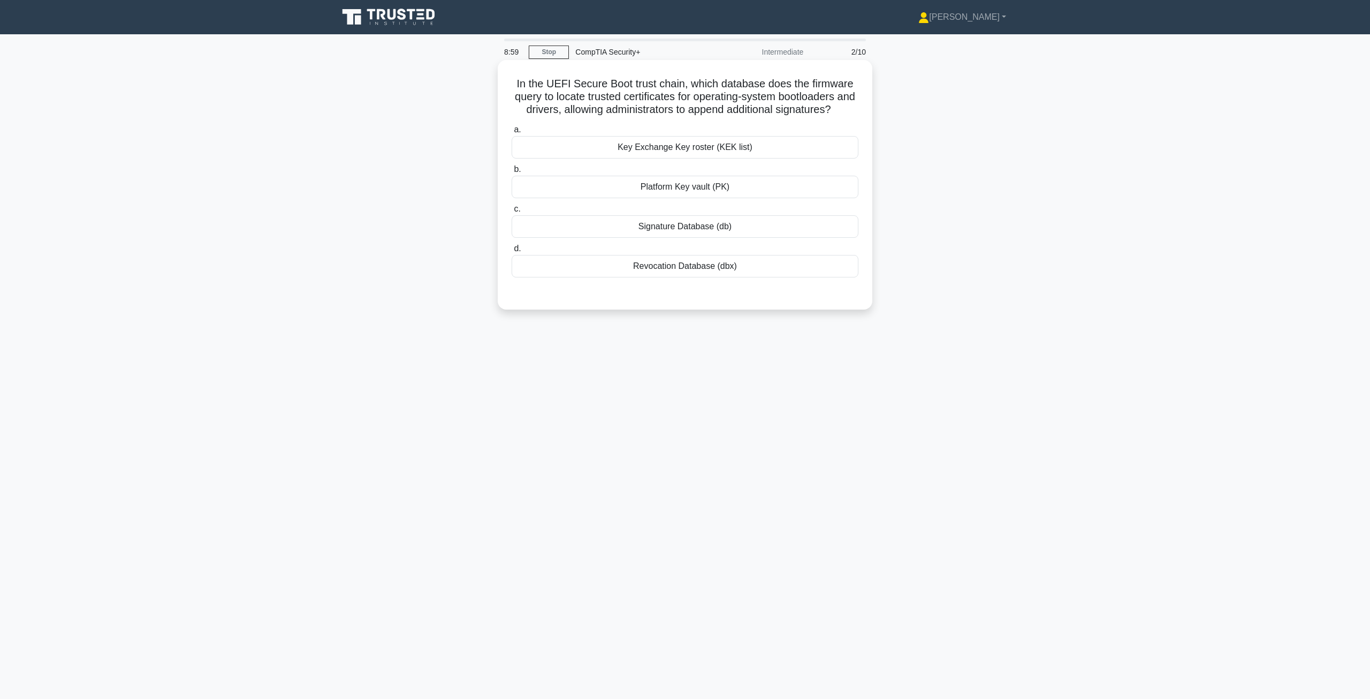
click at [708, 198] on div "Platform Key vault (PK)" at bounding box center [685, 187] width 347 height 22
click at [512, 173] on input "b. Platform Key vault (PK)" at bounding box center [512, 169] width 0 height 7
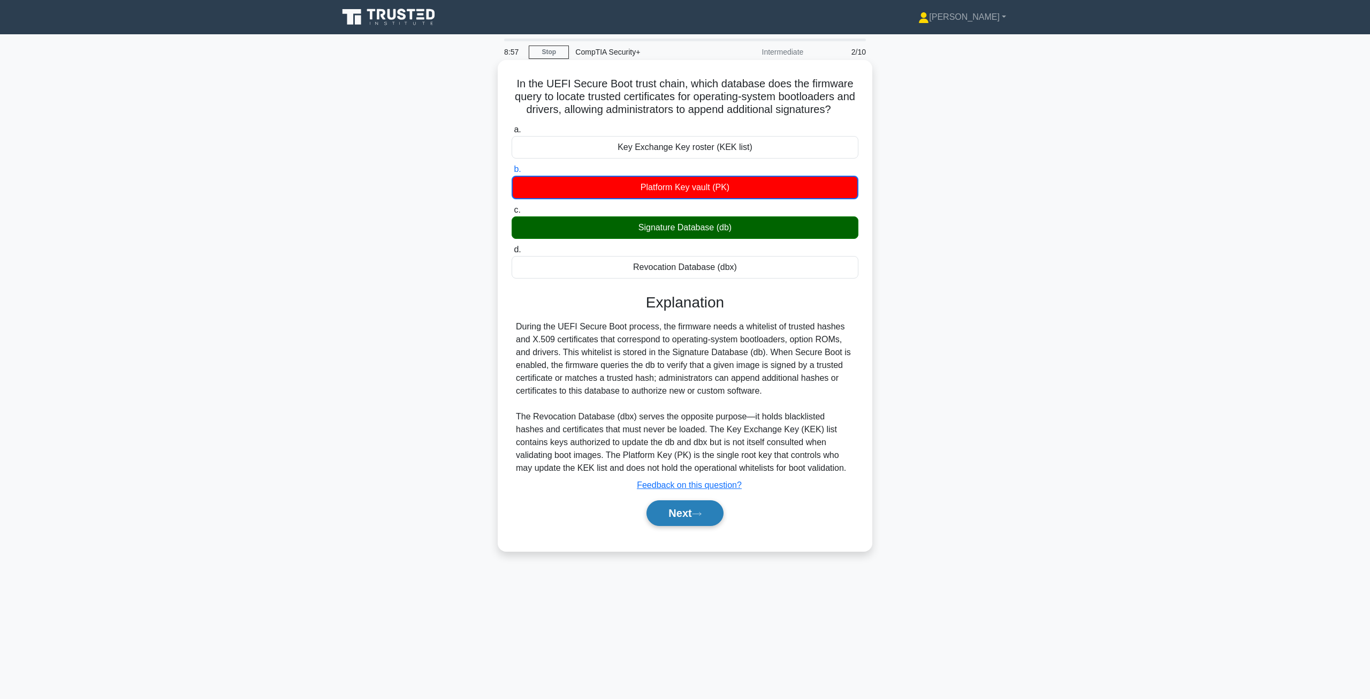
click at [692, 526] on button "Next" at bounding box center [685, 513] width 77 height 26
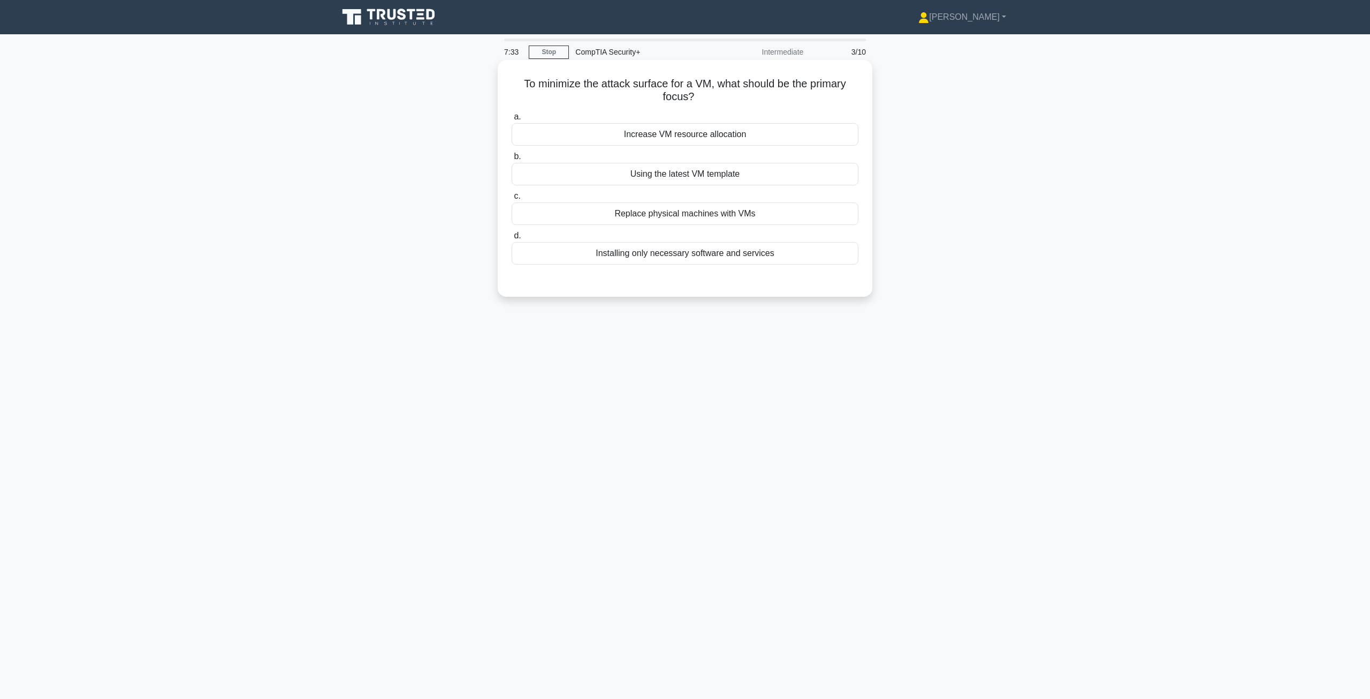
click at [715, 250] on div "Installing only necessary software and services" at bounding box center [685, 253] width 347 height 22
click at [512, 239] on input "d. Installing only necessary software and services" at bounding box center [512, 235] width 0 height 7
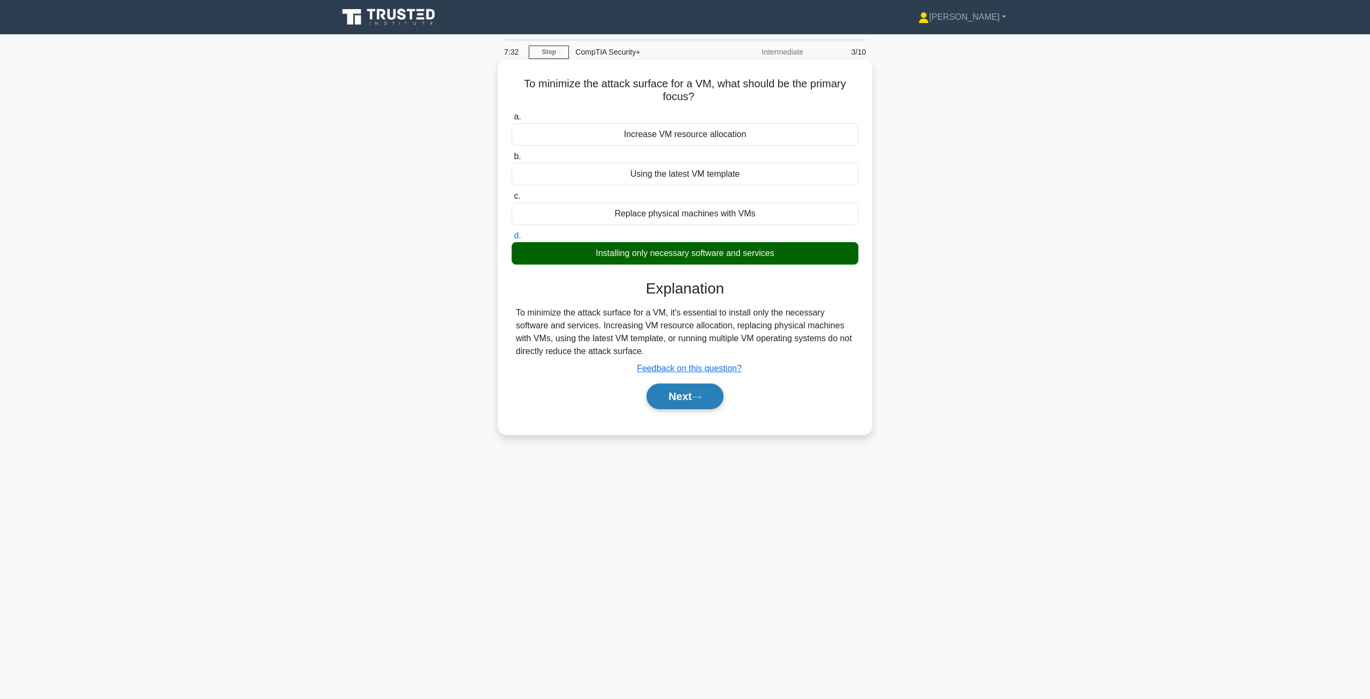
click at [685, 399] on button "Next" at bounding box center [685, 396] width 77 height 26
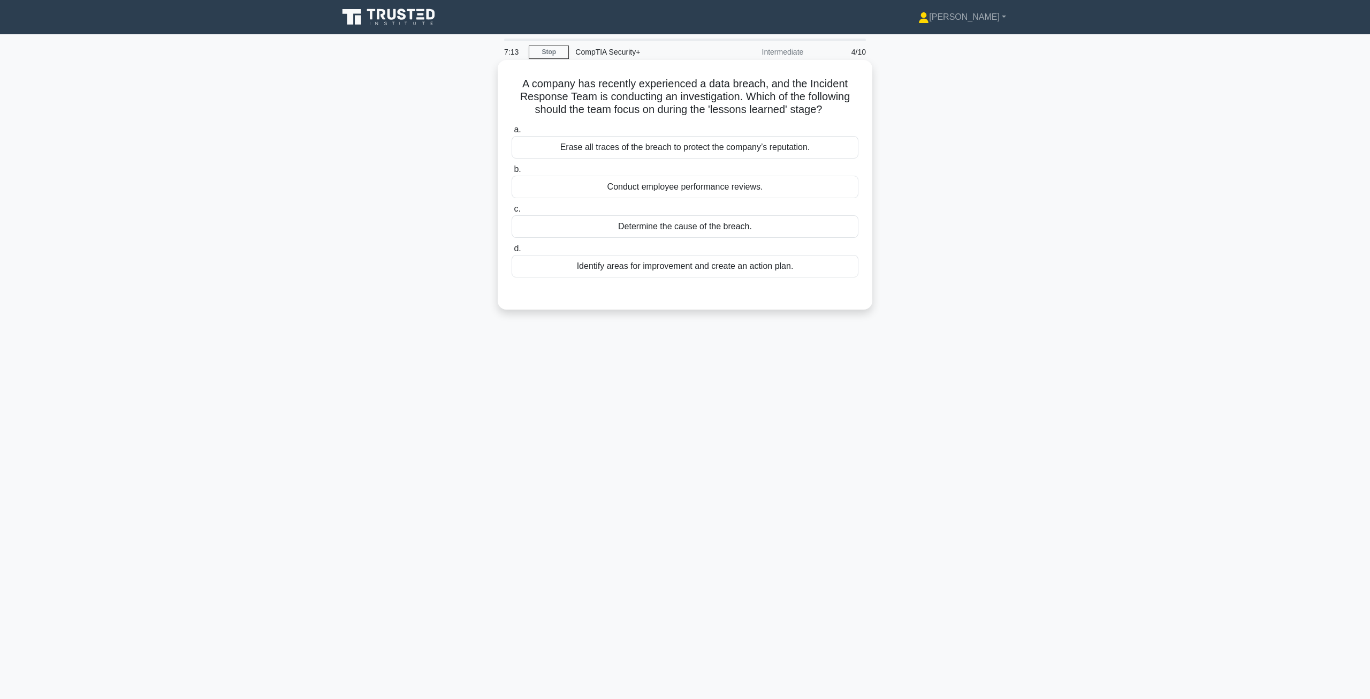
click at [658, 271] on div "Identify areas for improvement and create an action plan." at bounding box center [685, 266] width 347 height 22
click at [512, 252] on input "d. Identify areas for improvement and create an action plan." at bounding box center [512, 248] width 0 height 7
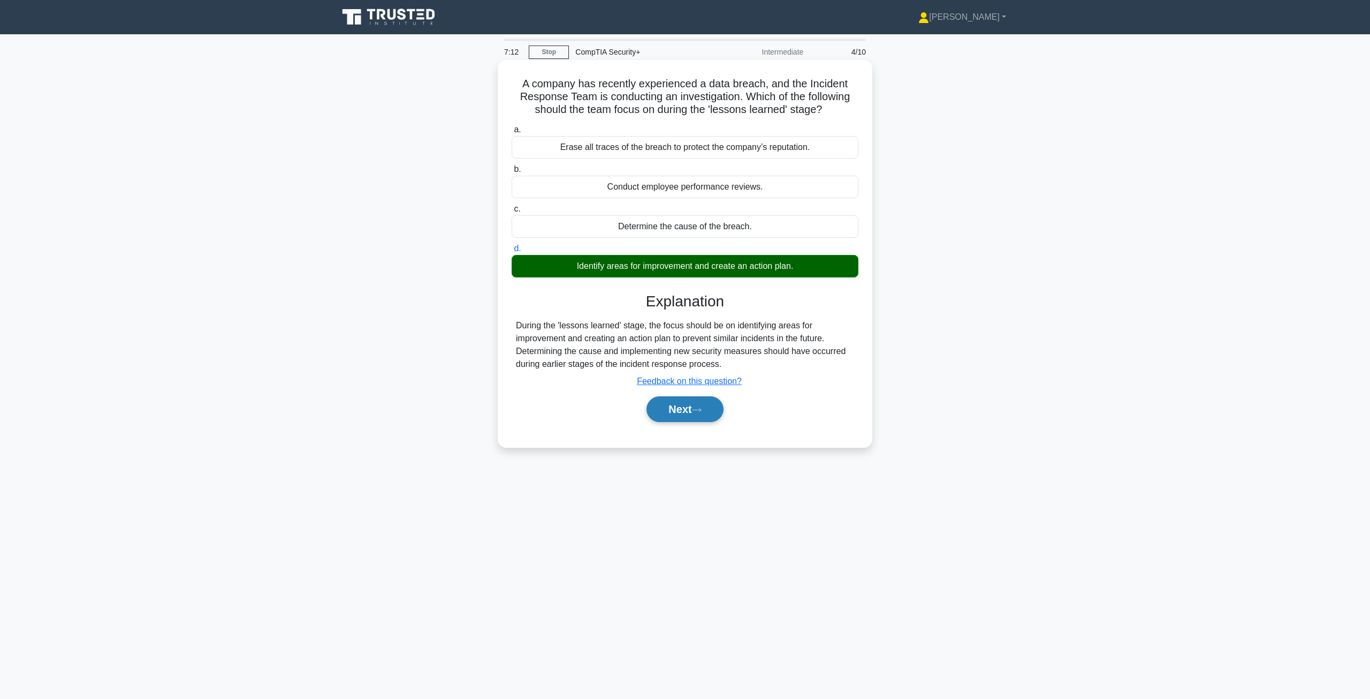
click at [678, 407] on button "Next" at bounding box center [685, 409] width 77 height 26
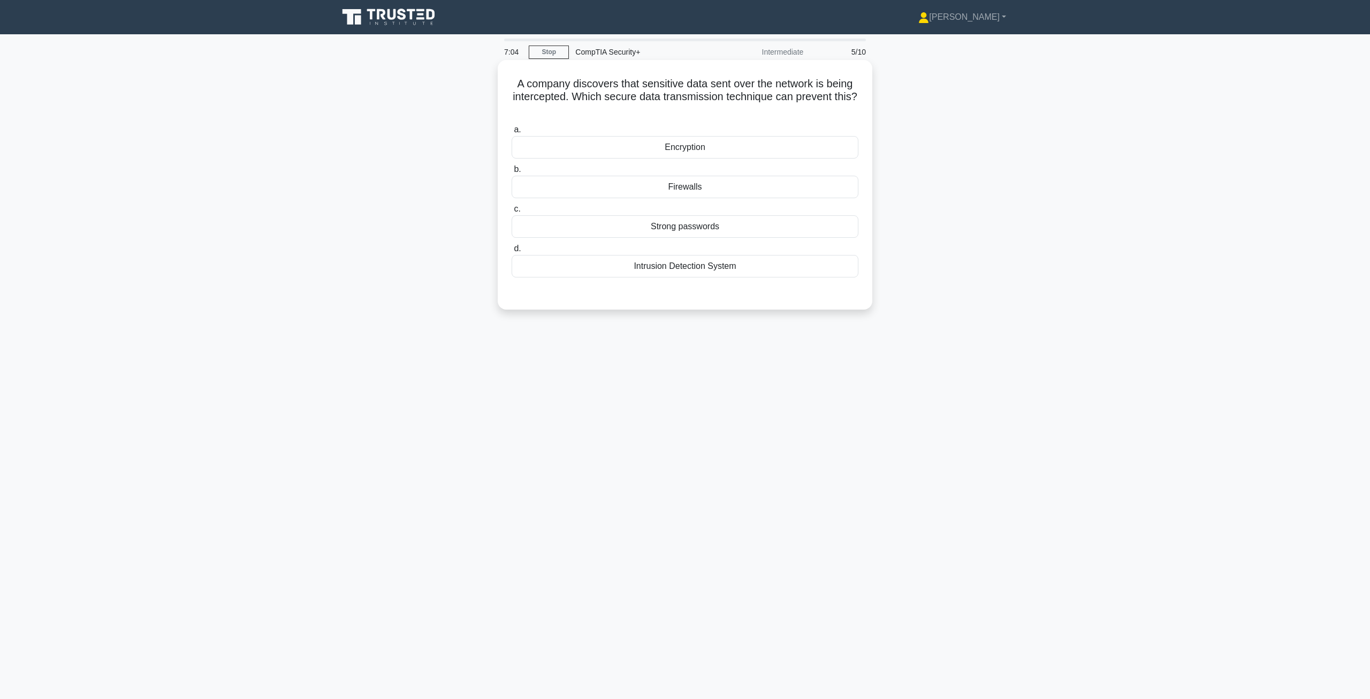
click at [682, 151] on div "Encryption" at bounding box center [685, 147] width 347 height 22
click at [512, 133] on input "a. Encryption" at bounding box center [512, 129] width 0 height 7
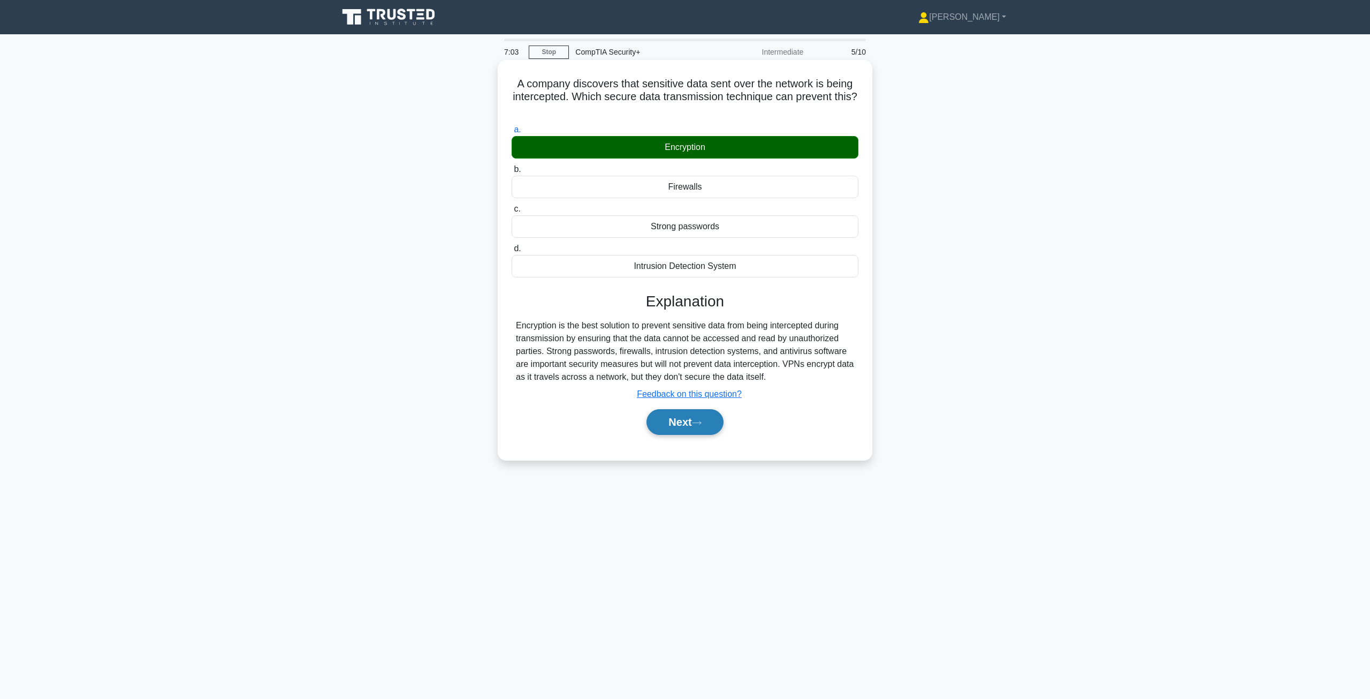
click at [679, 418] on button "Next" at bounding box center [685, 422] width 77 height 26
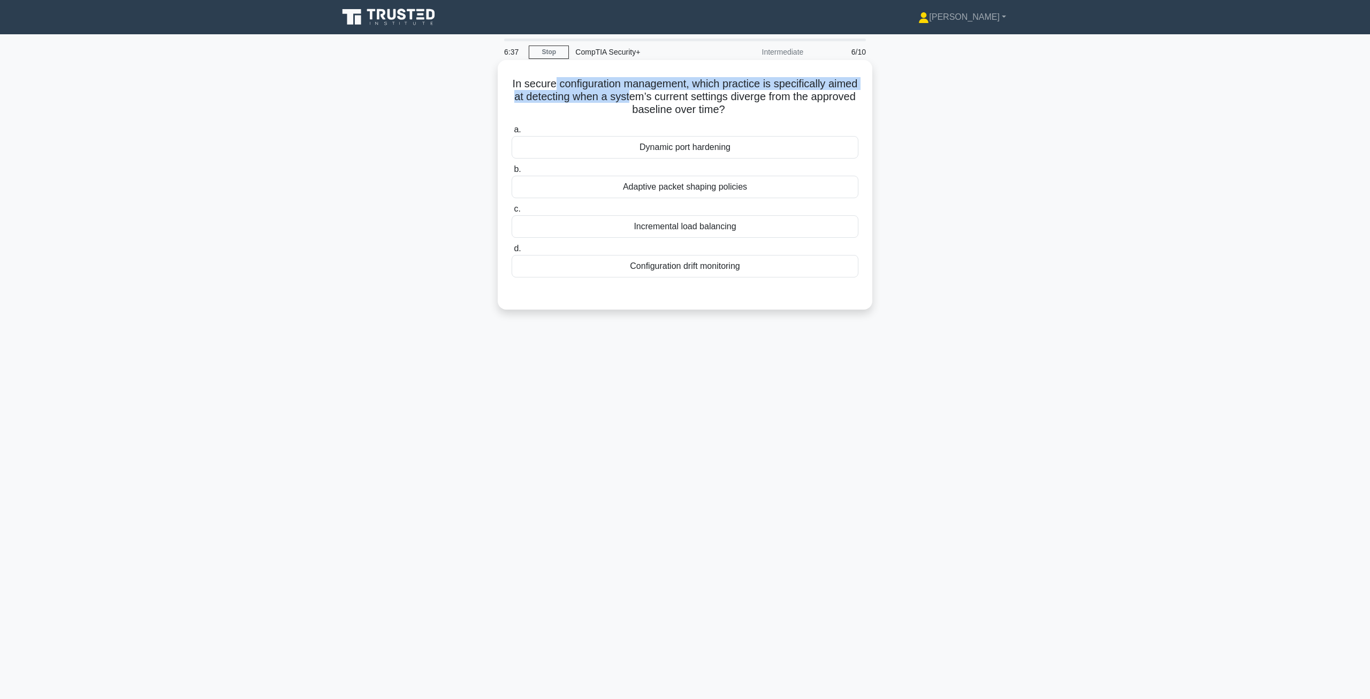
drag, startPoint x: 570, startPoint y: 85, endPoint x: 668, endPoint y: 97, distance: 98.8
click at [668, 97] on h5 "In secure configuration management, which practice is specifically aimed at det…" at bounding box center [685, 97] width 349 height 40
click at [651, 265] on div "Configuration drift monitoring" at bounding box center [685, 266] width 347 height 22
click at [512, 252] on input "d. Configuration drift monitoring" at bounding box center [512, 248] width 0 height 7
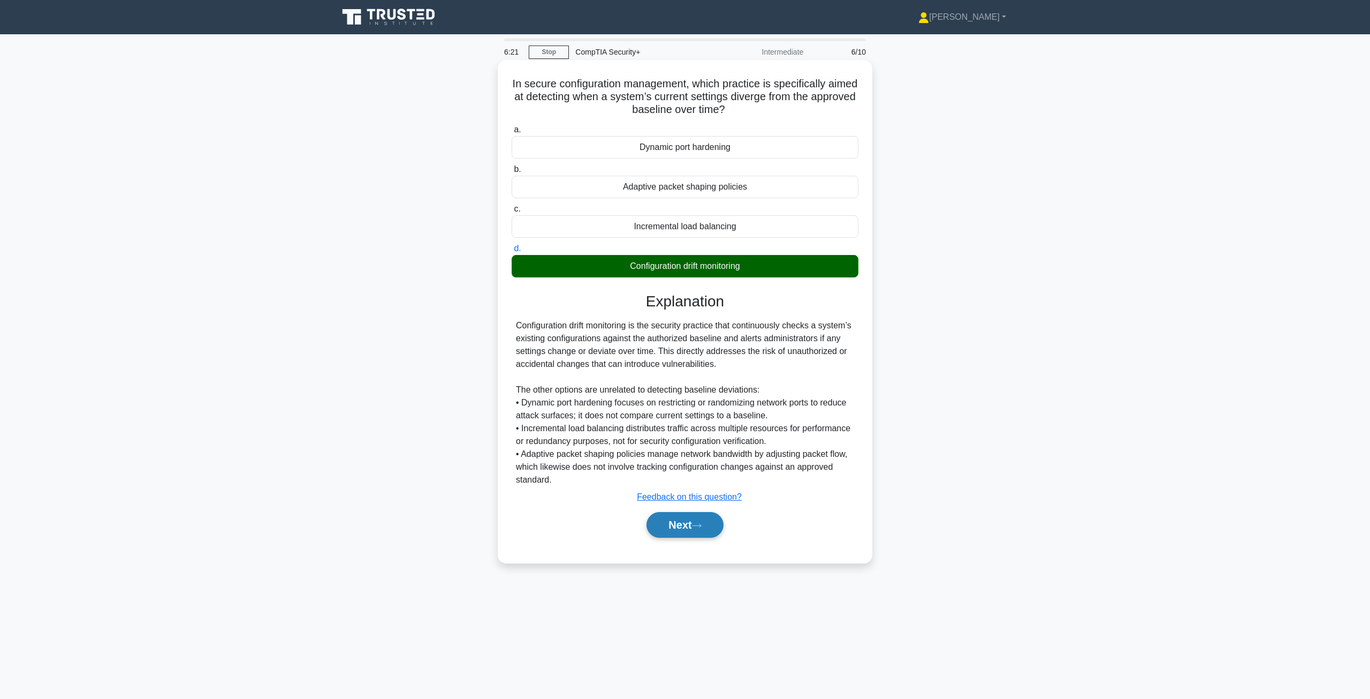
click at [687, 528] on button "Next" at bounding box center [685, 525] width 77 height 26
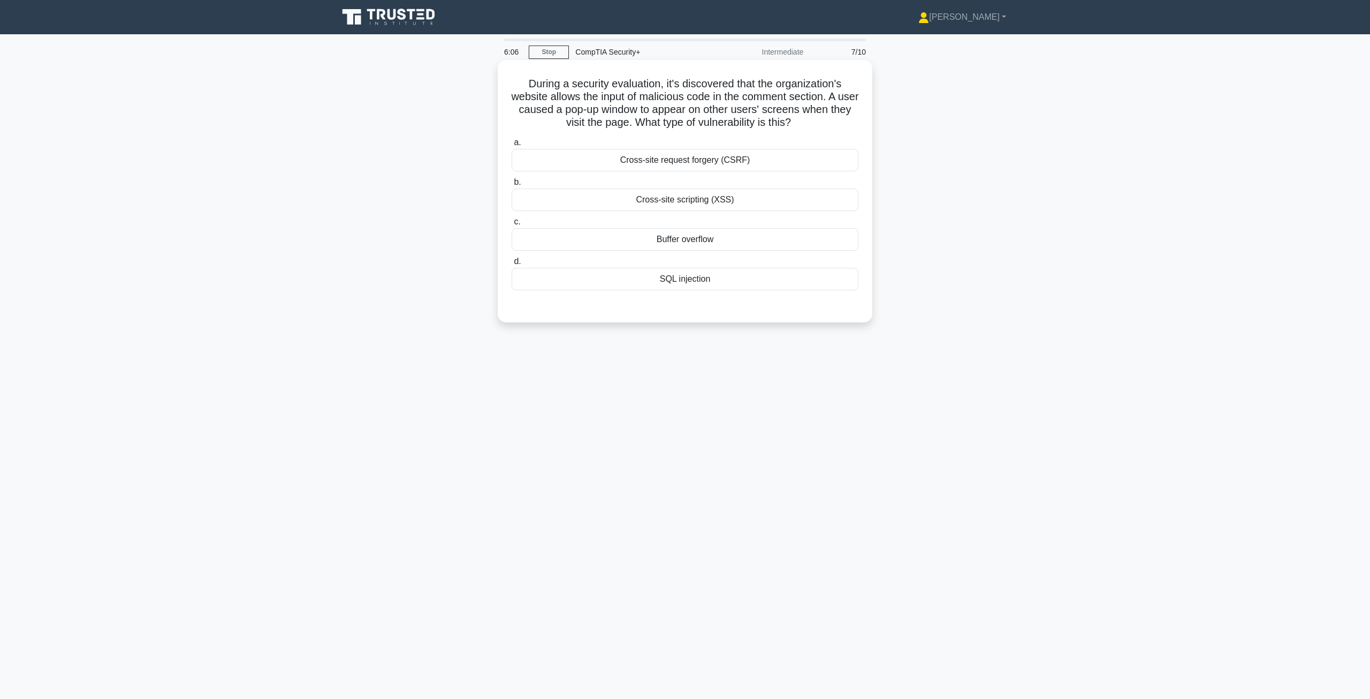
click at [671, 202] on div "Cross-site scripting (XSS)" at bounding box center [685, 199] width 347 height 22
click at [512, 186] on input "b. Cross-site scripting (XSS)" at bounding box center [512, 182] width 0 height 7
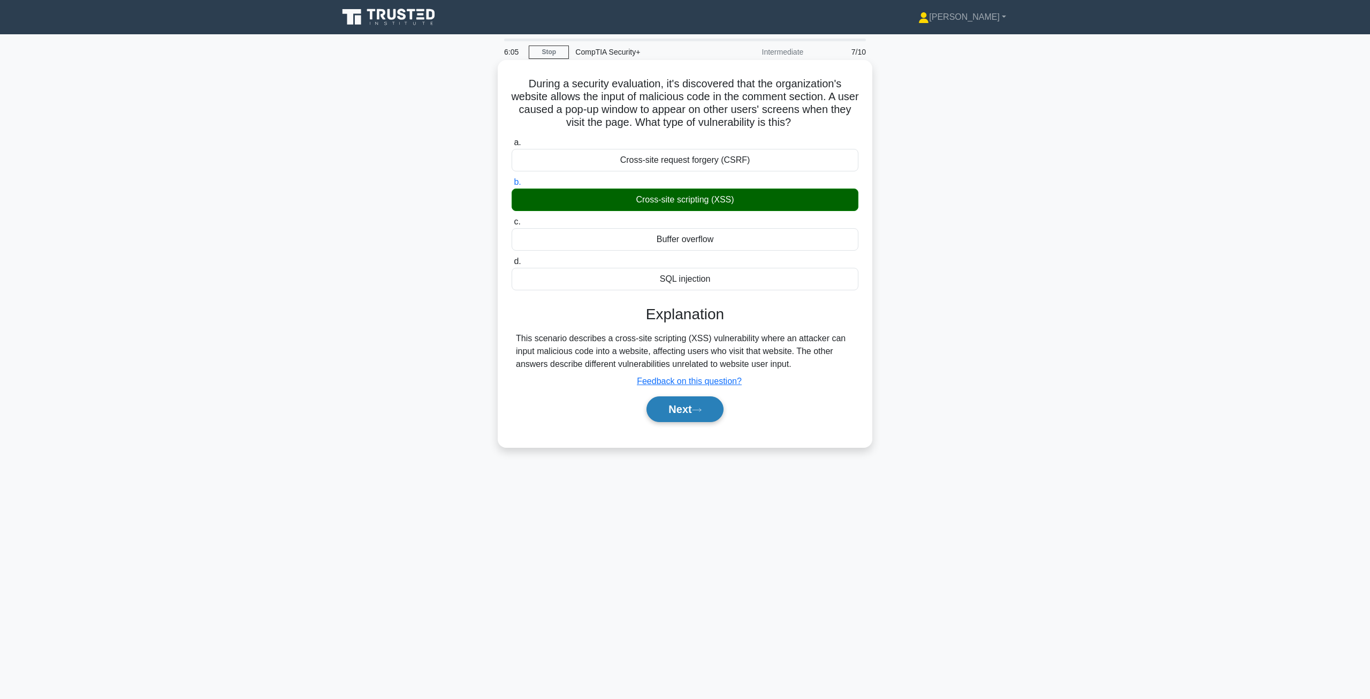
click at [666, 408] on button "Next" at bounding box center [685, 409] width 77 height 26
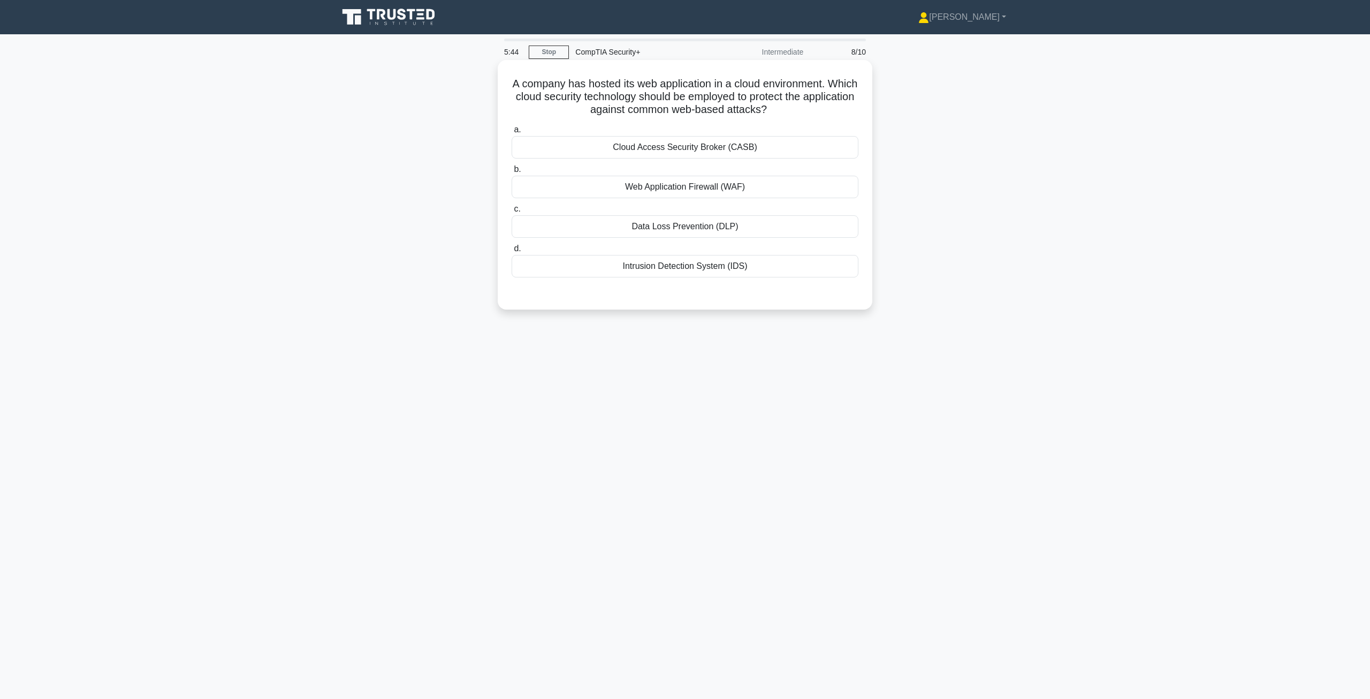
click at [656, 191] on div "Web Application Firewall (WAF)" at bounding box center [685, 187] width 347 height 22
click at [512, 173] on input "b. Web Application Firewall (WAF)" at bounding box center [512, 169] width 0 height 7
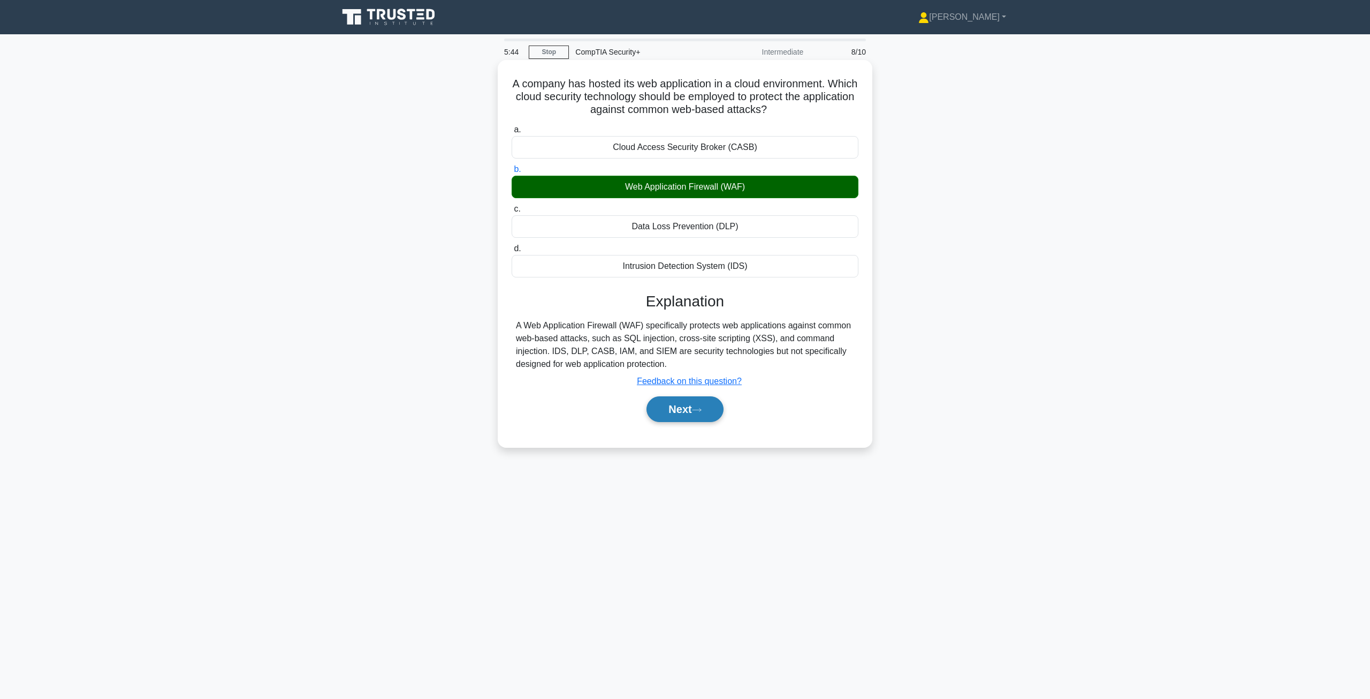
click at [689, 411] on button "Next" at bounding box center [685, 409] width 77 height 26
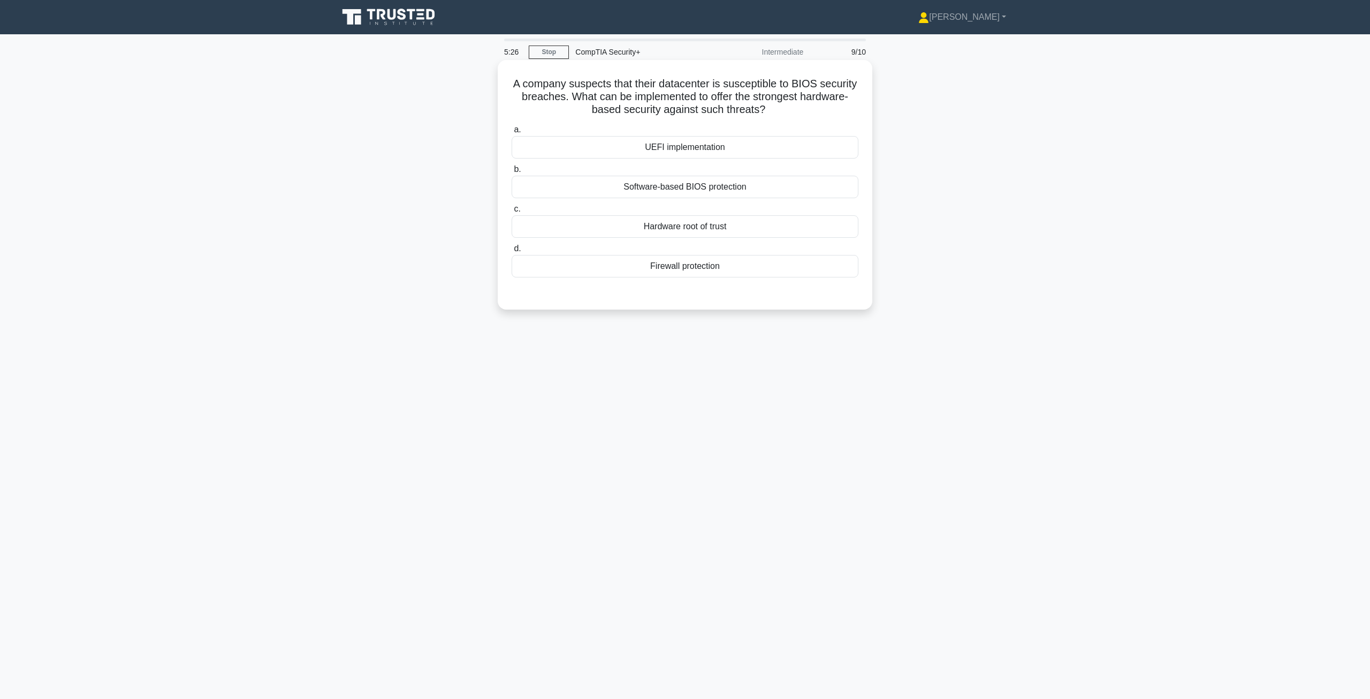
click at [674, 185] on div "Software-based BIOS protection" at bounding box center [685, 187] width 347 height 22
click at [512, 173] on input "b. Software-based BIOS protection" at bounding box center [512, 169] width 0 height 7
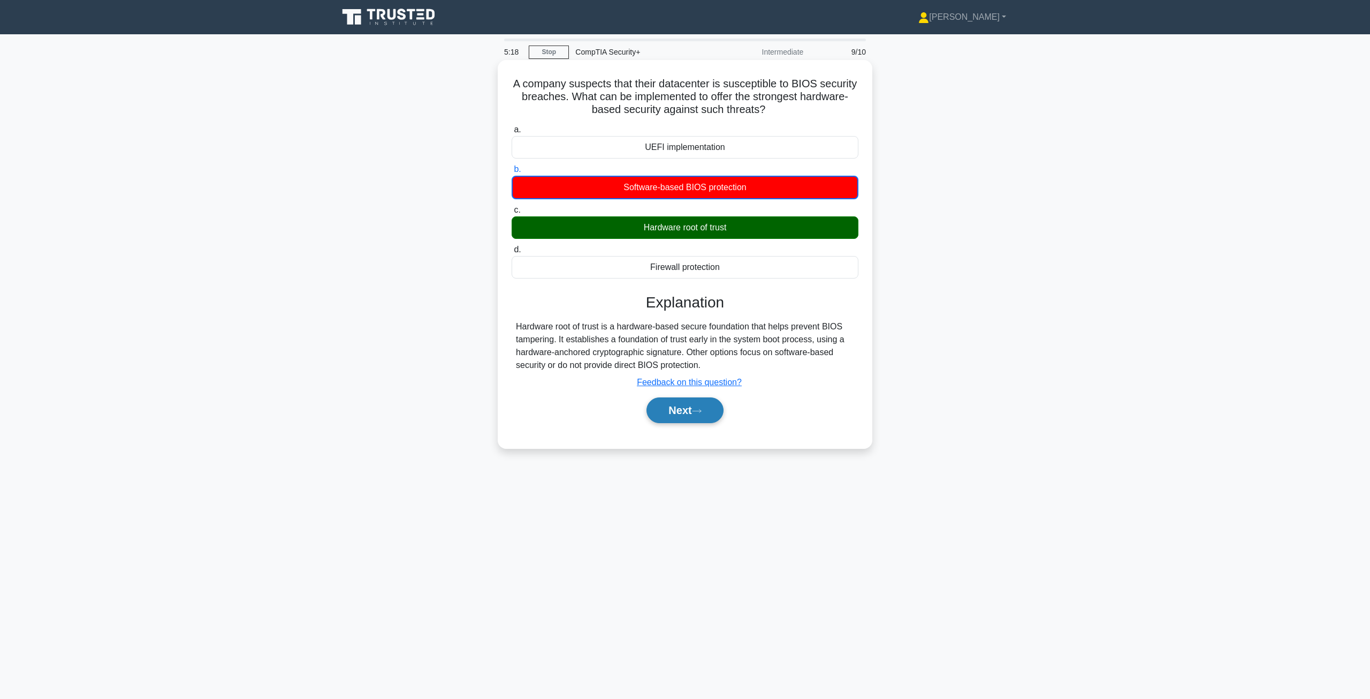
click at [680, 411] on button "Next" at bounding box center [685, 410] width 77 height 26
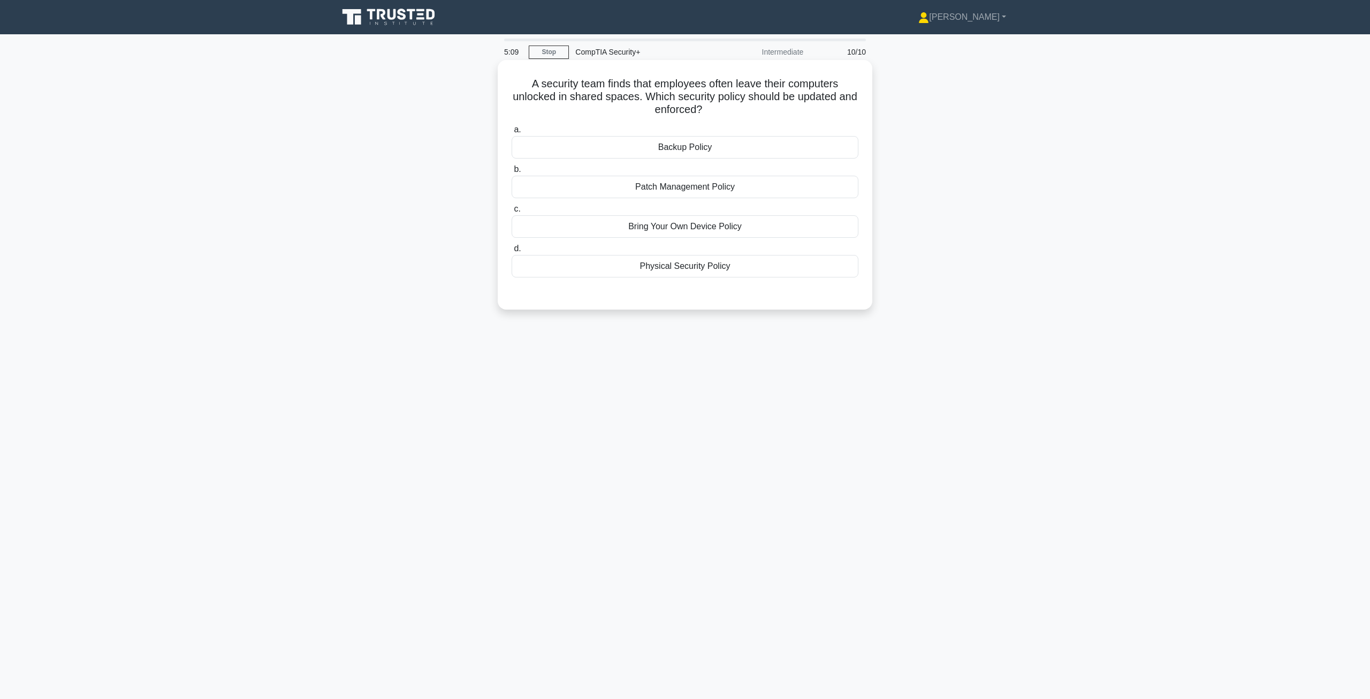
click at [662, 273] on div "Physical Security Policy" at bounding box center [685, 266] width 347 height 22
click at [512, 252] on input "d. Physical Security Policy" at bounding box center [512, 248] width 0 height 7
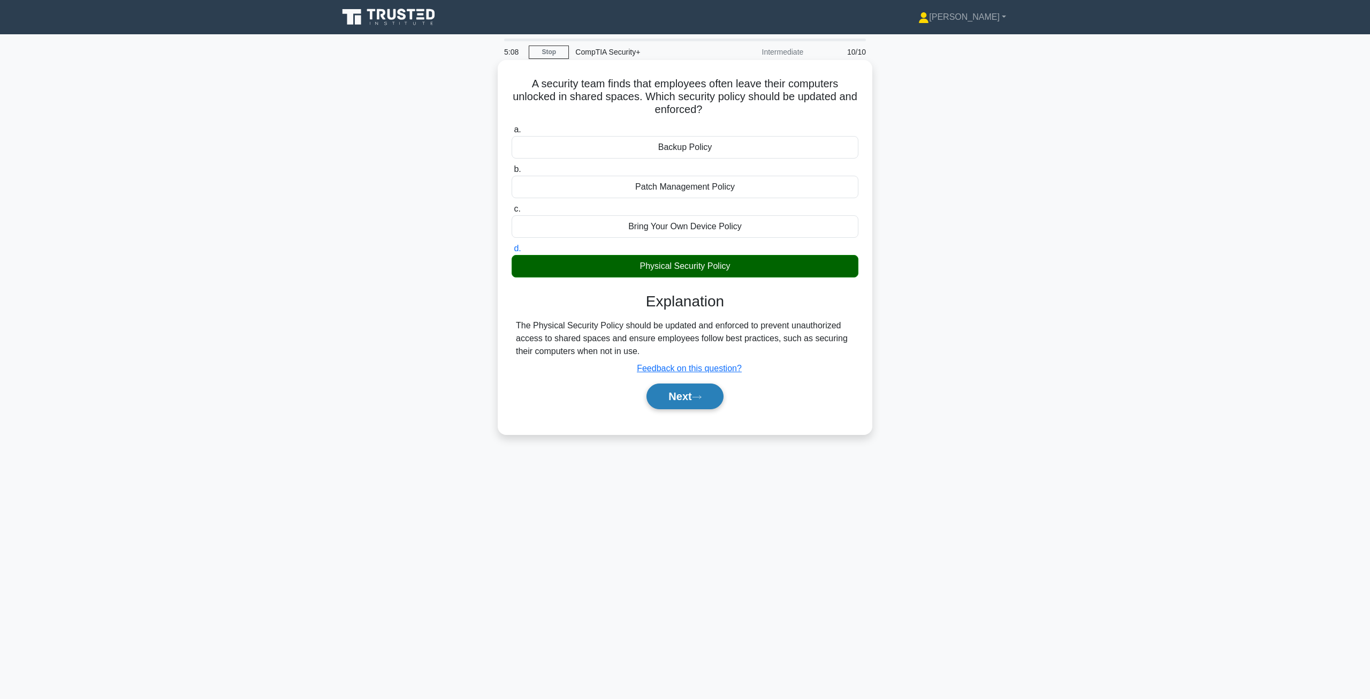
click at [671, 400] on button "Next" at bounding box center [685, 396] width 77 height 26
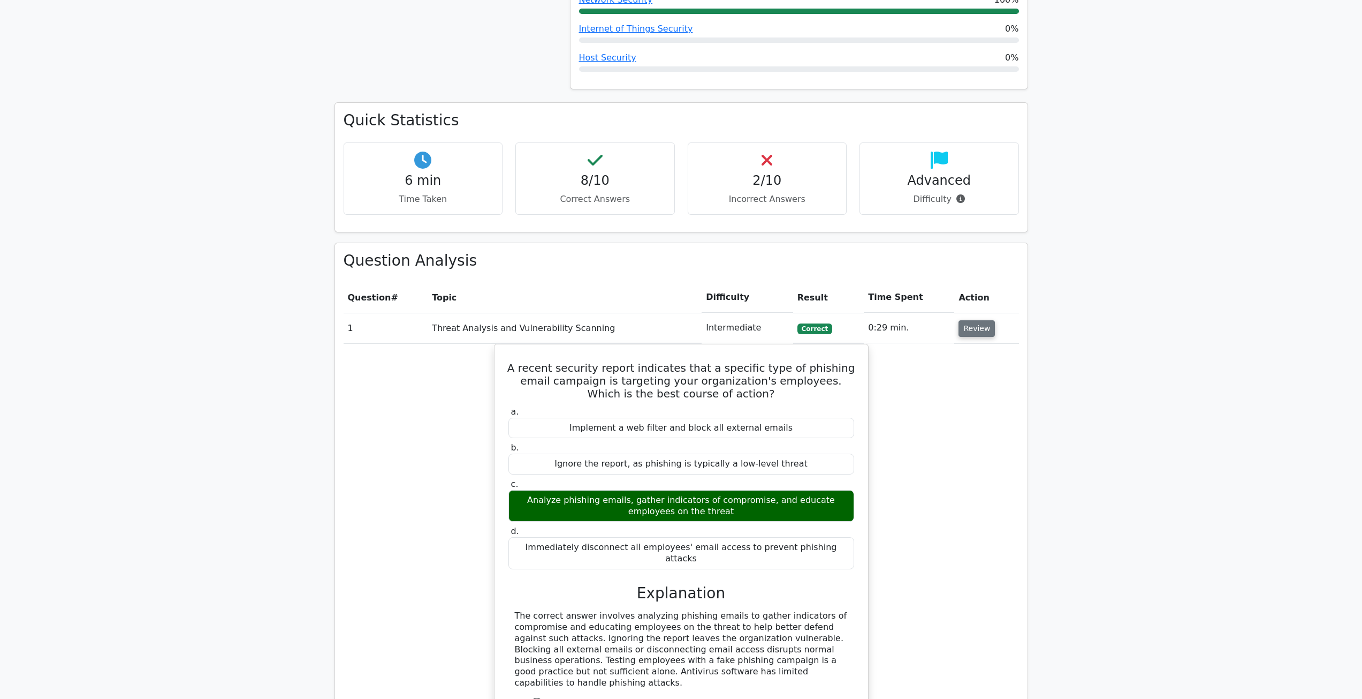
click at [969, 325] on button "Review" at bounding box center [977, 328] width 36 height 17
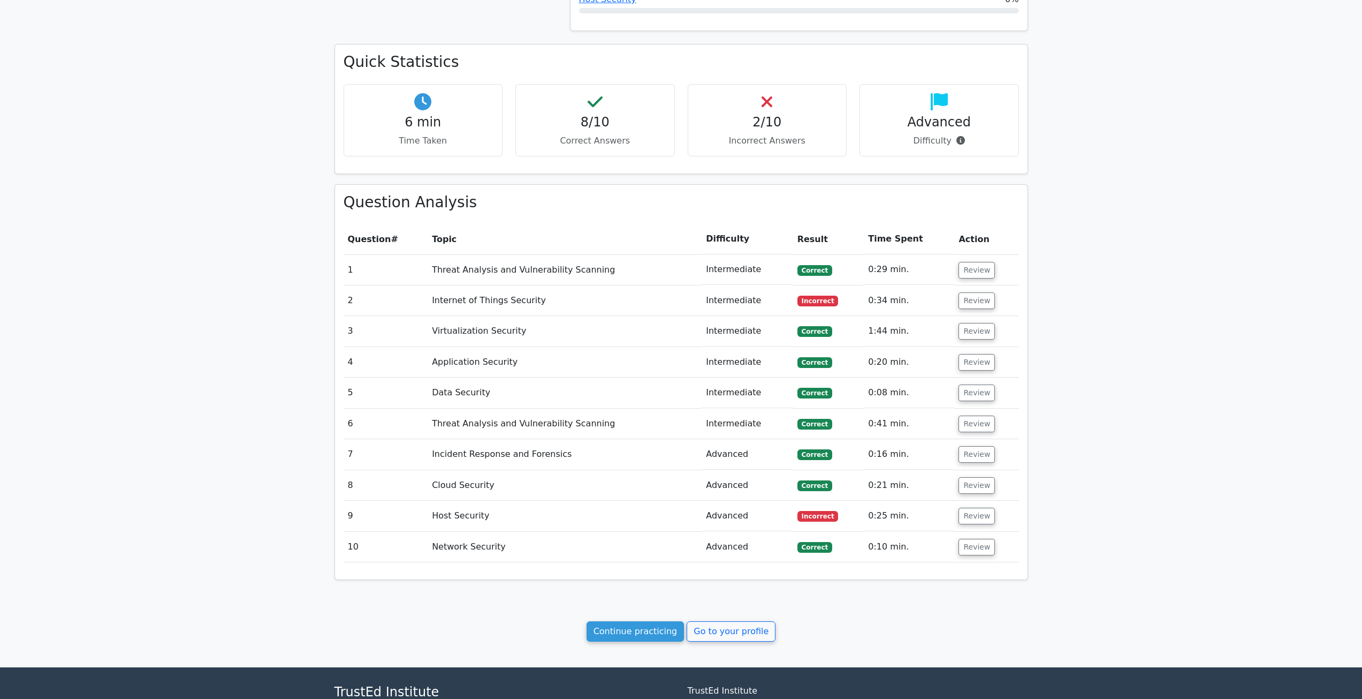
scroll to position [528, 0]
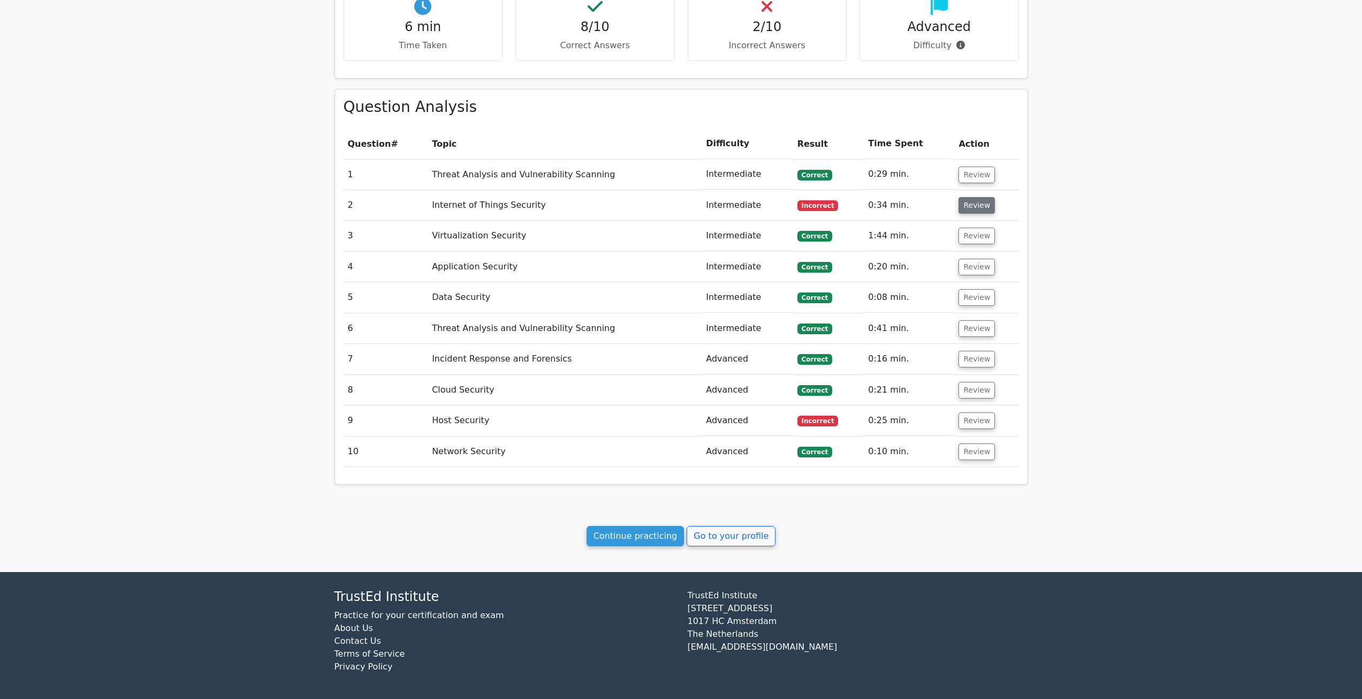
click at [980, 211] on button "Review" at bounding box center [977, 205] width 36 height 17
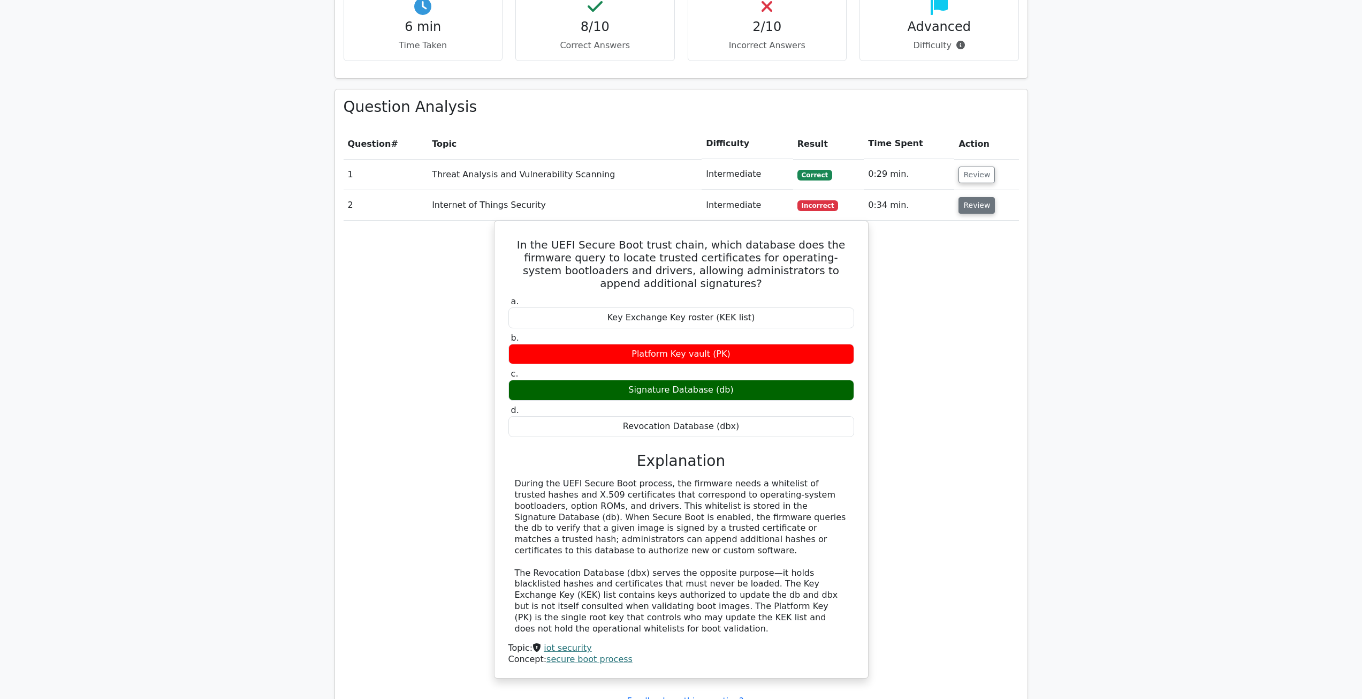
click at [980, 210] on button "Review" at bounding box center [977, 205] width 36 height 17
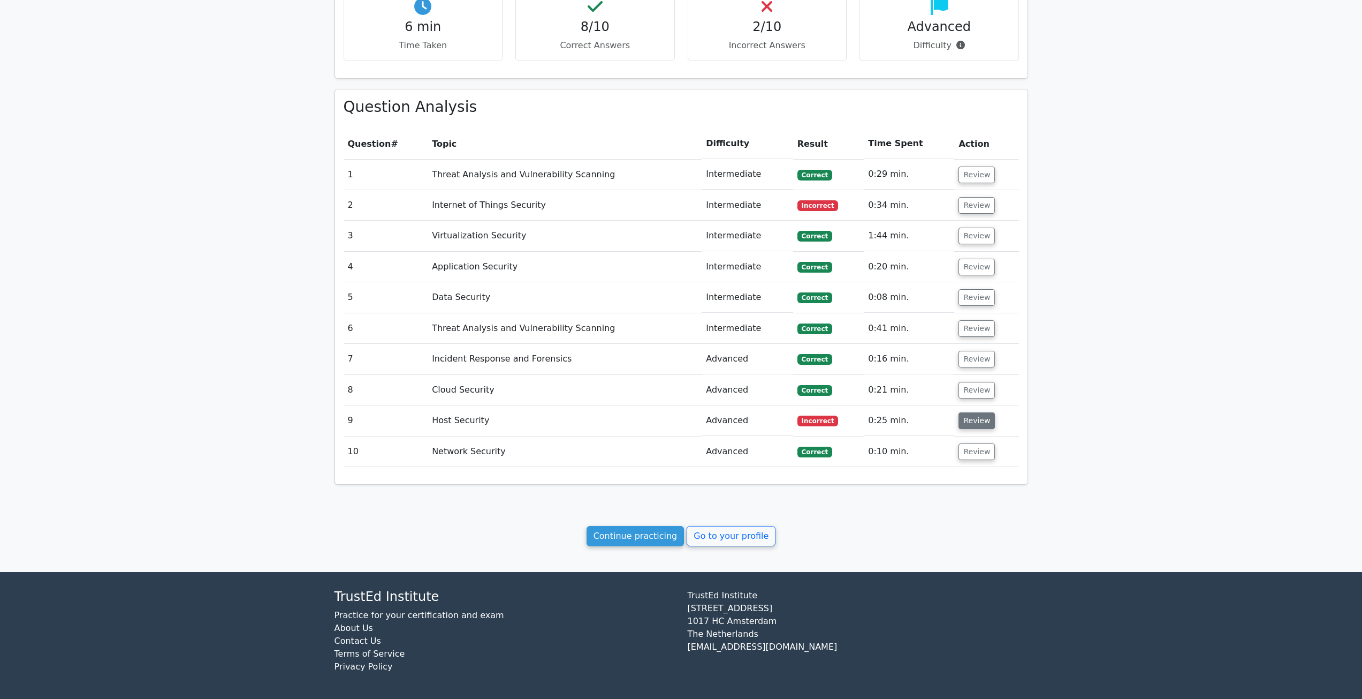
click at [980, 425] on button "Review" at bounding box center [977, 420] width 36 height 17
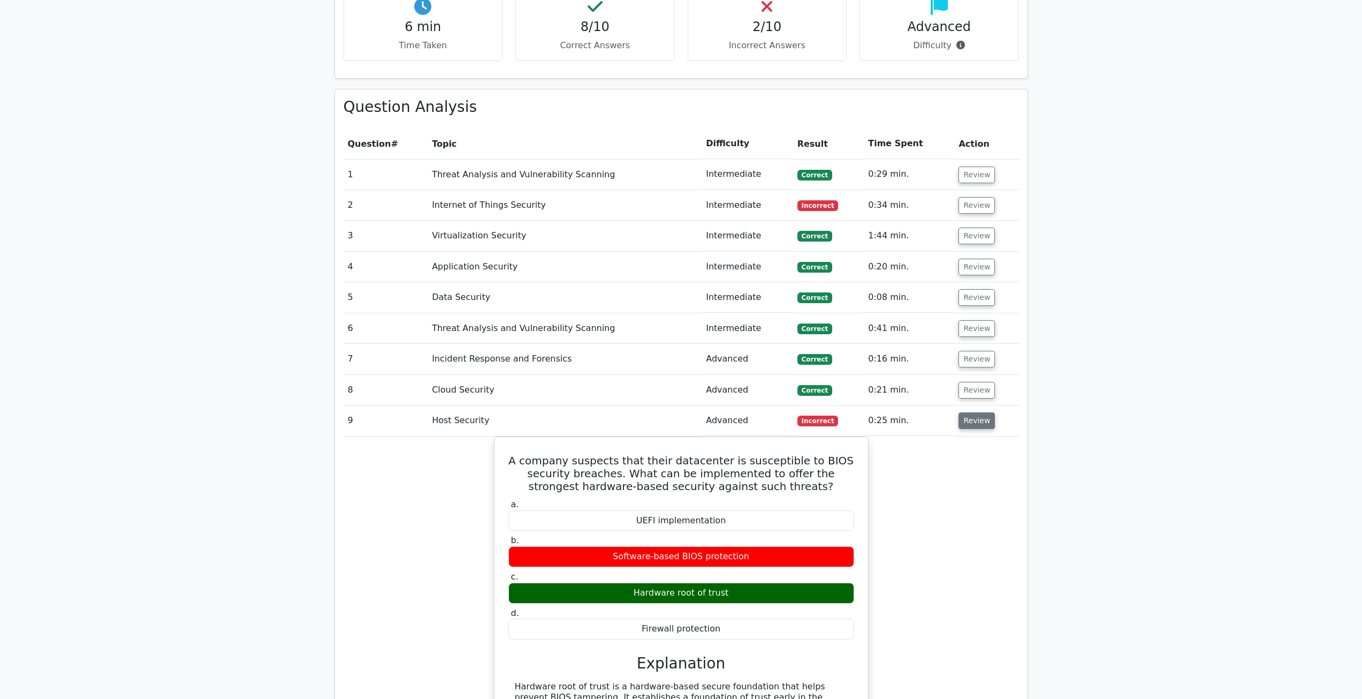
click at [980, 424] on button "Review" at bounding box center [977, 420] width 36 height 17
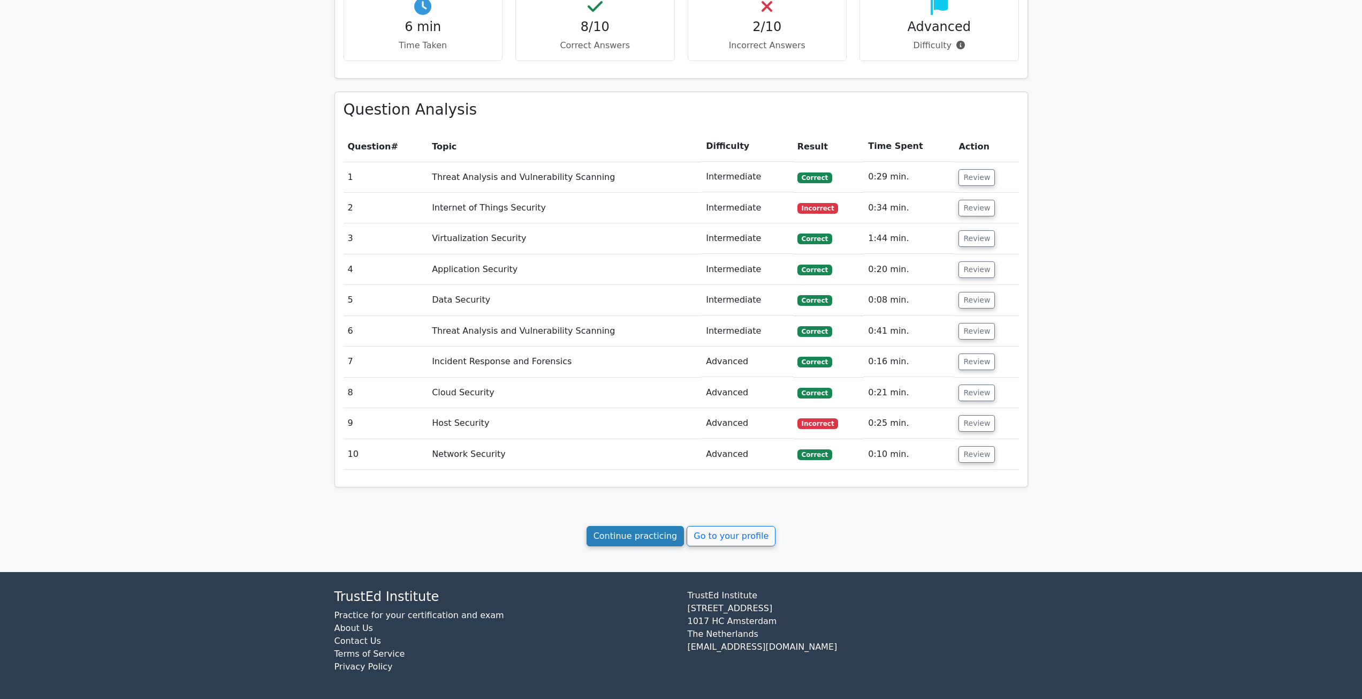
click at [645, 536] on link "Continue practicing" at bounding box center [636, 536] width 98 height 20
